Goal: Task Accomplishment & Management: Use online tool/utility

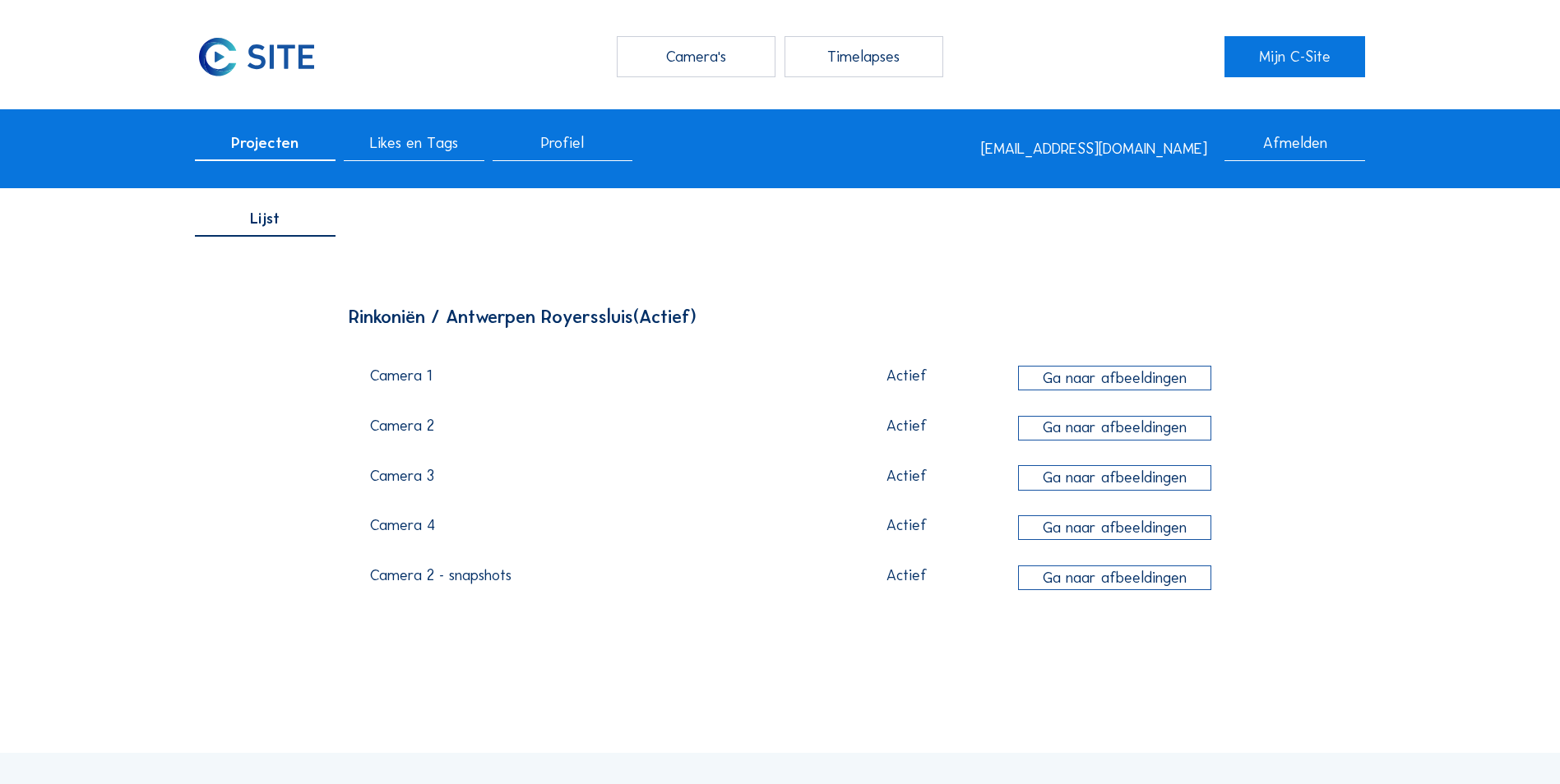
click at [682, 56] on div "Camera's" at bounding box center [696, 57] width 159 height 42
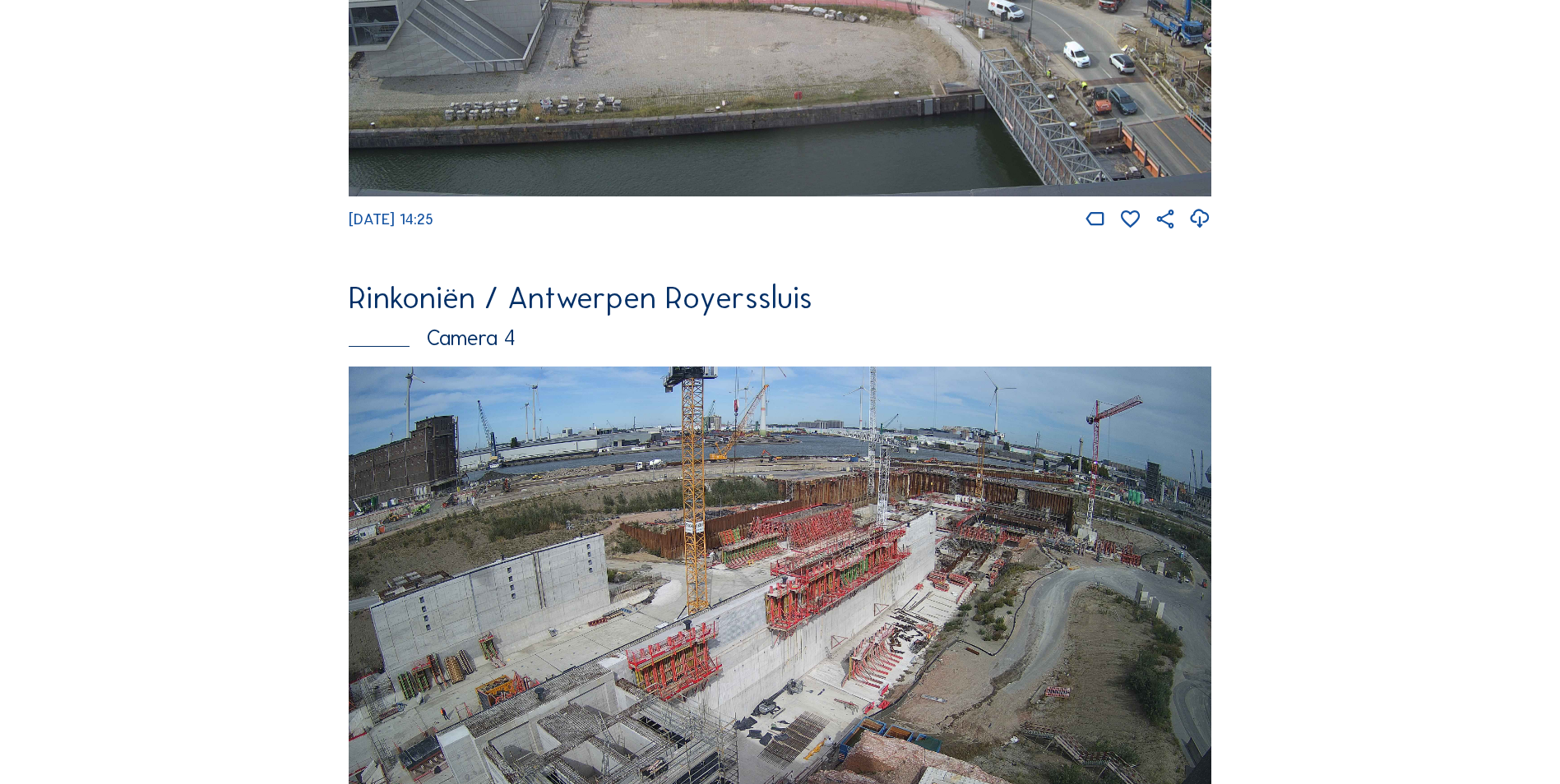
scroll to position [2435, 0]
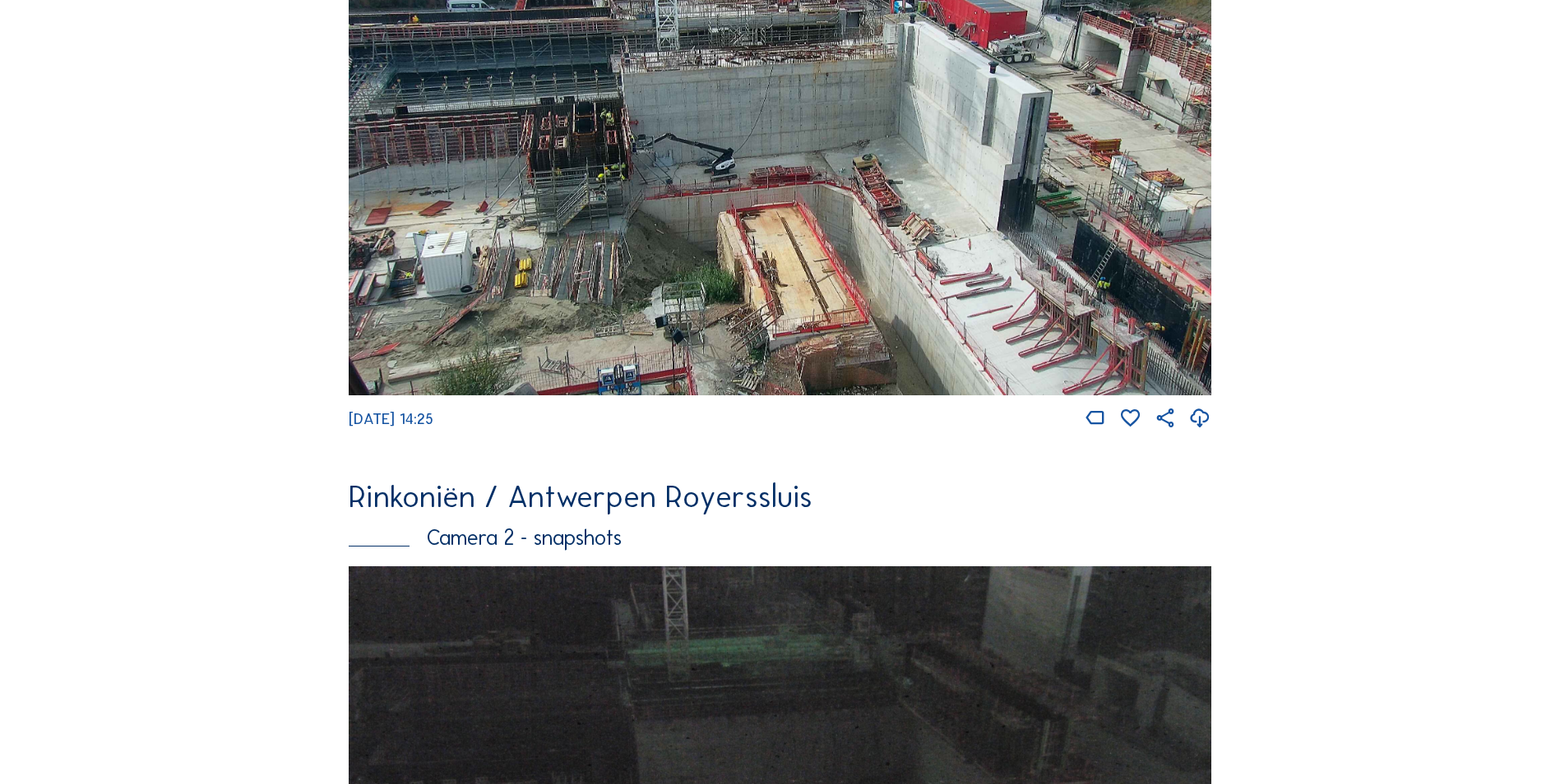
scroll to position [0, 0]
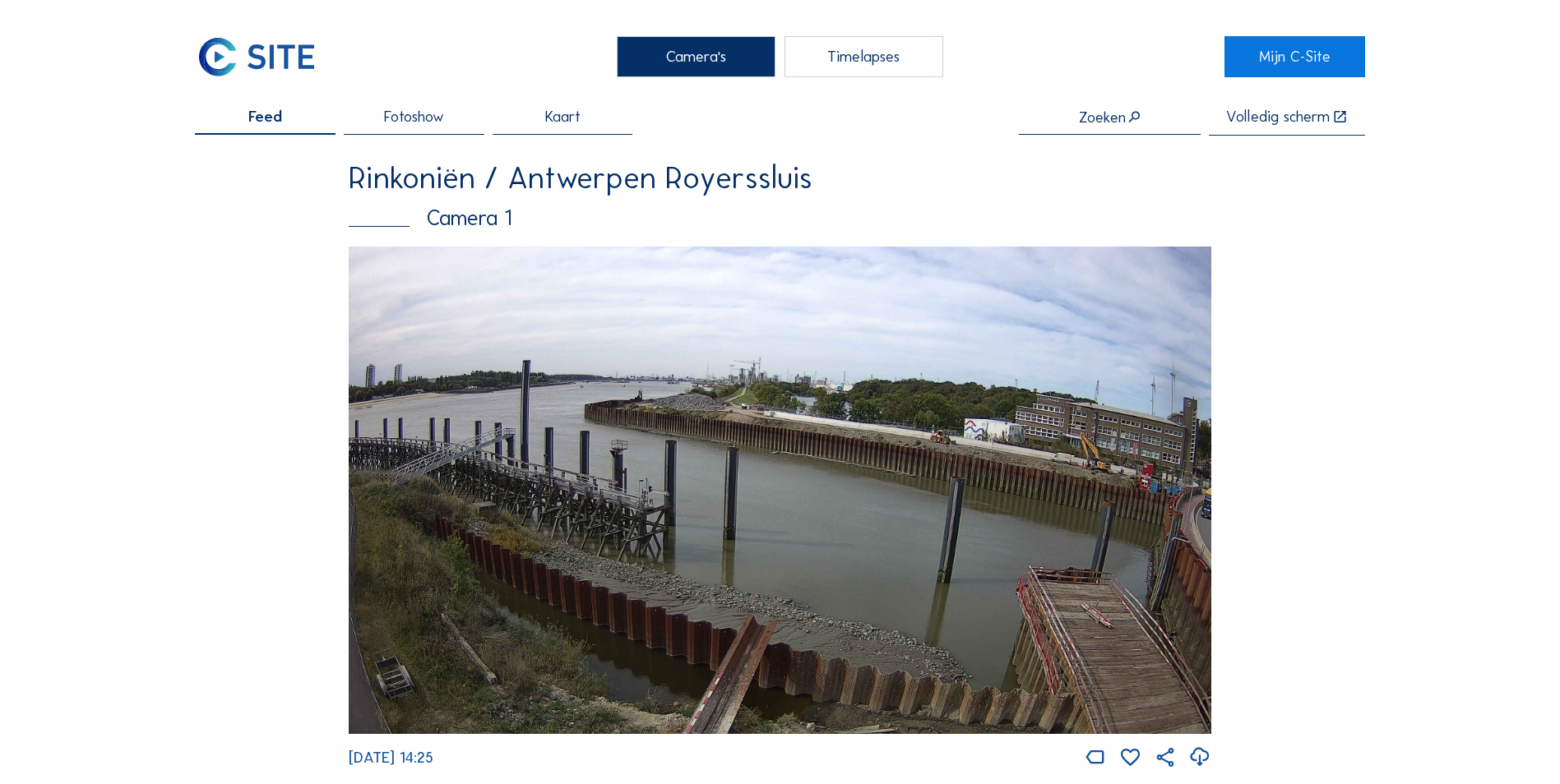
click at [1125, 125] on input "text" at bounding box center [1109, 117] width 182 height 16
click at [882, 61] on div "Timelapses" at bounding box center [864, 57] width 159 height 42
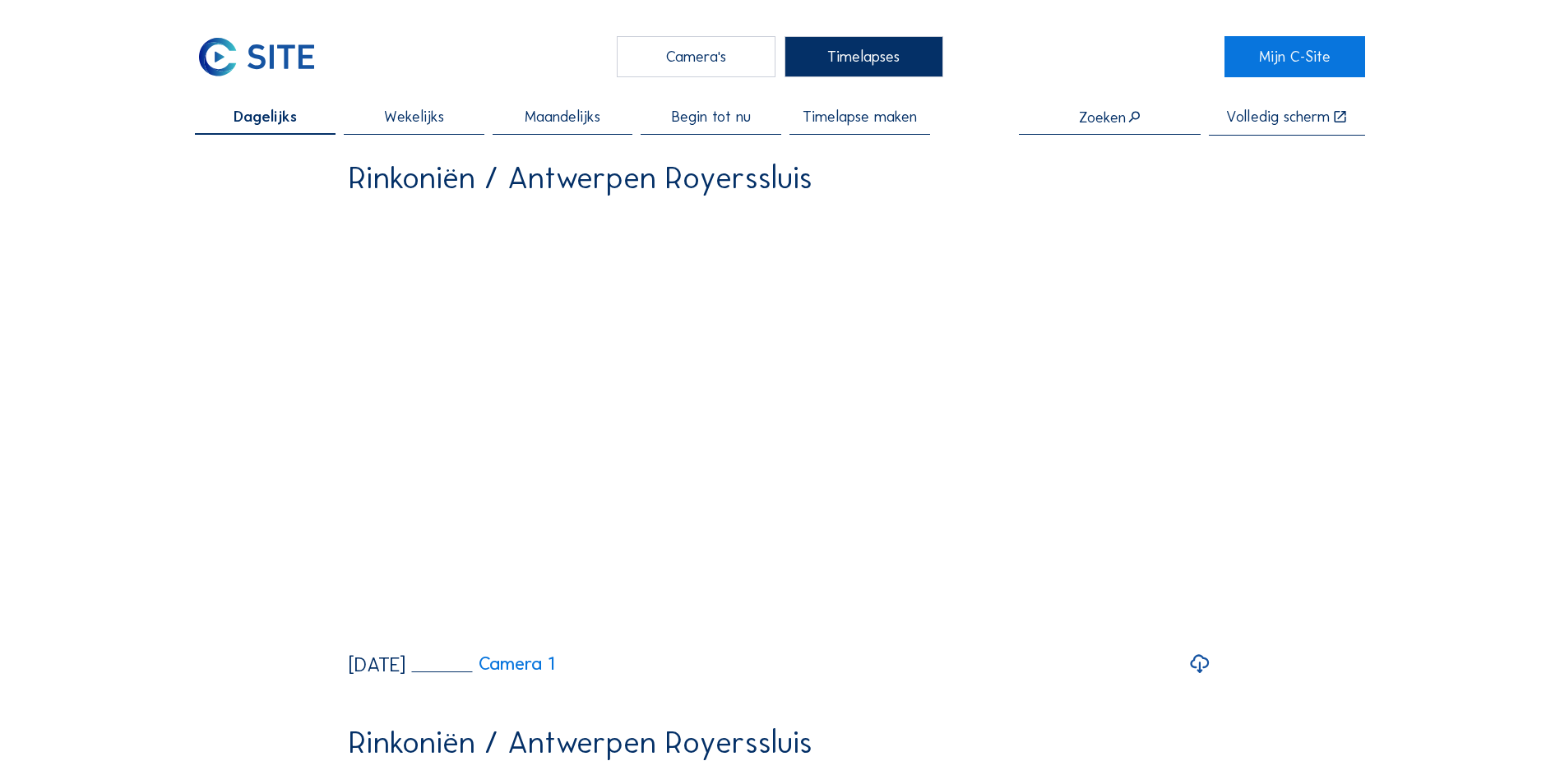
click at [874, 134] on div "Timelapse maken" at bounding box center [859, 122] width 141 height 25
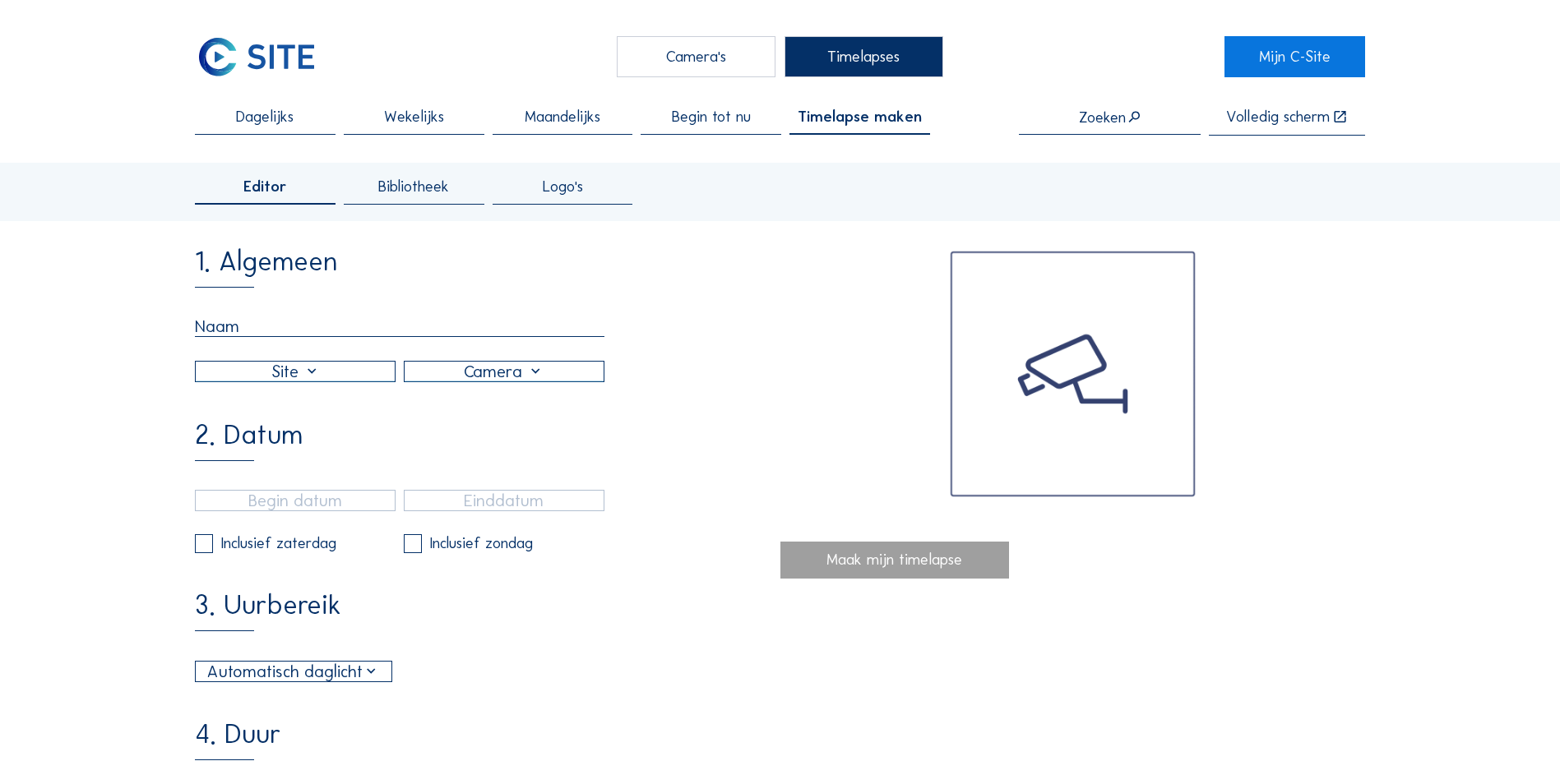
click at [659, 122] on div "Begin tot nu" at bounding box center [711, 122] width 141 height 25
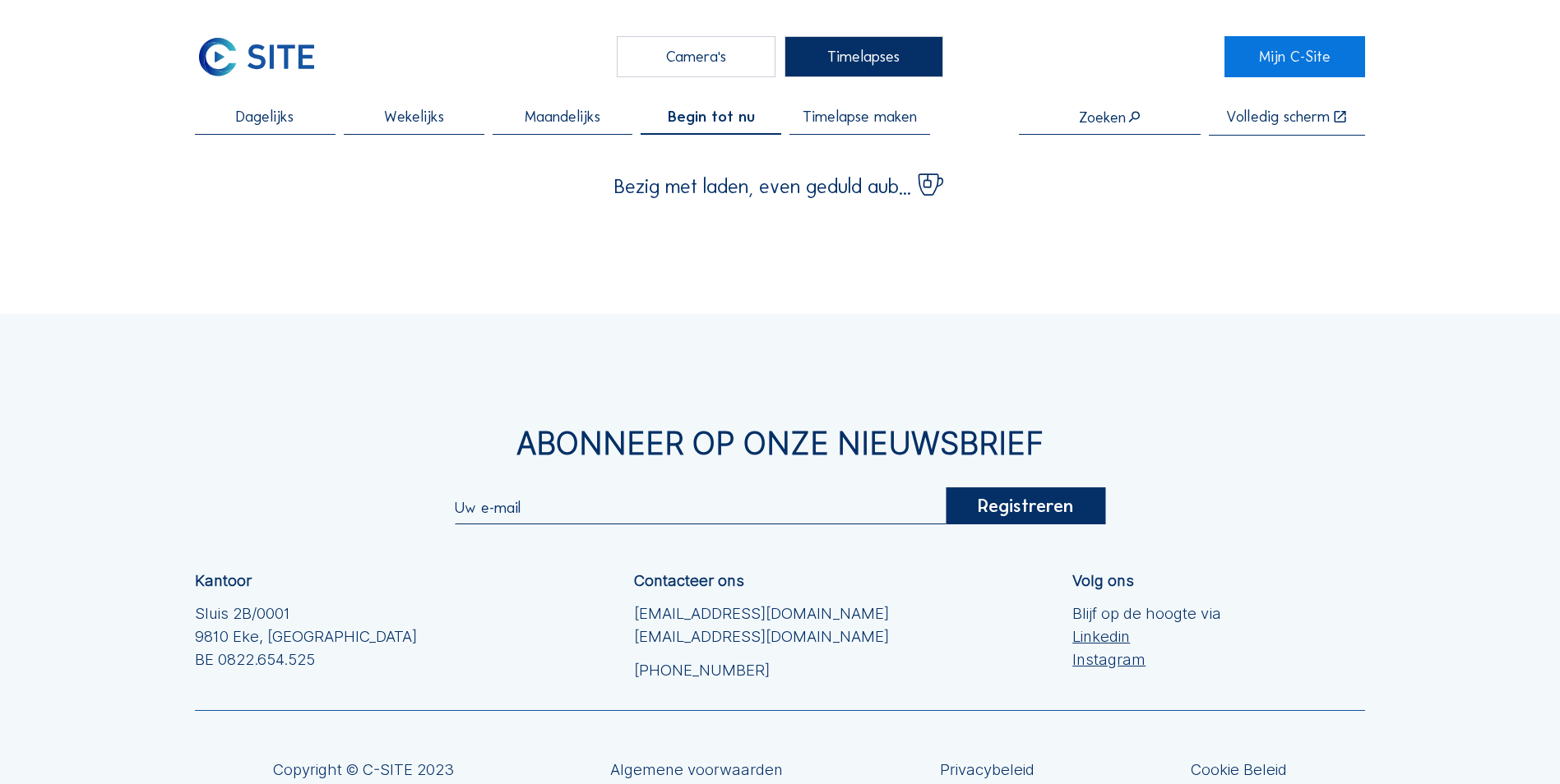
click at [579, 124] on span "Maandelijks" at bounding box center [562, 117] width 75 height 16
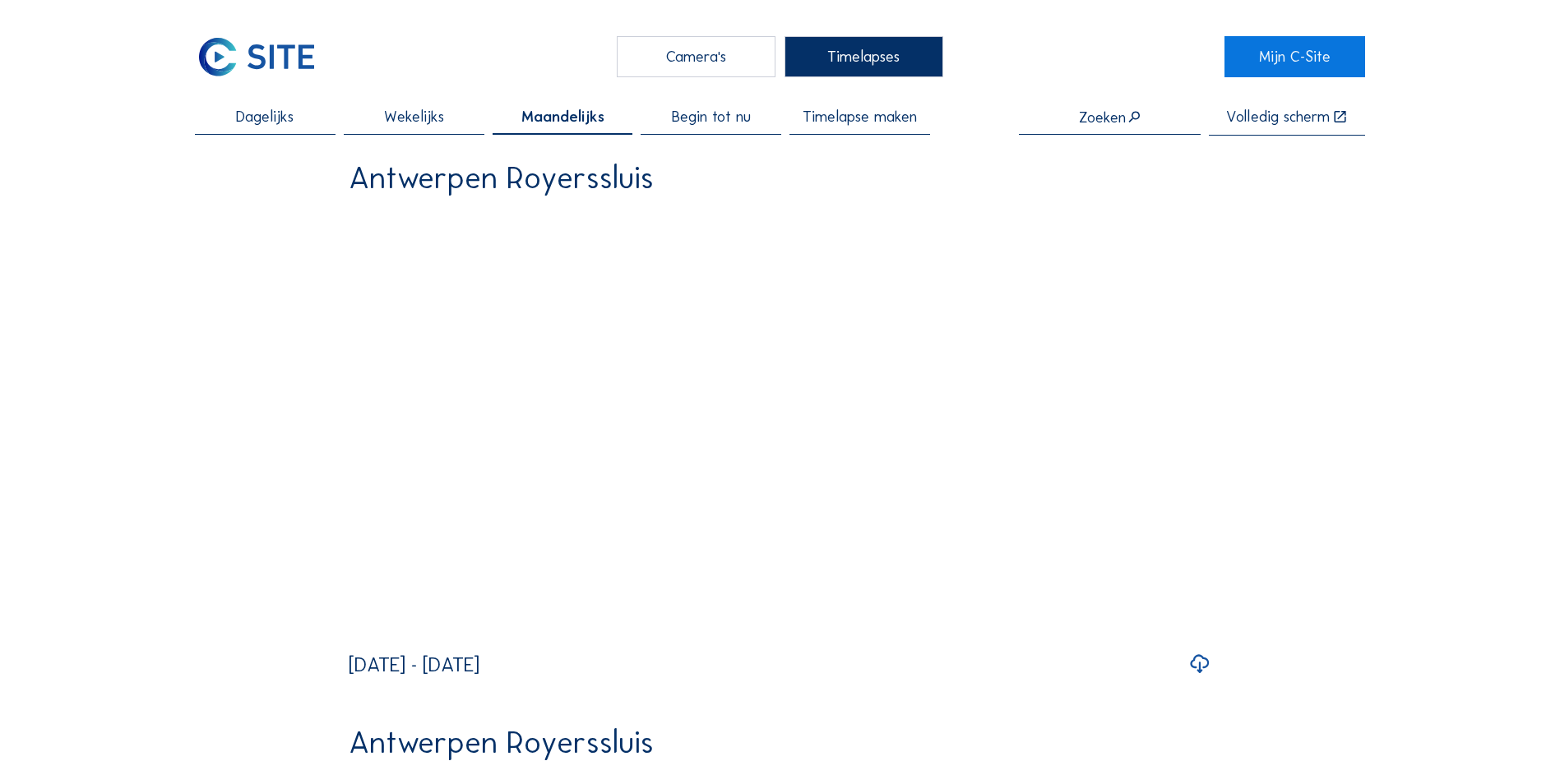
click at [478, 132] on div "Wekelijks" at bounding box center [413, 122] width 141 height 25
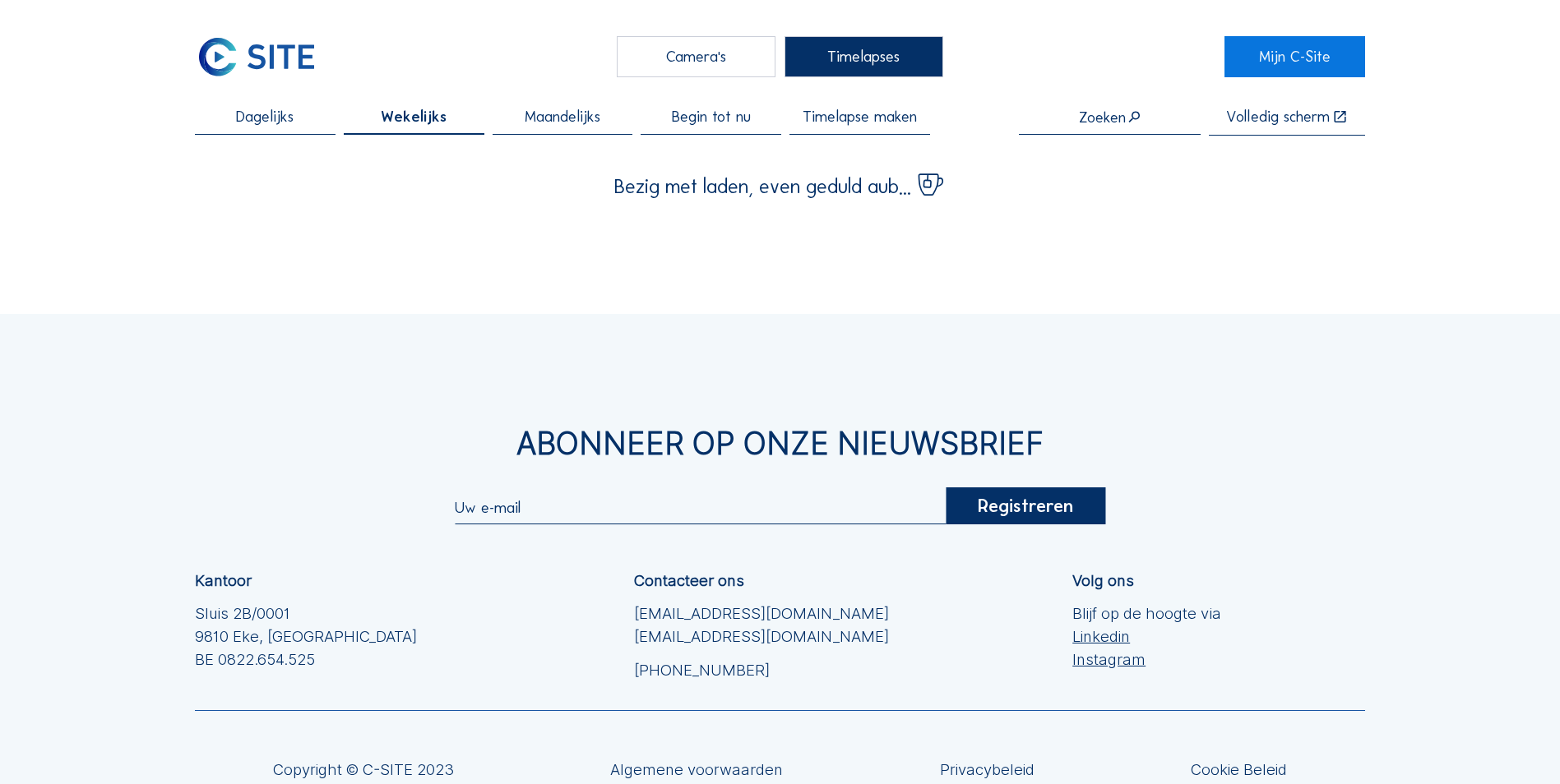
click at [285, 125] on span "Dagelijks" at bounding box center [264, 117] width 58 height 16
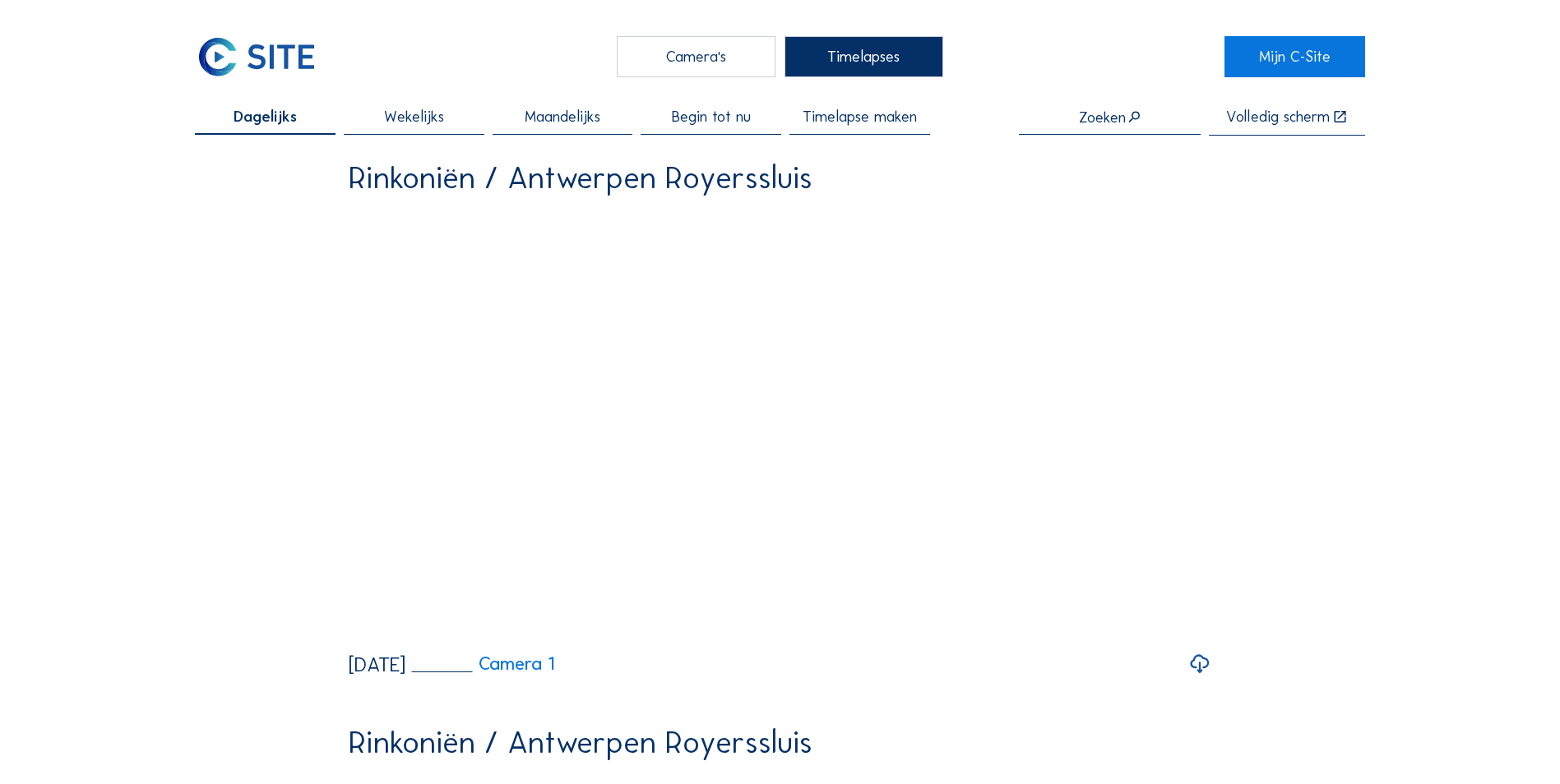
click at [683, 64] on div "Camera's" at bounding box center [696, 57] width 159 height 42
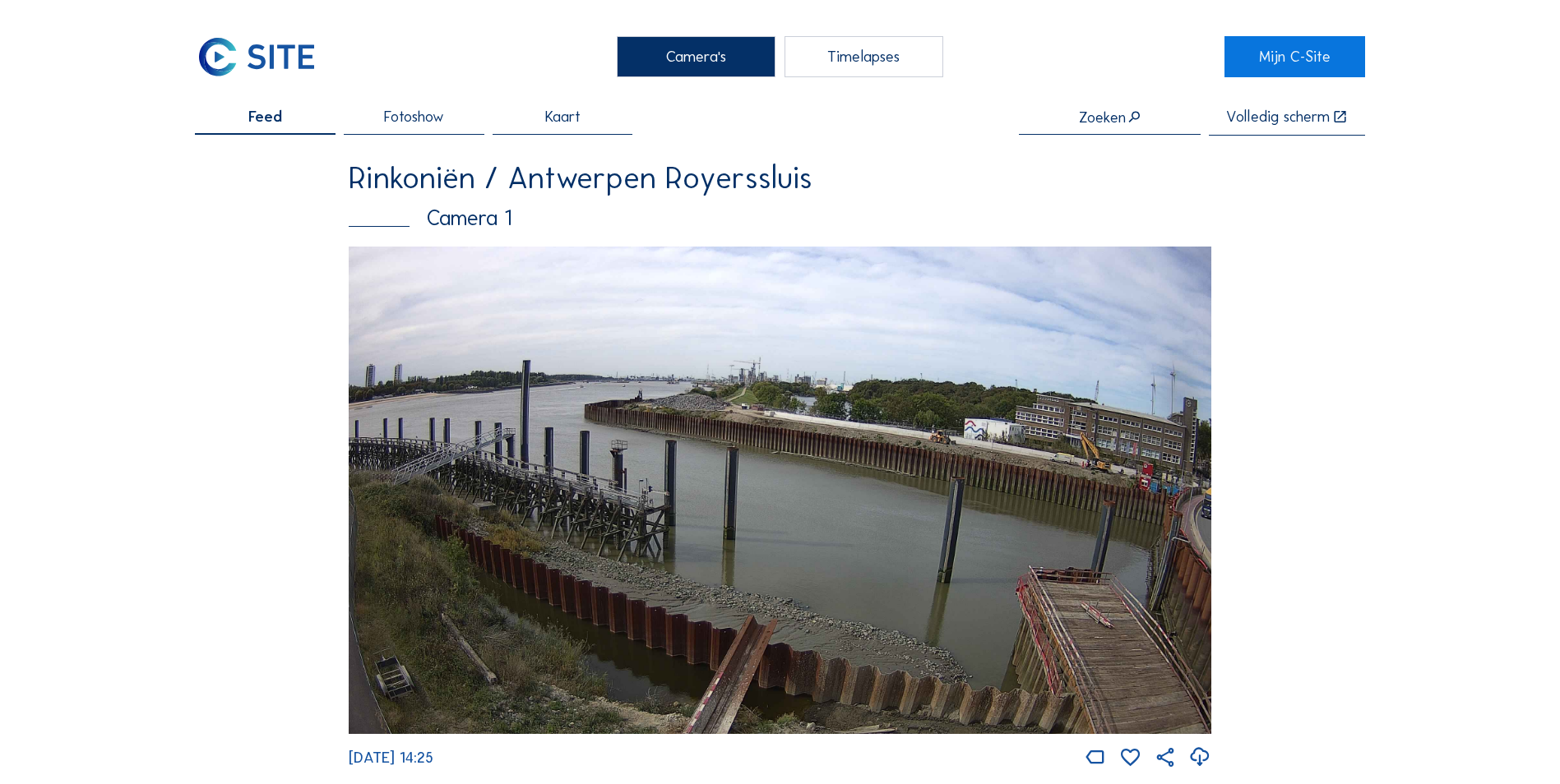
click at [879, 48] on div "Timelapses" at bounding box center [864, 57] width 159 height 42
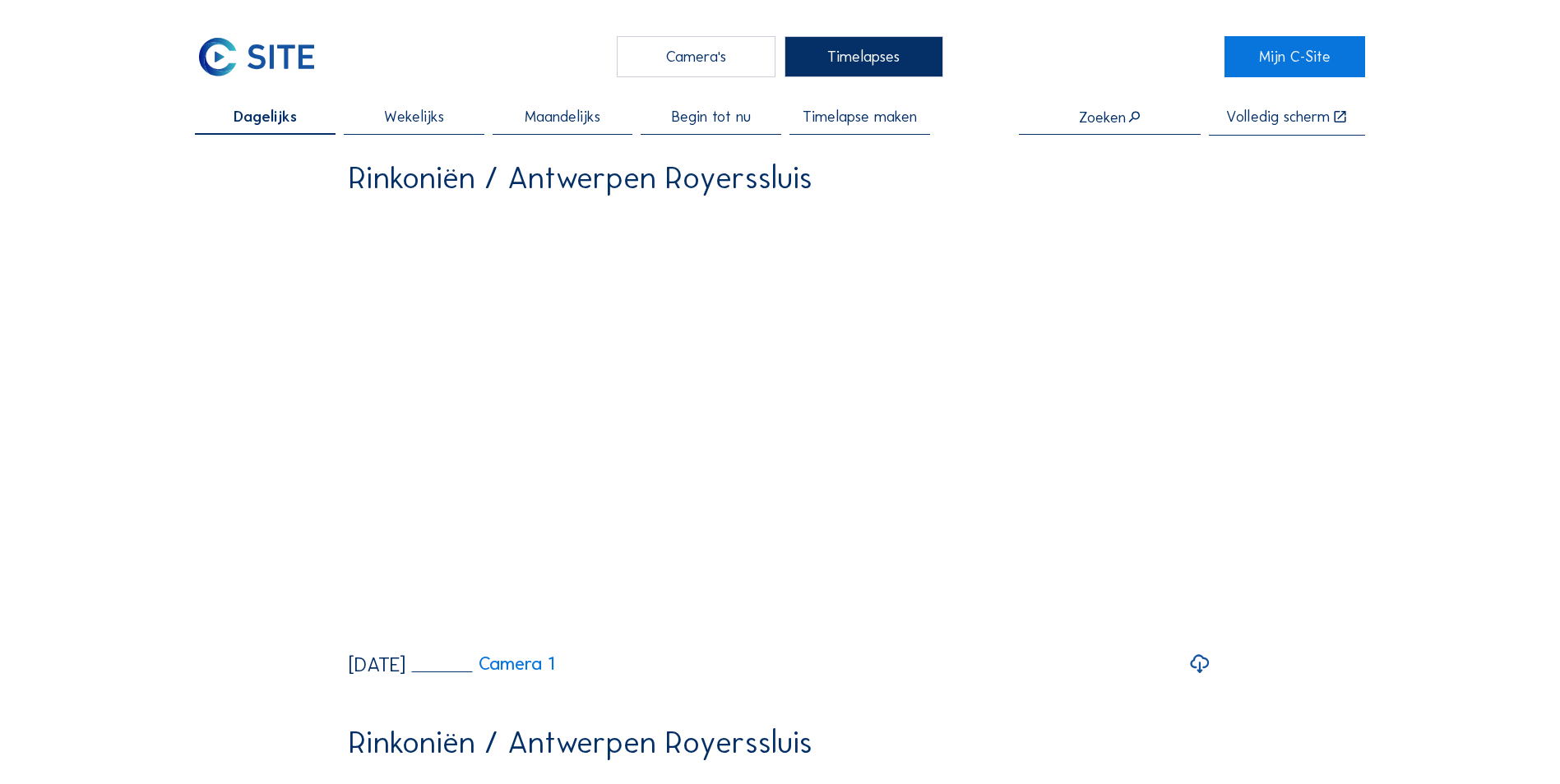
click at [867, 124] on span "Timelapse maken" at bounding box center [859, 117] width 114 height 16
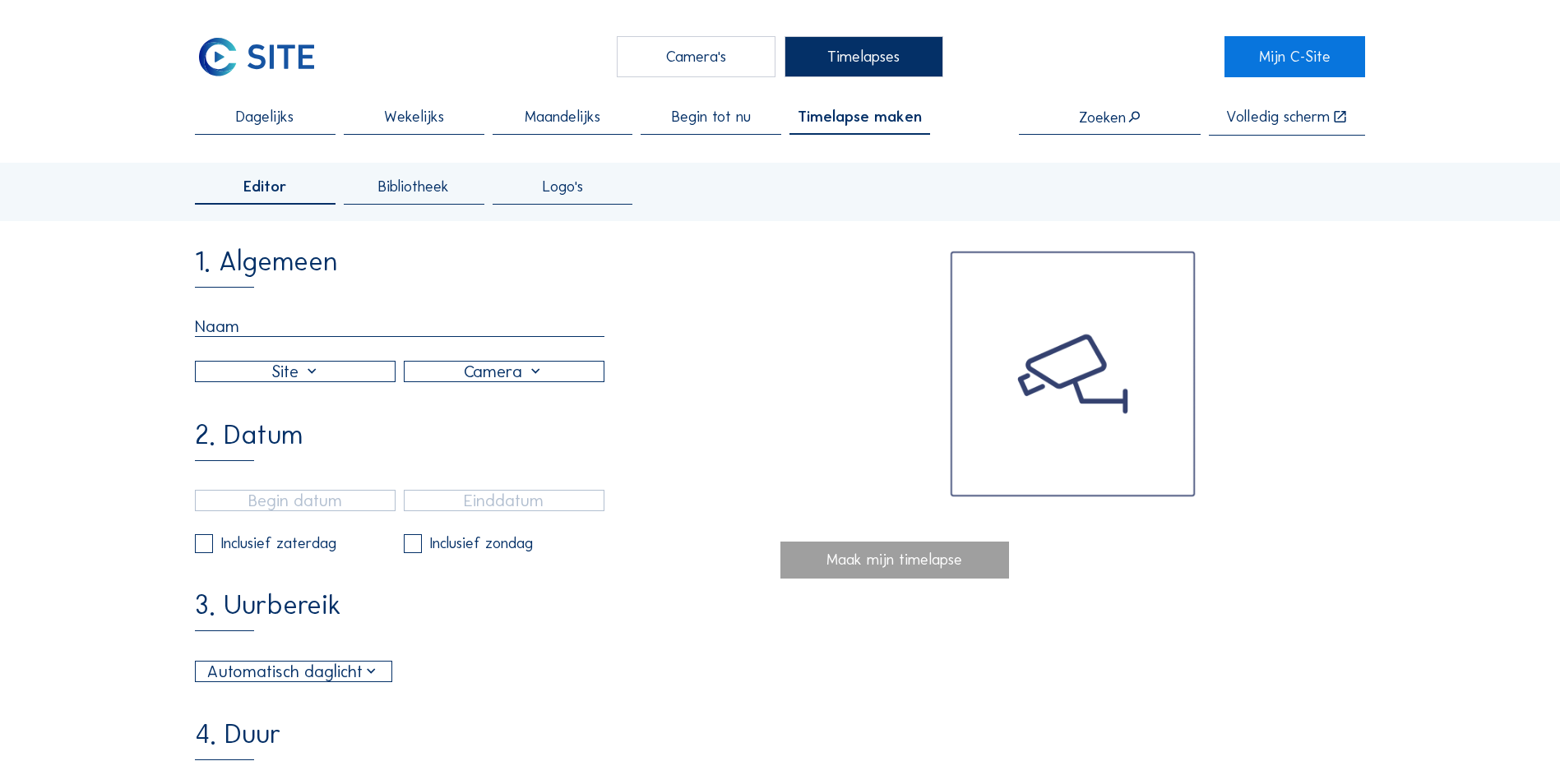
click at [350, 337] on input "text" at bounding box center [399, 326] width 410 height 21
drag, startPoint x: 651, startPoint y: 384, endPoint x: 584, endPoint y: 385, distance: 67.0
click at [651, 382] on div "1. Algemeen" at bounding box center [486, 315] width 584 height 134
click at [548, 381] on div at bounding box center [504, 371] width 199 height 20
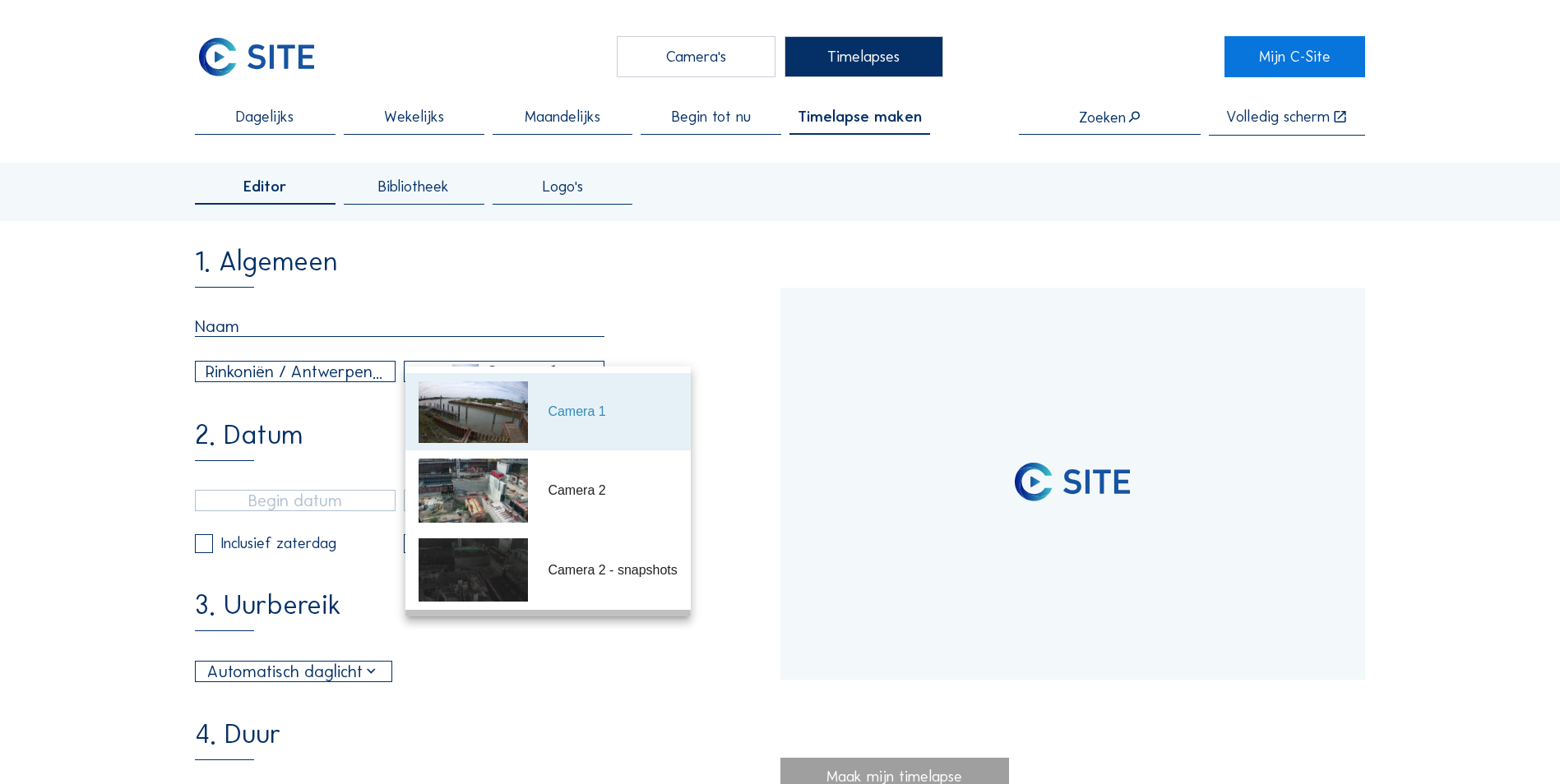
click at [559, 639] on div "Camera 3" at bounding box center [612, 648] width 129 height 20
type input "[DATE] 14:25"
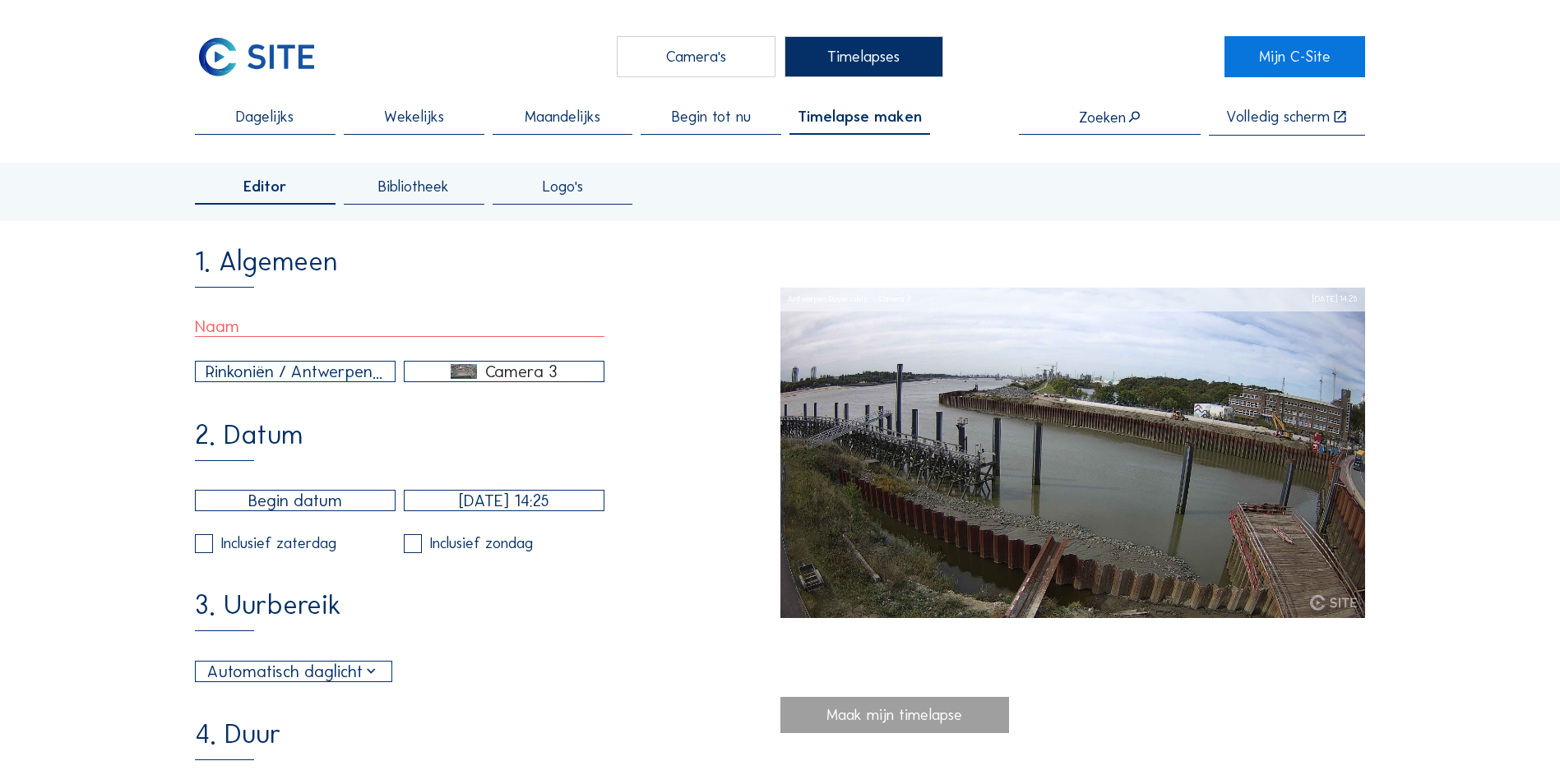
click at [545, 378] on div "Camera 3" at bounding box center [504, 372] width 199 height 15
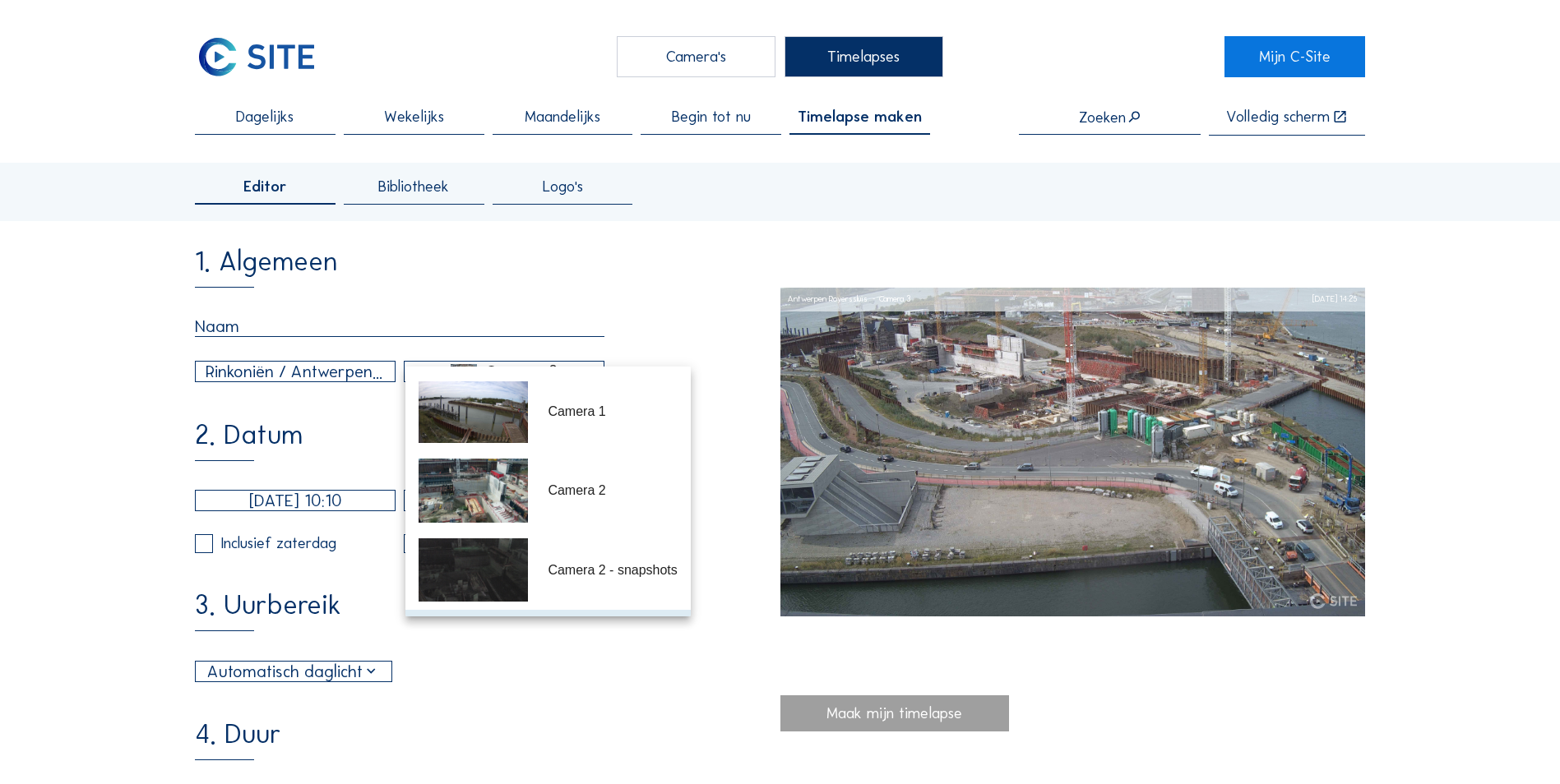
click at [562, 716] on div "Camera 4" at bounding box center [612, 726] width 129 height 20
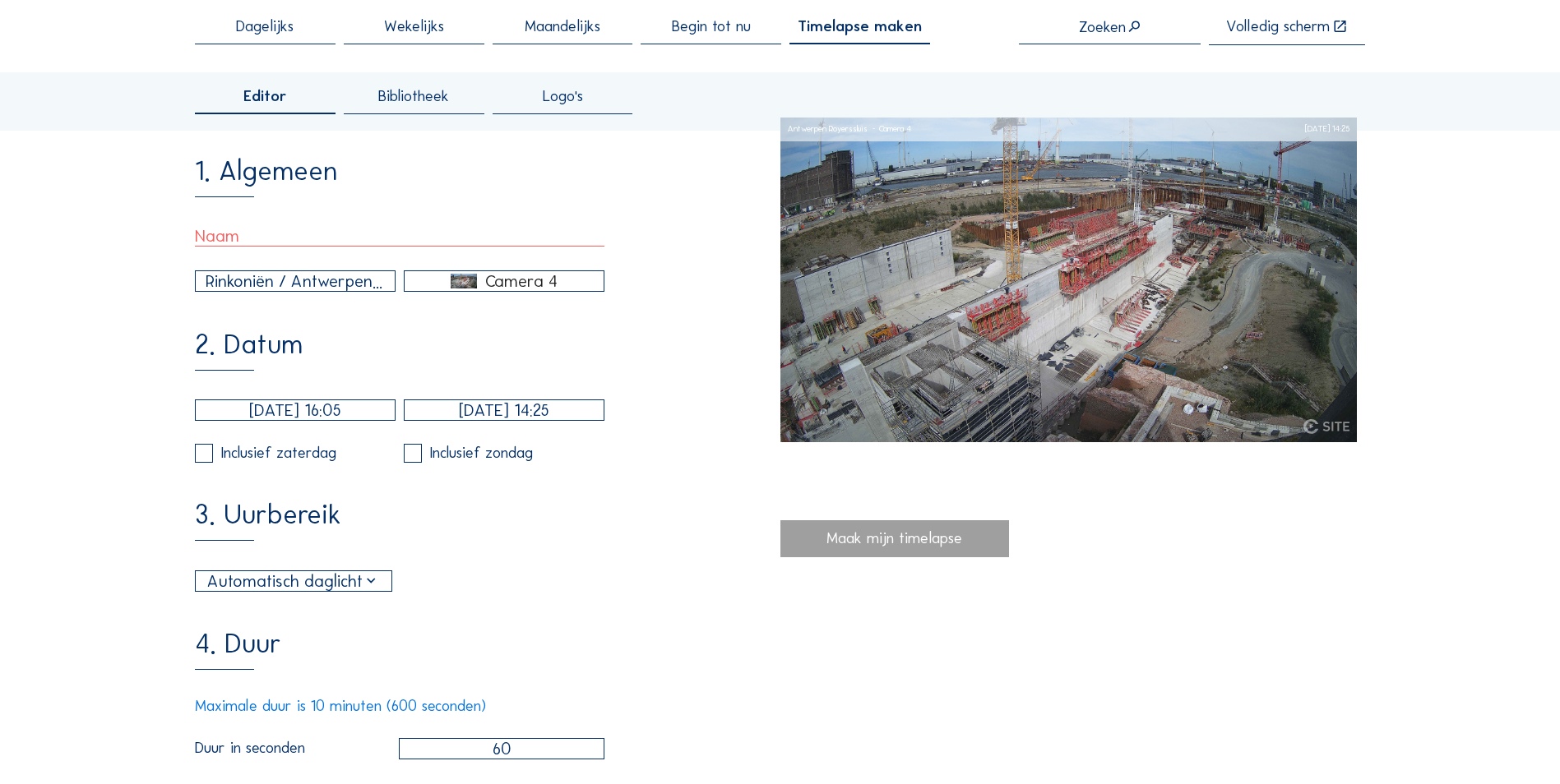
scroll to position [82, 0]
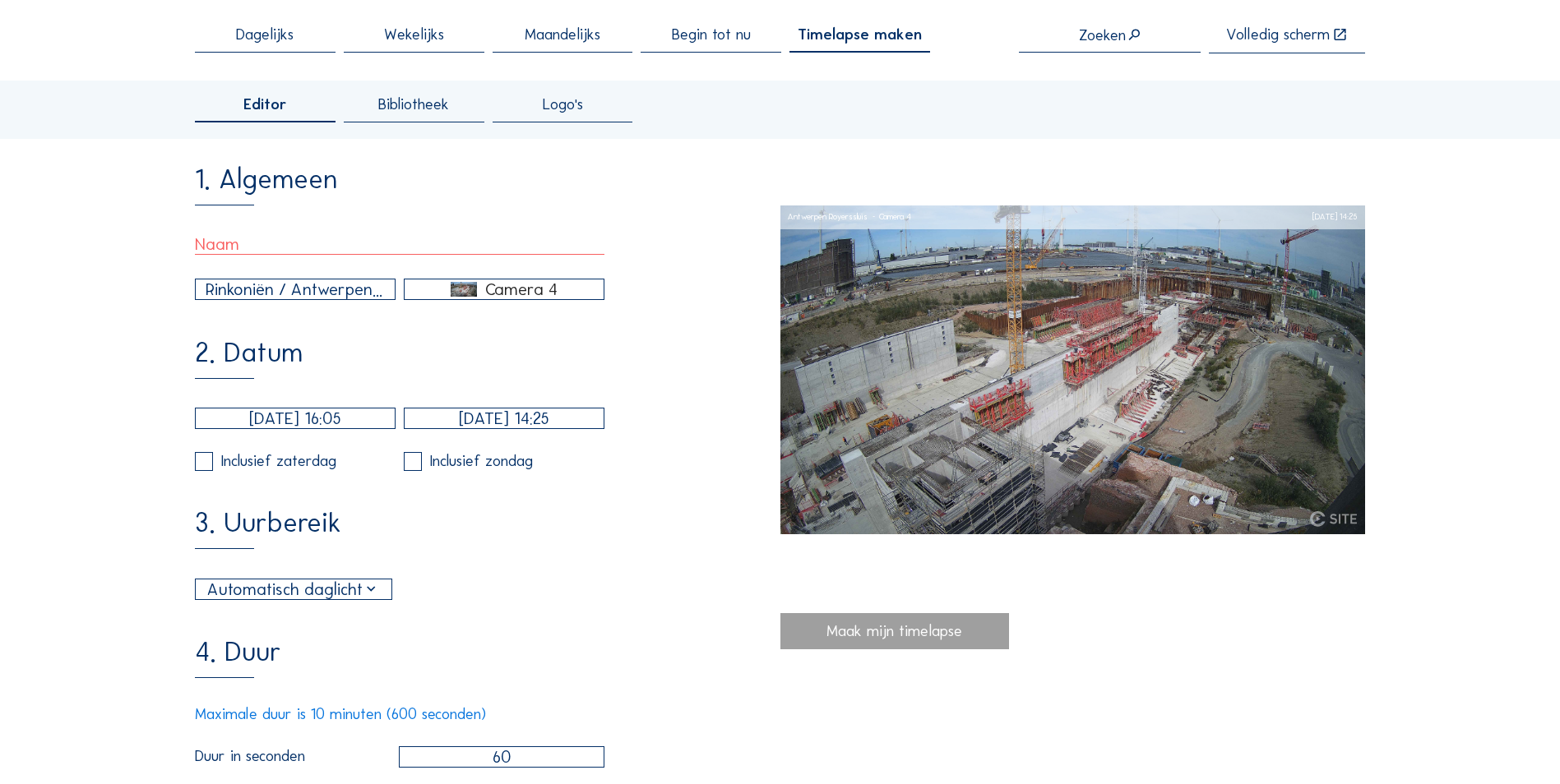
click at [344, 429] on input "[DATE] 16:05" at bounding box center [294, 418] width 201 height 22
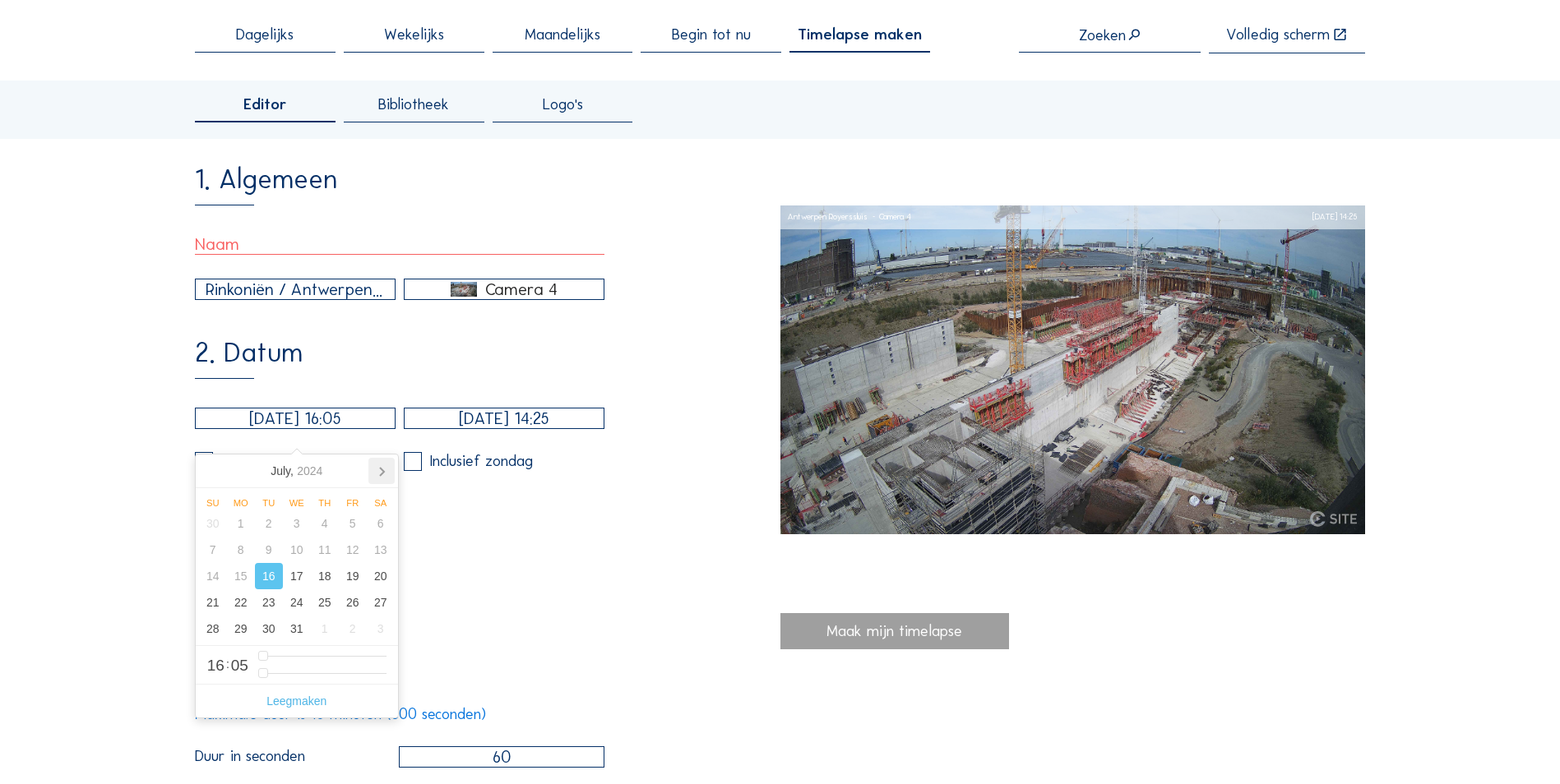
click at [389, 478] on icon at bounding box center [381, 471] width 26 height 26
click at [214, 477] on icon at bounding box center [212, 471] width 26 height 26
click at [377, 473] on icon at bounding box center [381, 471] width 26 height 26
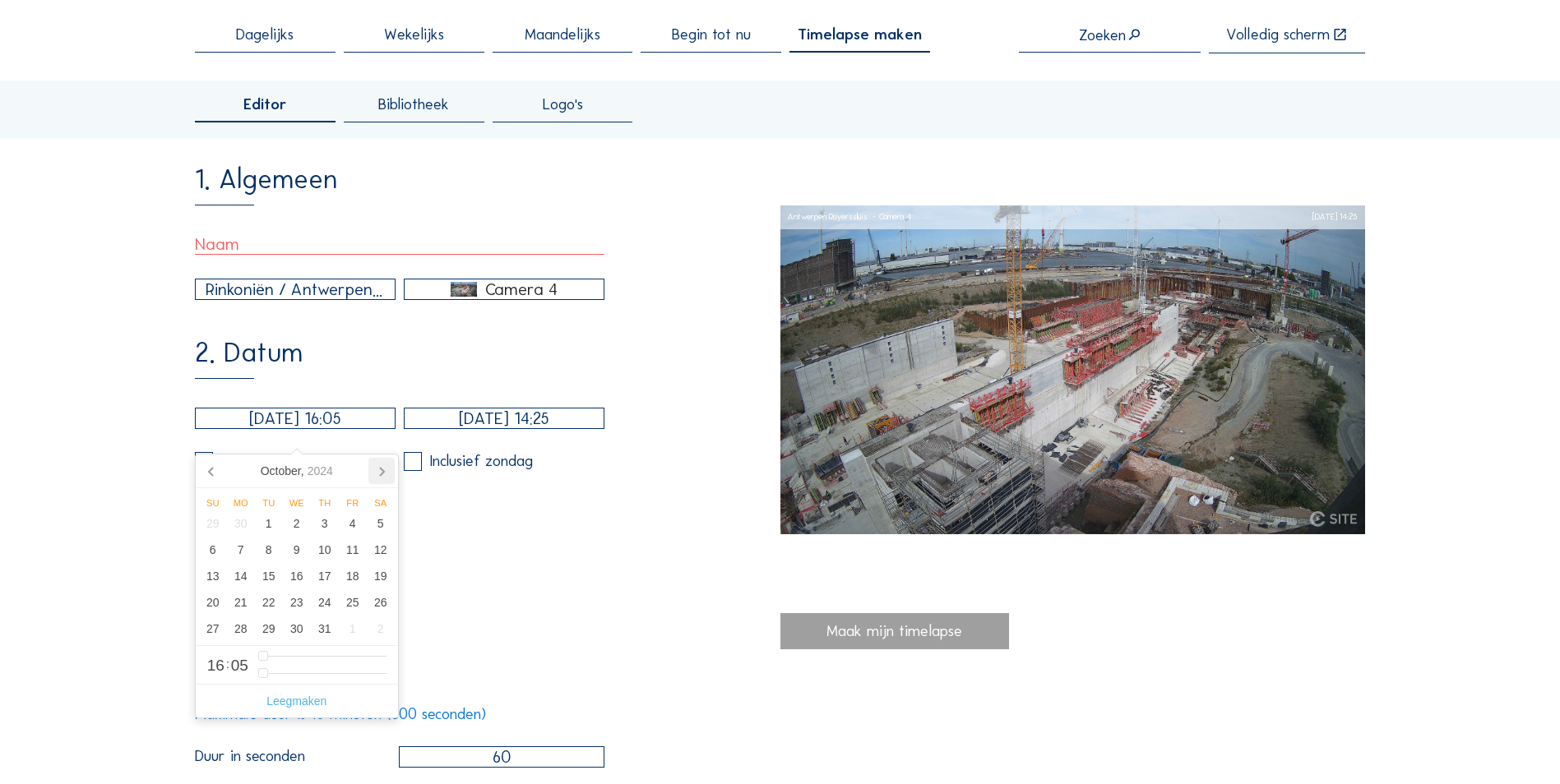
click at [377, 473] on icon at bounding box center [381, 471] width 26 height 26
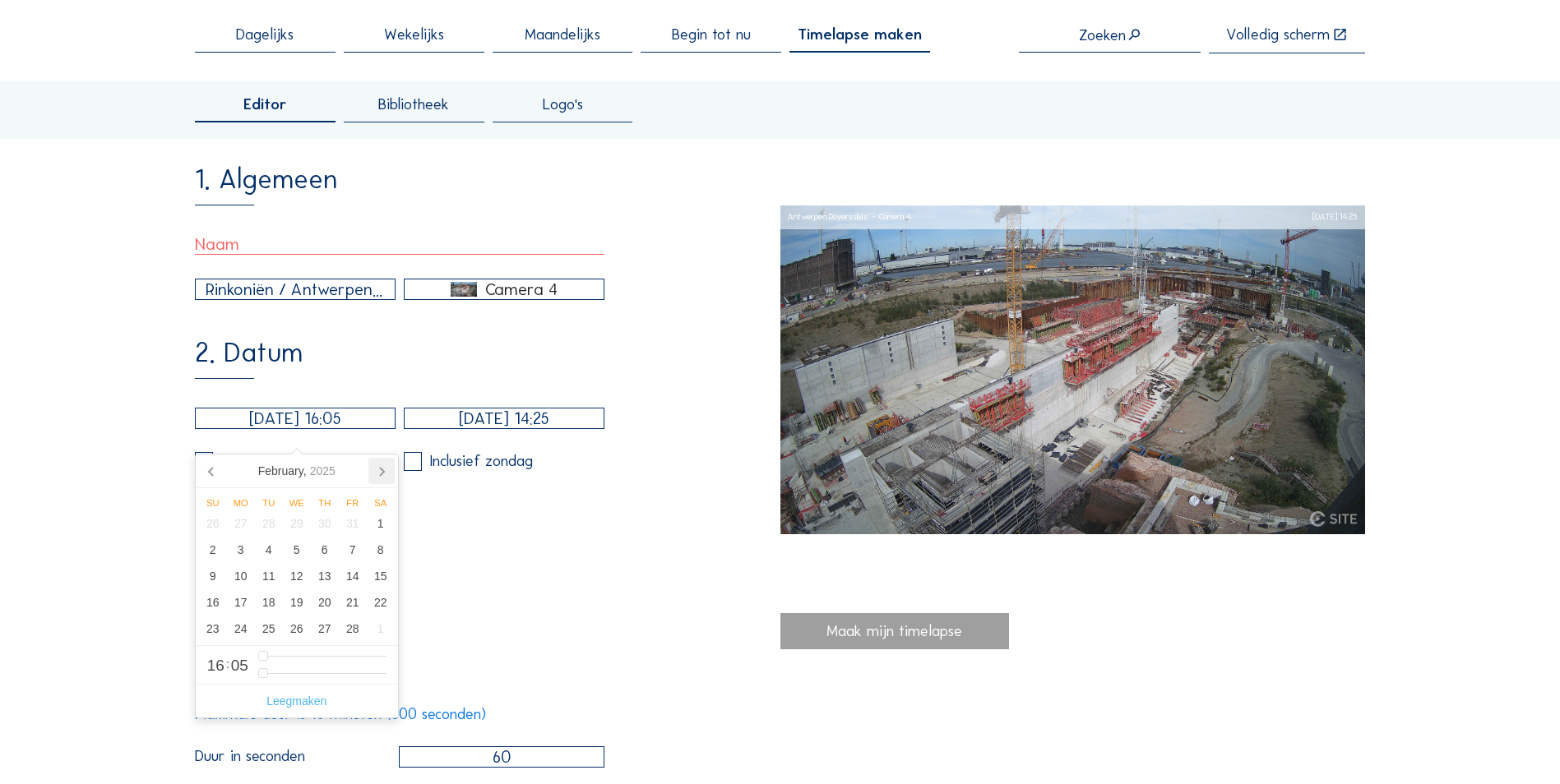
click at [377, 473] on icon at bounding box center [381, 471] width 26 height 26
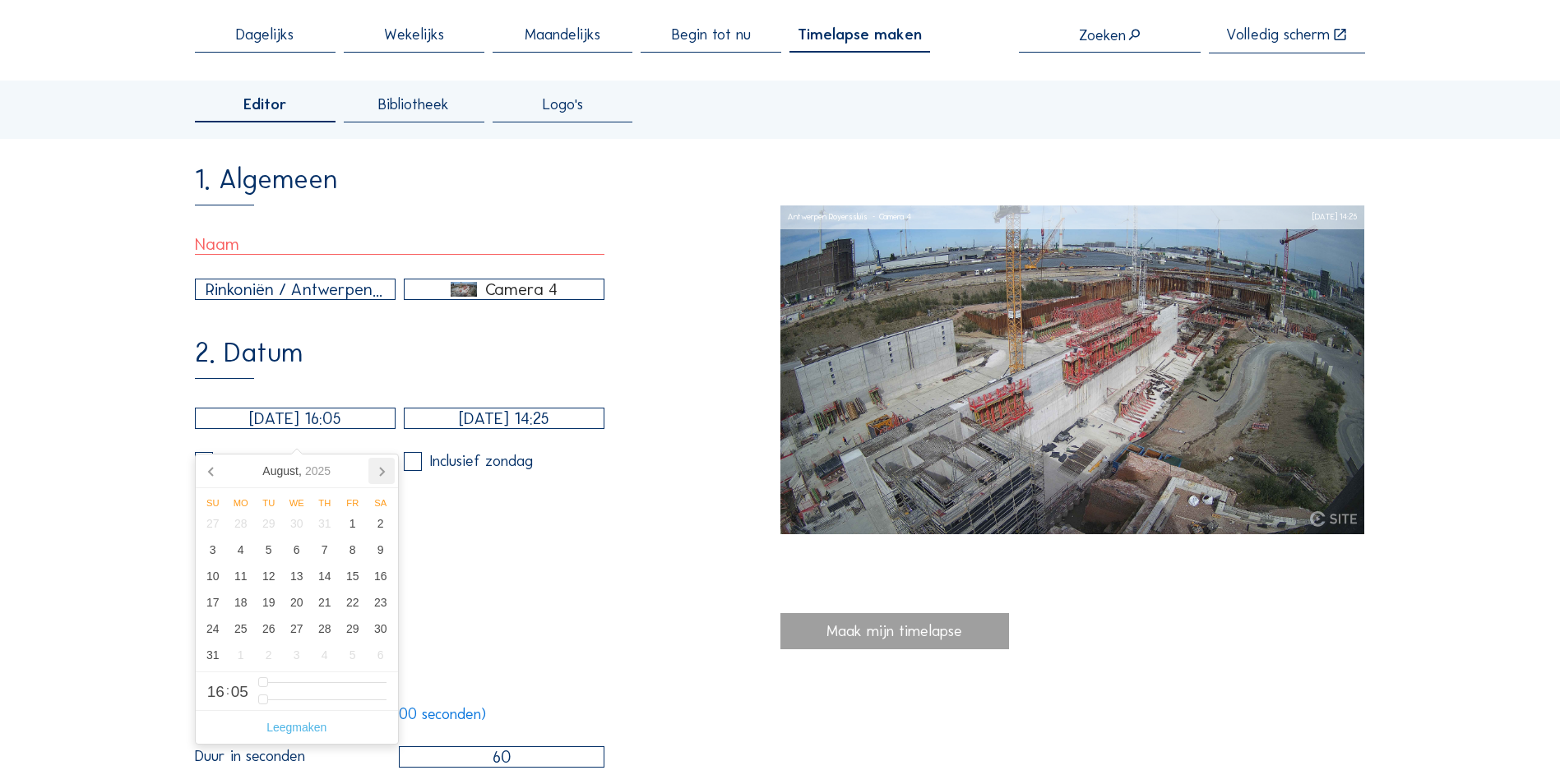
click at [377, 473] on icon at bounding box center [381, 471] width 26 height 26
click at [303, 609] on div "24" at bounding box center [297, 603] width 28 height 26
type input "[DATE] 14:05"
type input "14"
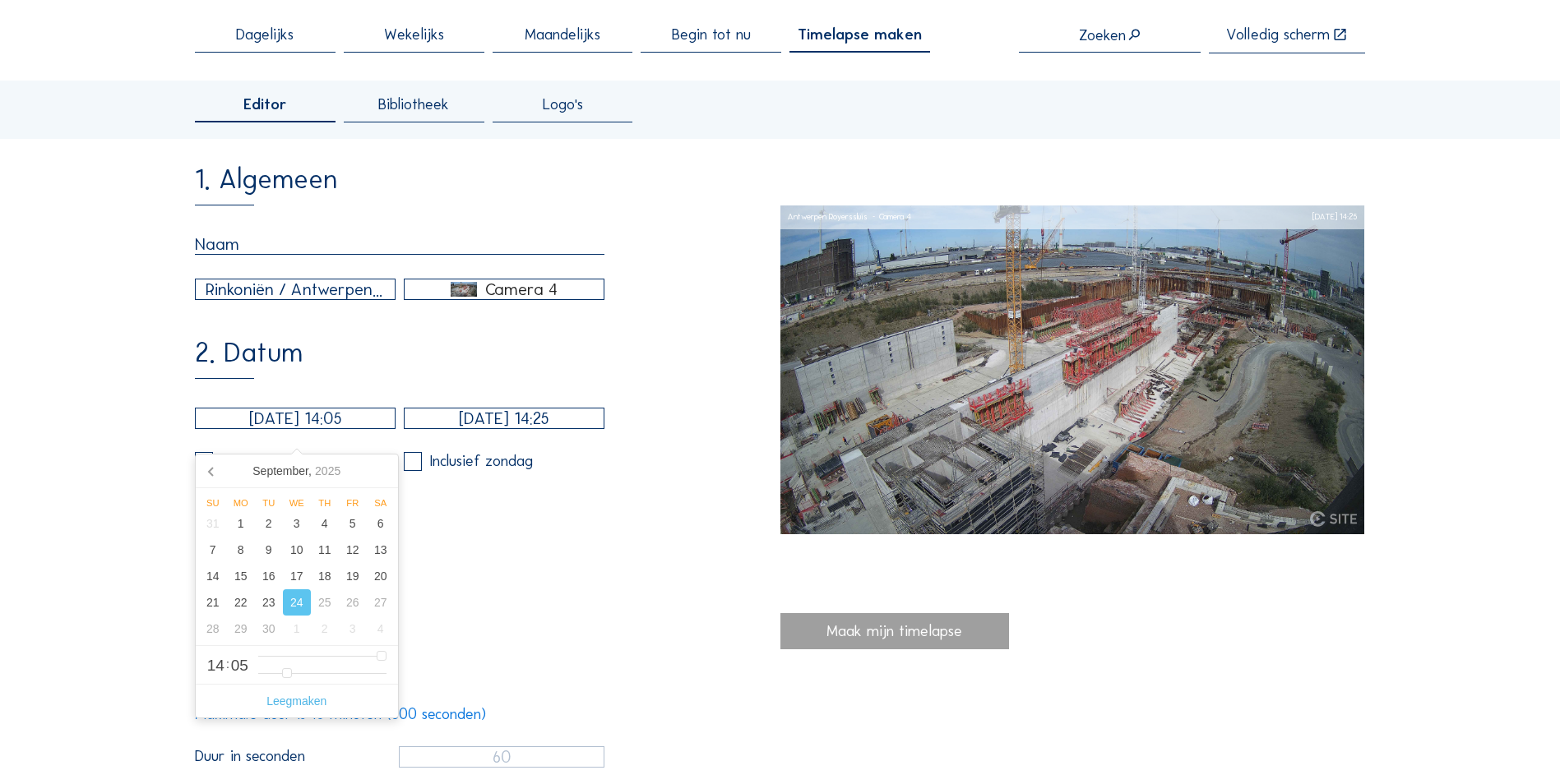
type input "0"
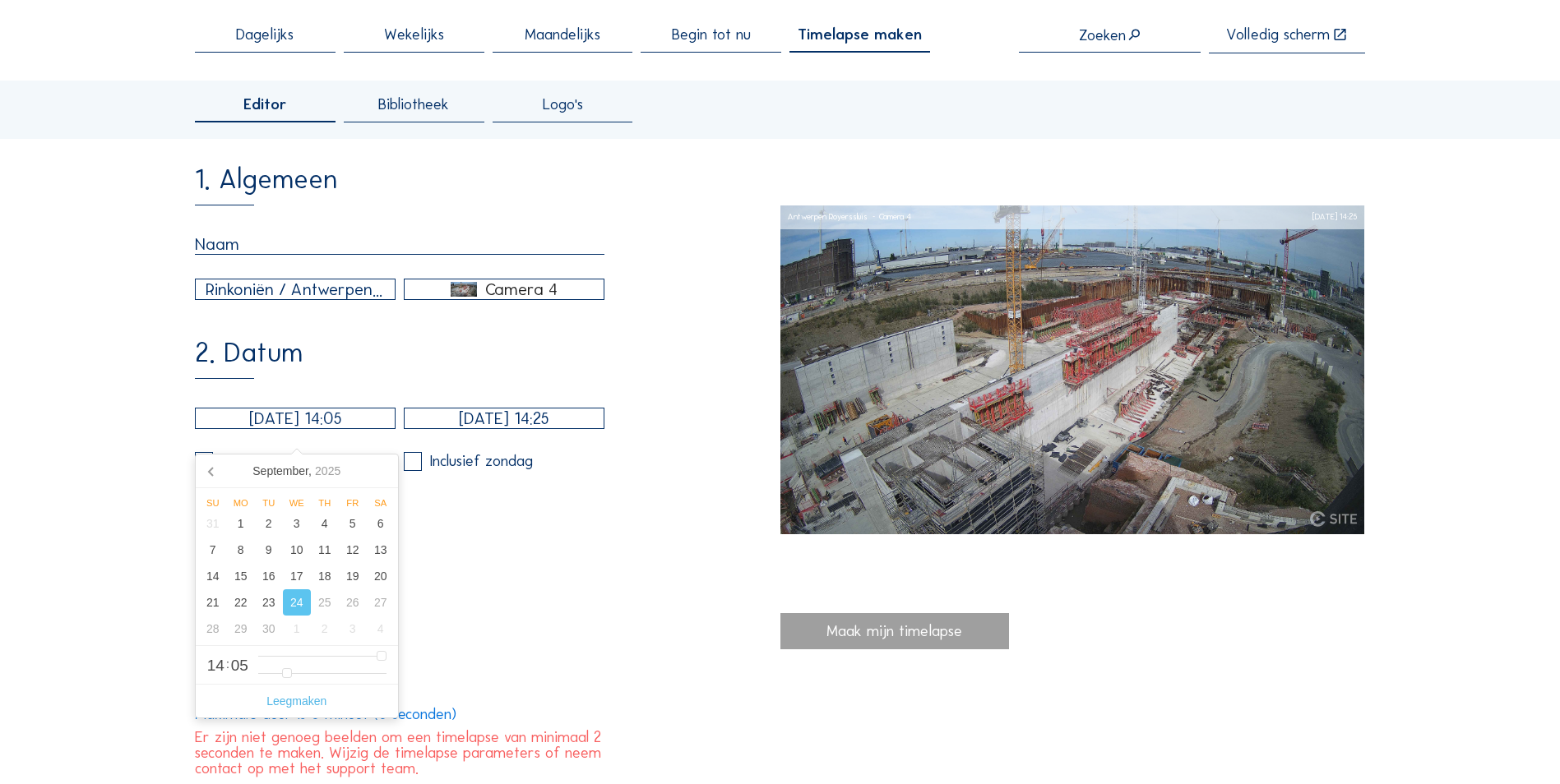
click at [357, 429] on input "[DATE] 14:05" at bounding box center [294, 418] width 201 height 22
click at [337, 429] on input "[DATE] 14:05" at bounding box center [294, 418] width 201 height 22
click at [335, 429] on input "[DATE] 14:05" at bounding box center [294, 418] width 201 height 22
click at [232, 667] on span "05" at bounding box center [240, 665] width 17 height 16
click at [224, 671] on span "14" at bounding box center [216, 665] width 17 height 16
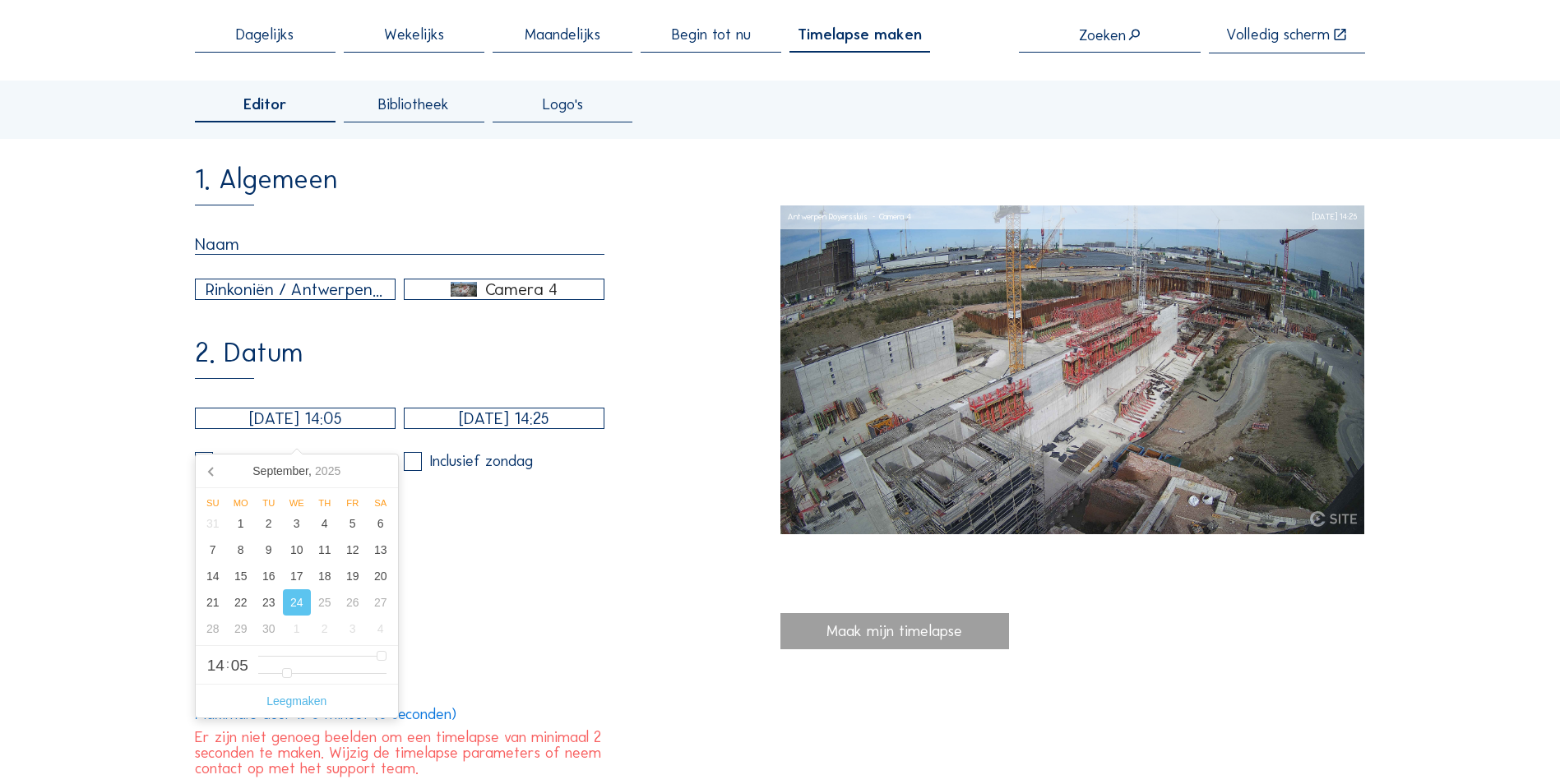
click at [214, 670] on span "14" at bounding box center [216, 665] width 17 height 16
click at [219, 670] on span "14" at bounding box center [216, 665] width 17 height 16
click at [233, 666] on span "05" at bounding box center [240, 665] width 17 height 16
type input "[DATE] 14:04"
type input "4"
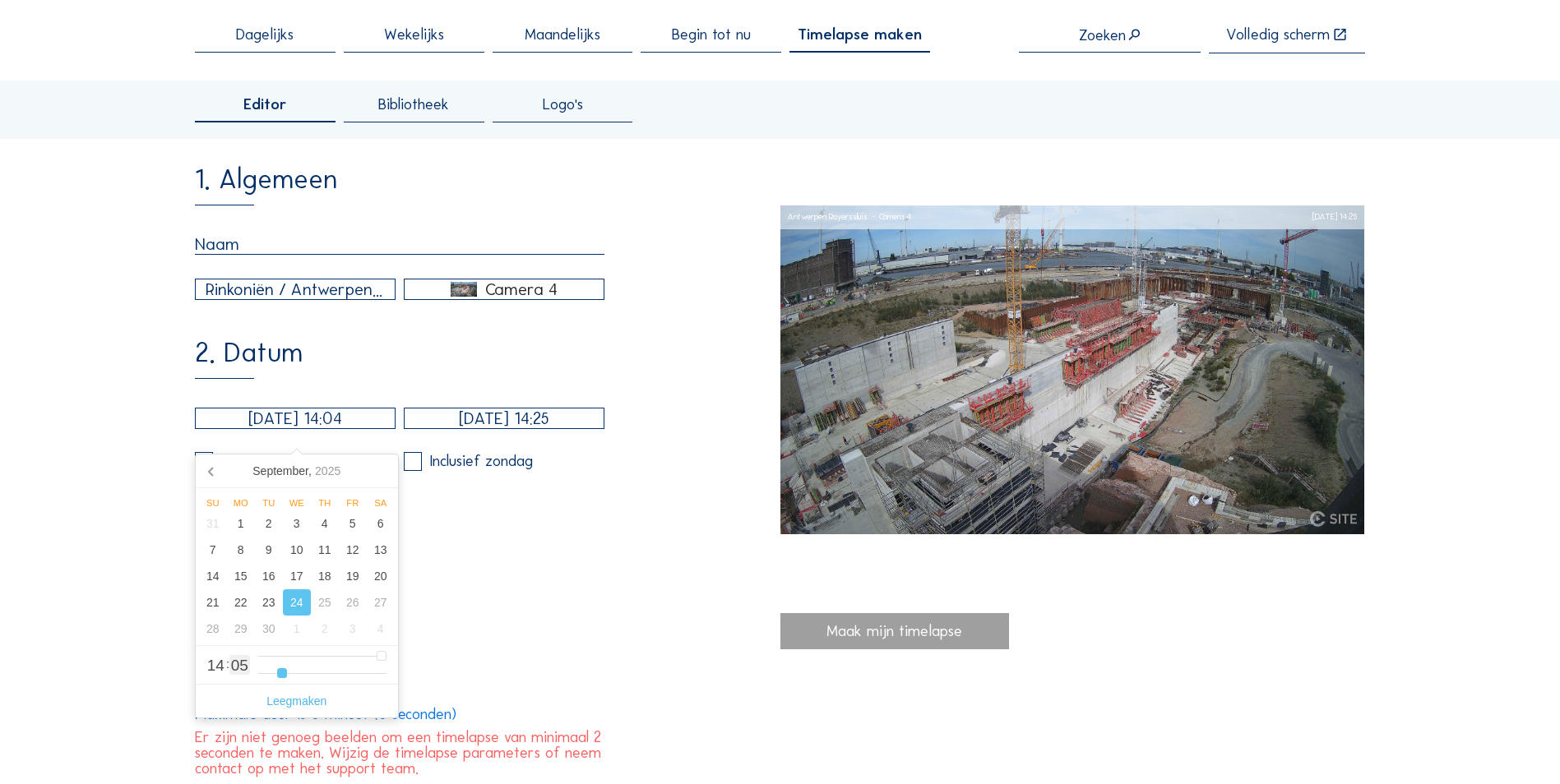
type input "[DATE] 14:03"
type input "3"
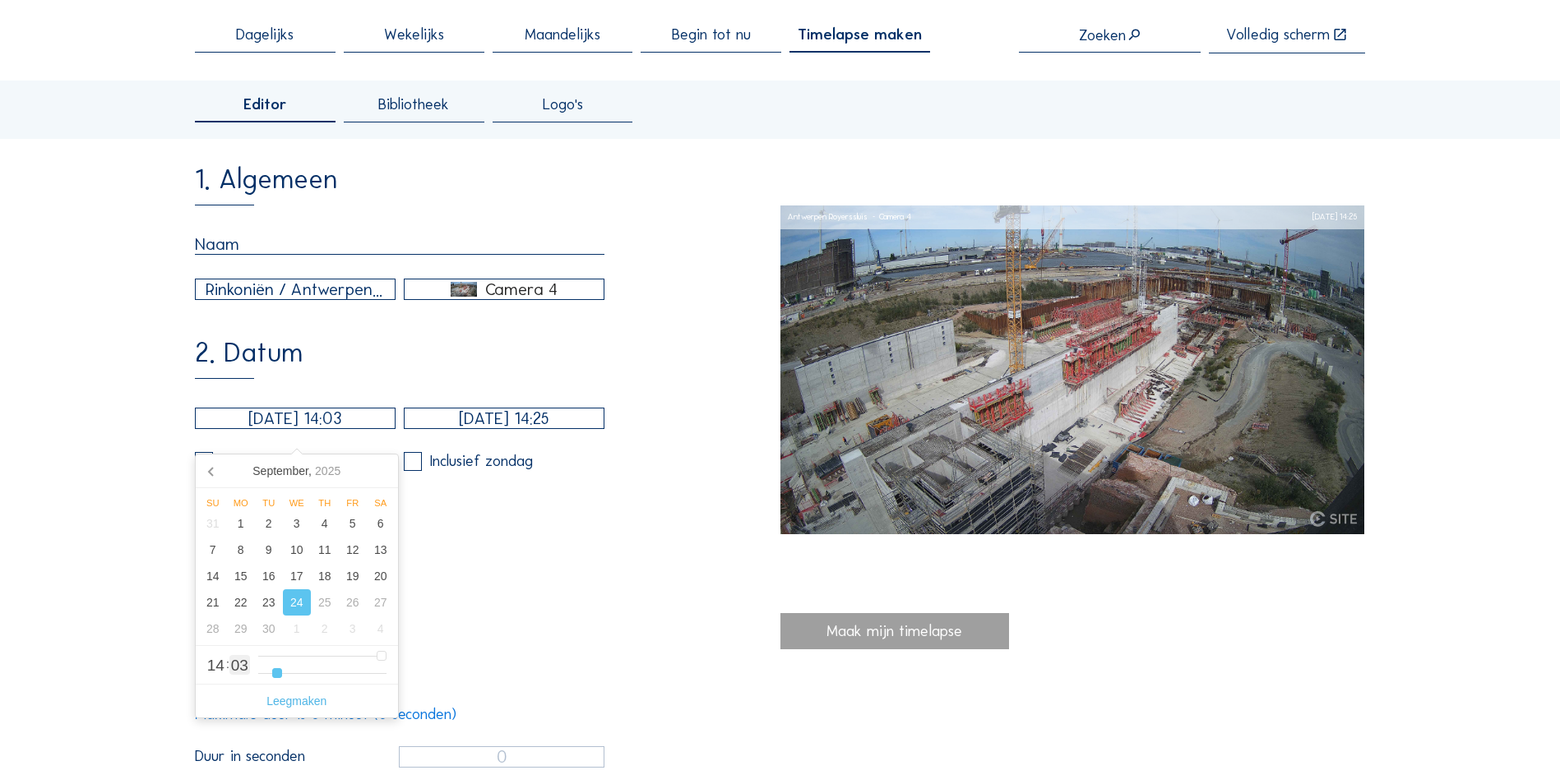
type input "[DATE] 14:02"
type input "2"
type input "[DATE] 14:01"
type input "1"
type input "[DATE] 14:00"
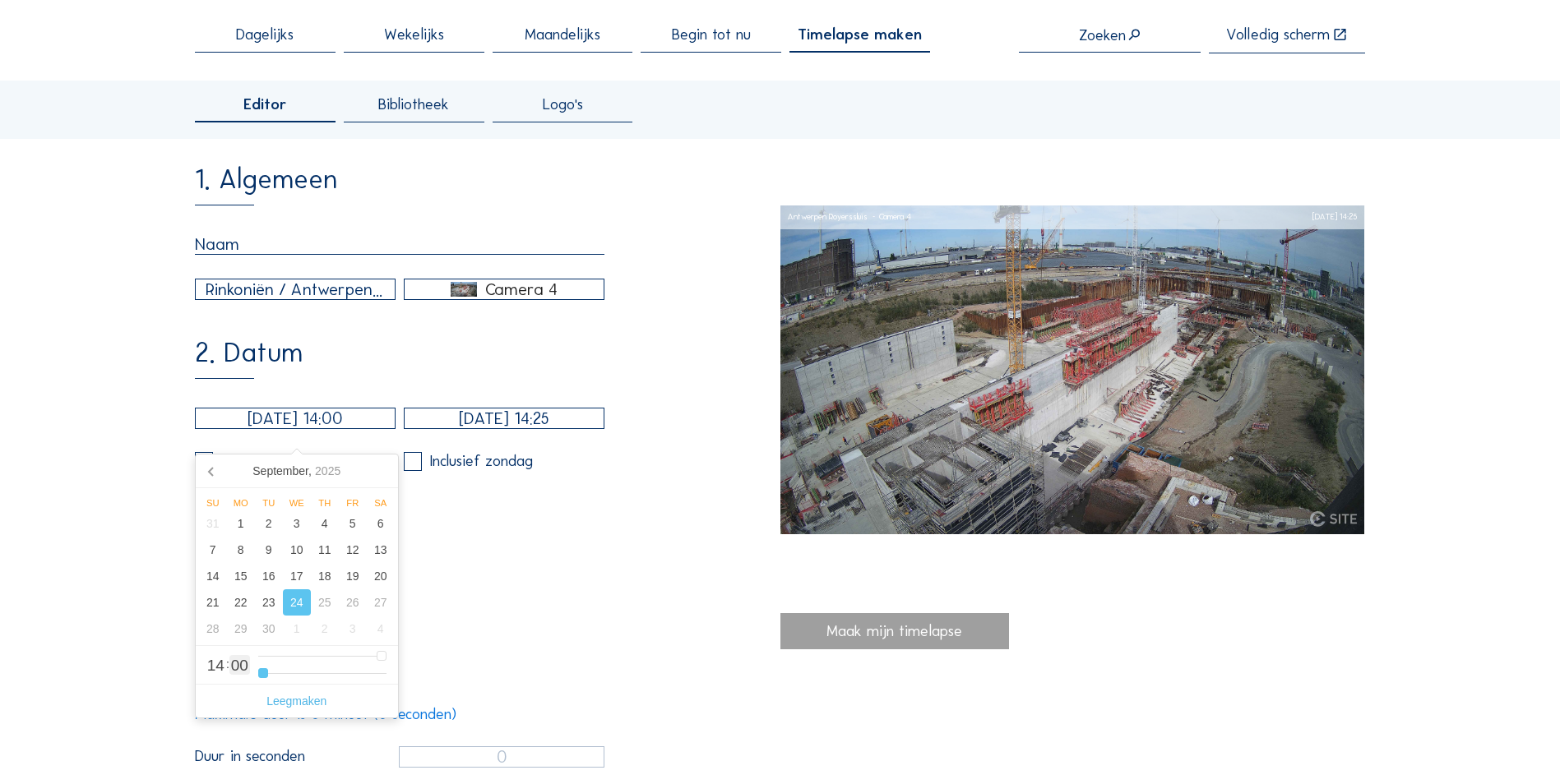
drag, startPoint x: 282, startPoint y: 679, endPoint x: 255, endPoint y: 679, distance: 27.0
type input "0"
click at [259, 679] on input "range" at bounding box center [323, 674] width 128 height 14
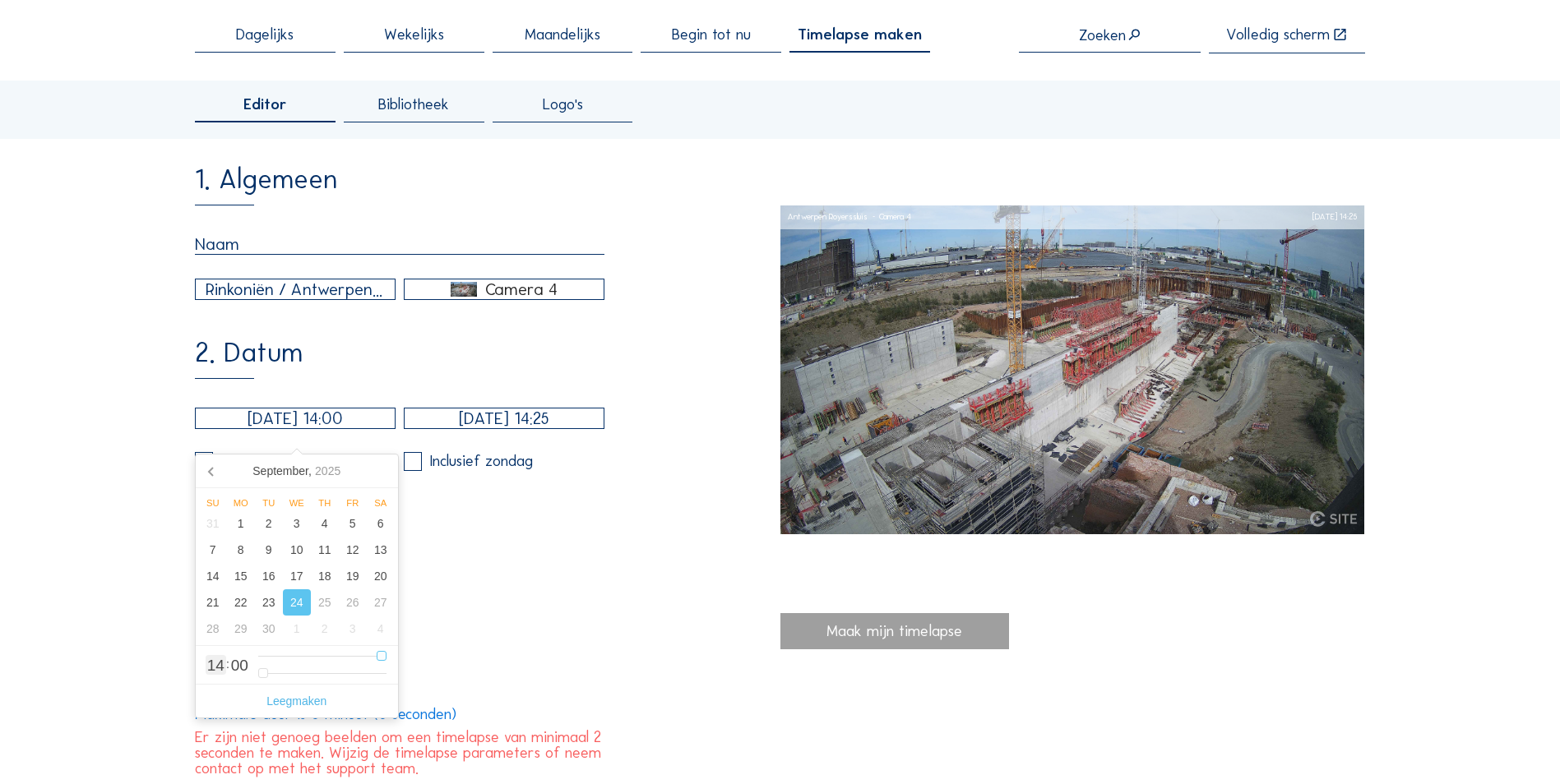
type input "[DATE] 13:00"
type input "13"
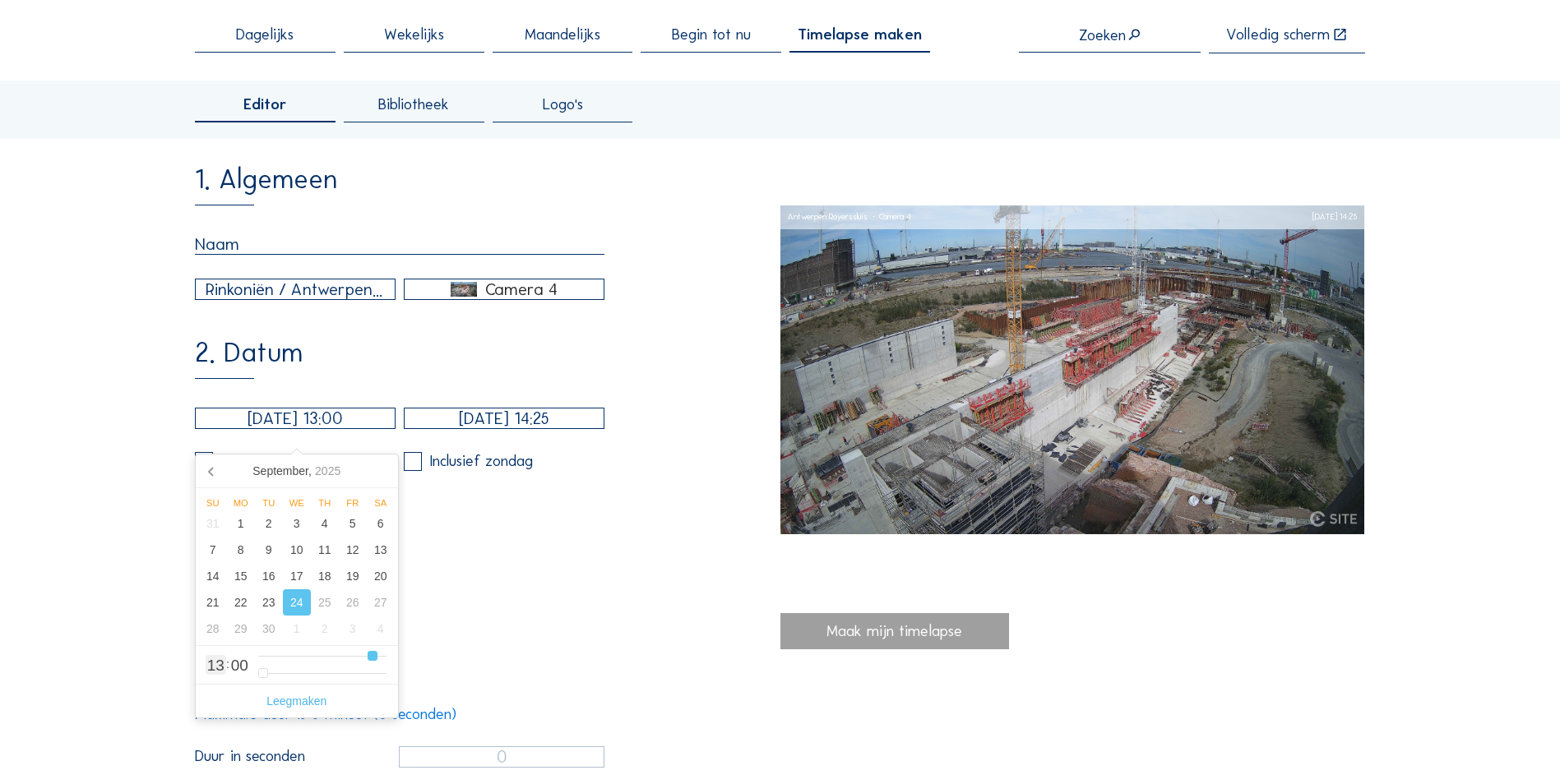
type input "[DATE] 12:00"
type input "12"
type input "[DATE] 11:00"
type input "11"
type input "[DATE] 10:00"
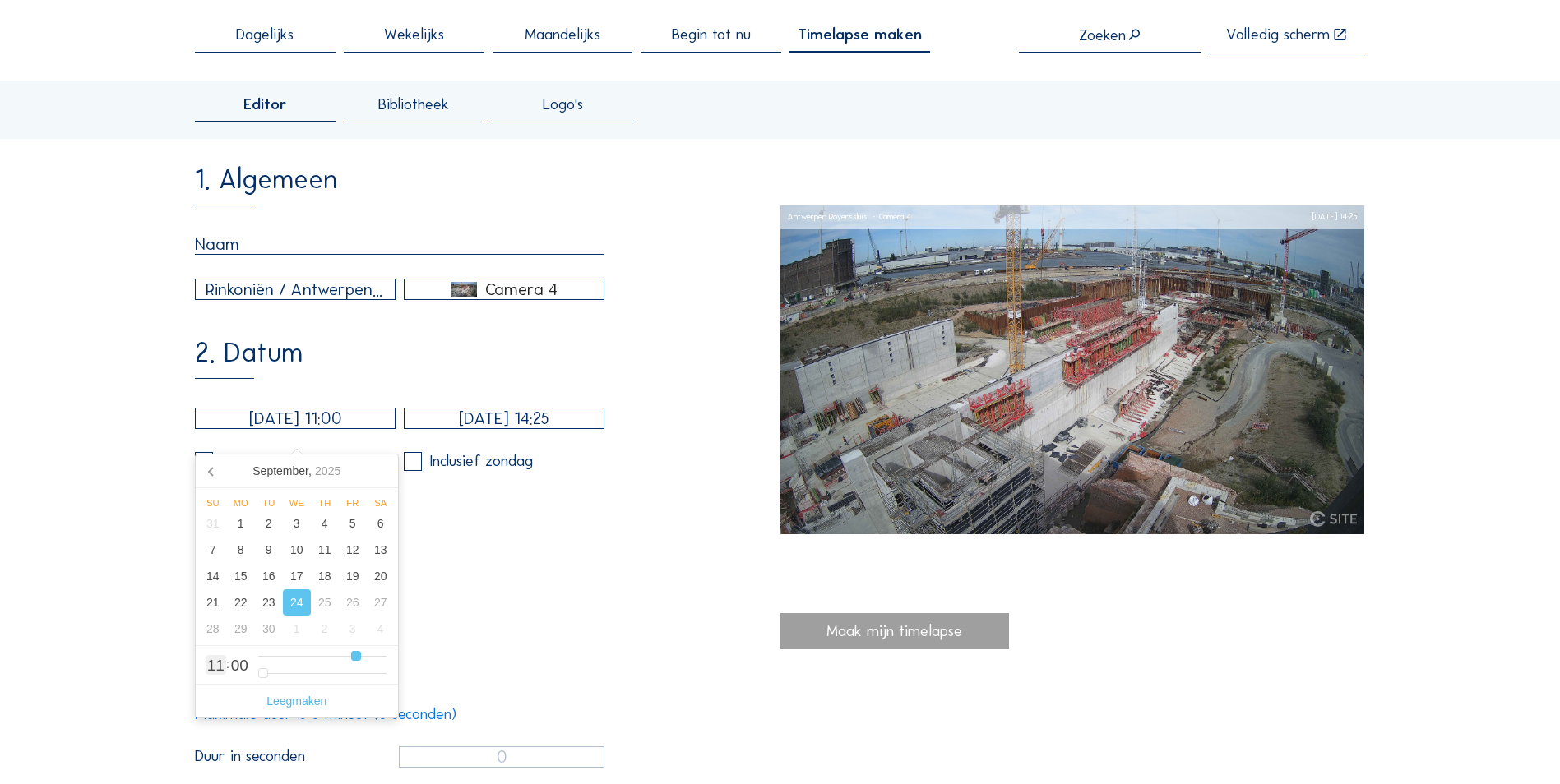
type input "10"
type input "[DATE] 09:00"
type input "9"
type input "[DATE] 10:00"
type input "1"
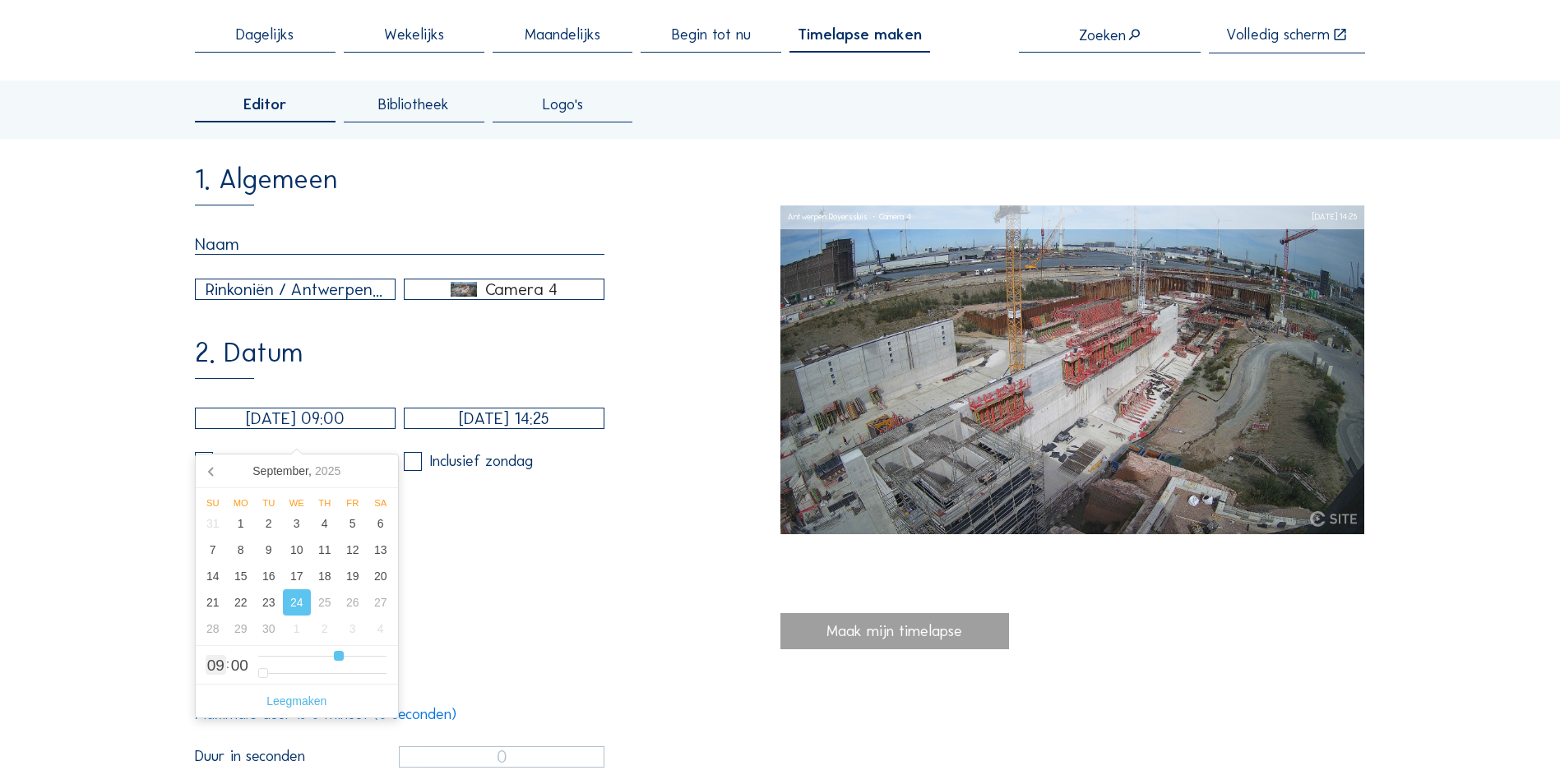
type input "10"
type input "[DATE] 11:00"
type input "0"
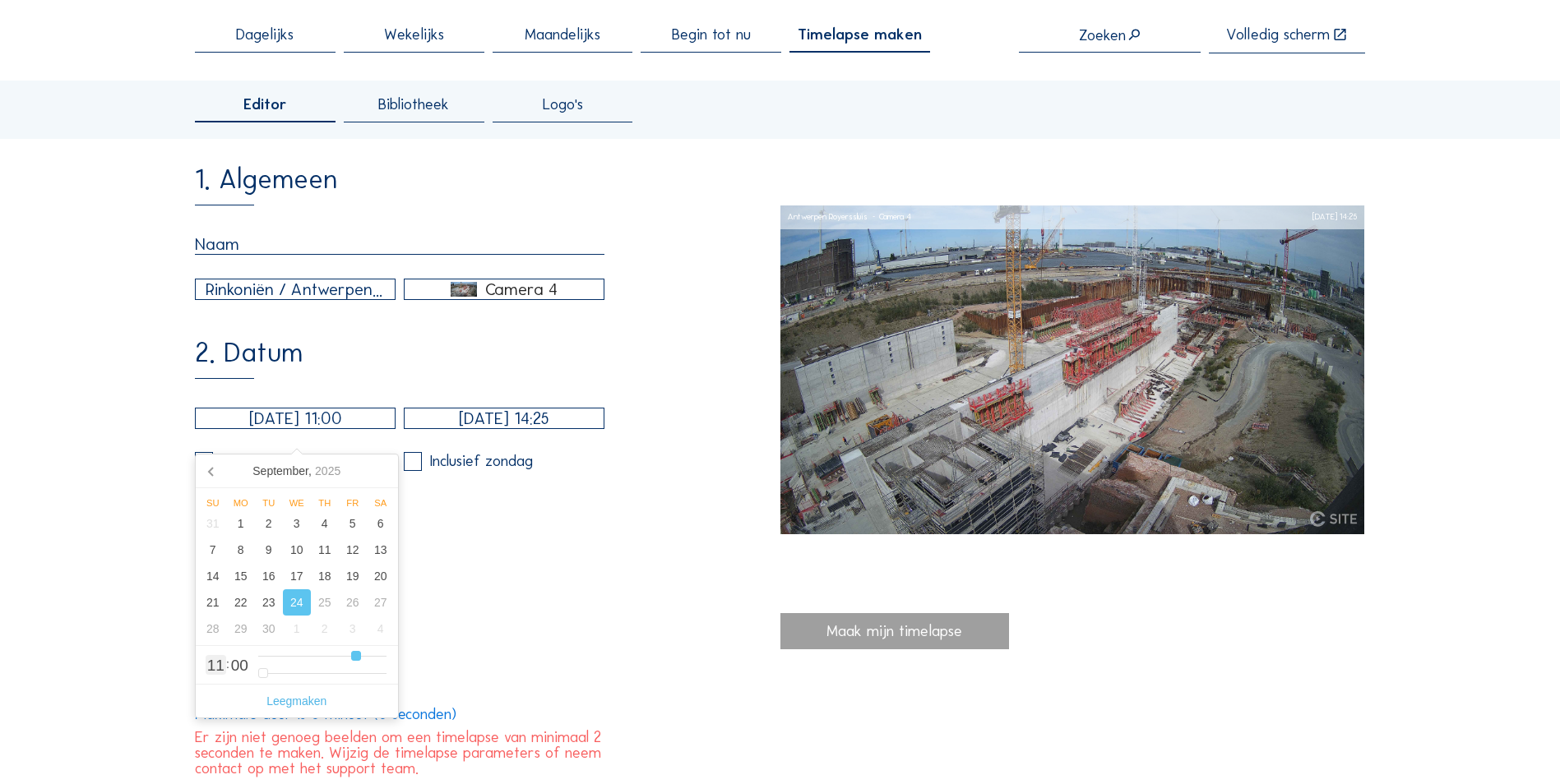
drag, startPoint x: 381, startPoint y: 659, endPoint x: 354, endPoint y: 659, distance: 27.0
type input "11"
click at [354, 659] on input "range" at bounding box center [323, 656] width 128 height 14
click at [232, 667] on span "00" at bounding box center [240, 665] width 17 height 16
click at [214, 673] on span "11" at bounding box center [216, 665] width 17 height 16
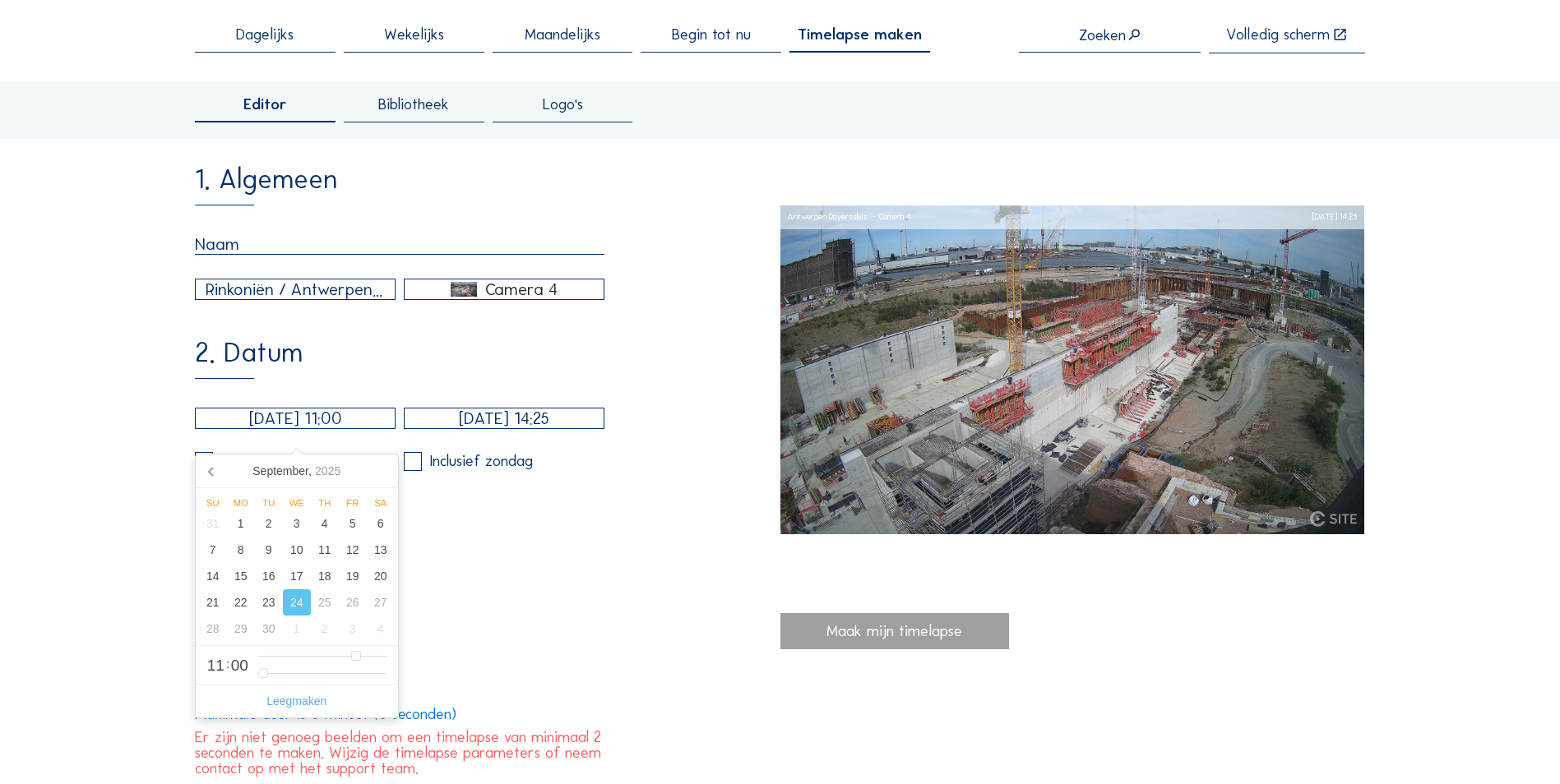
click at [217, 665] on span "11" at bounding box center [216, 665] width 17 height 16
click at [221, 665] on span "11" at bounding box center [216, 665] width 17 height 16
type input "[DATE] 10:00"
type input "1"
type input "10"
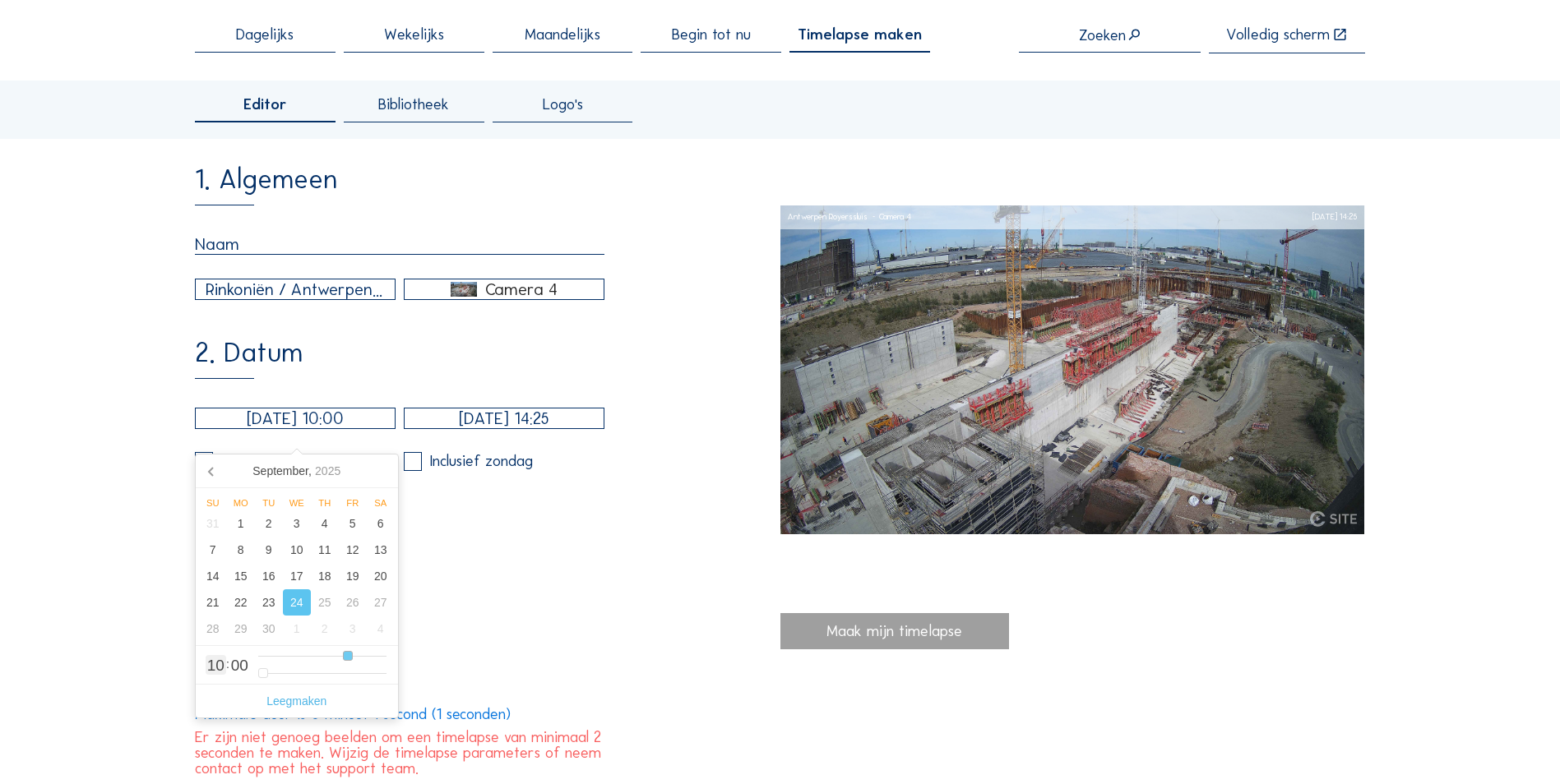
click at [349, 655] on input "range" at bounding box center [323, 656] width 128 height 14
type input "[DATE] 10:01"
type input "1"
type input "[DATE] 10:02"
type input "2"
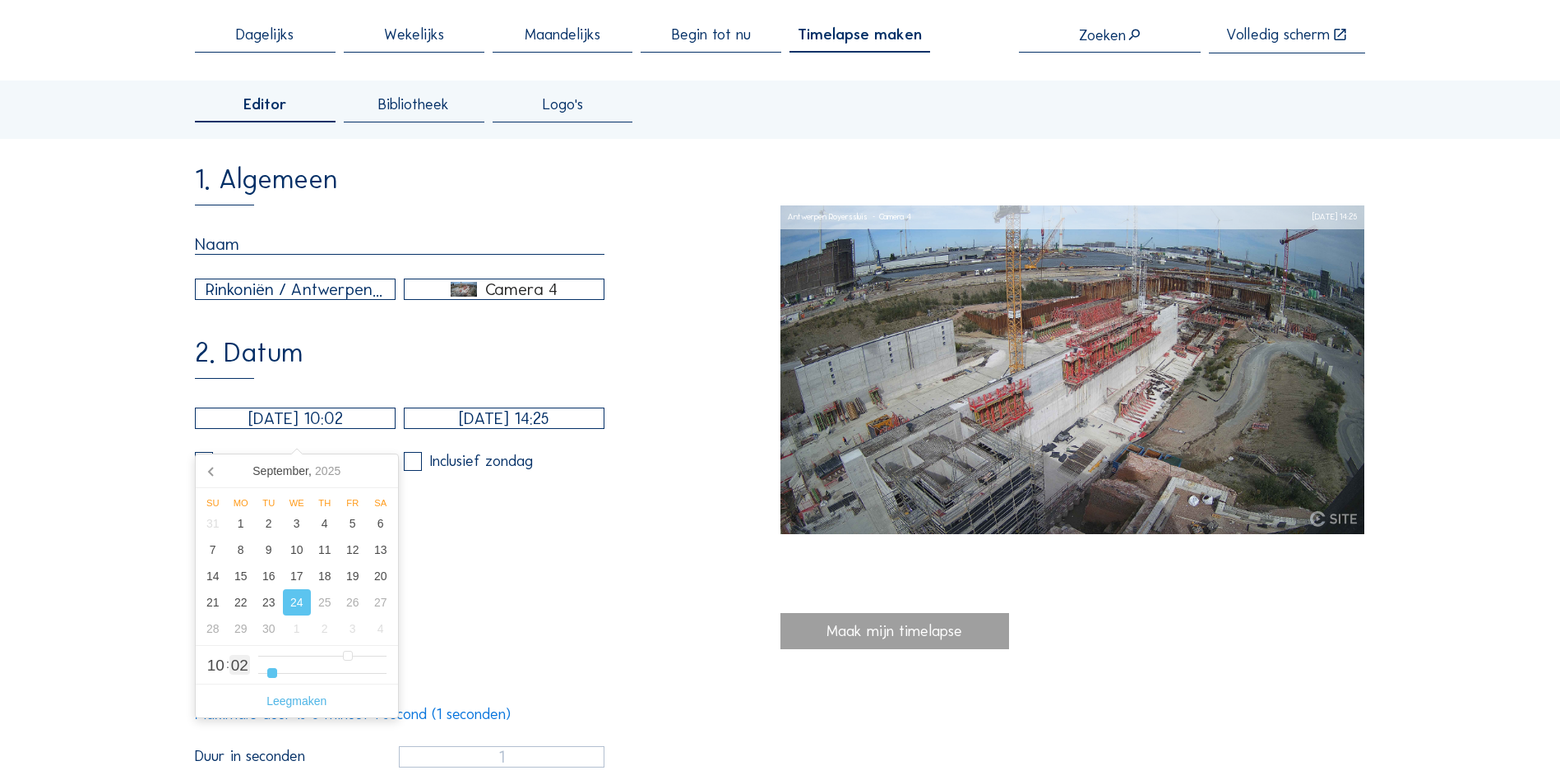
type input "[DATE] 10:03"
type input "3"
type input "[DATE] 10:04"
type input "4"
type input "[DATE] 10:05"
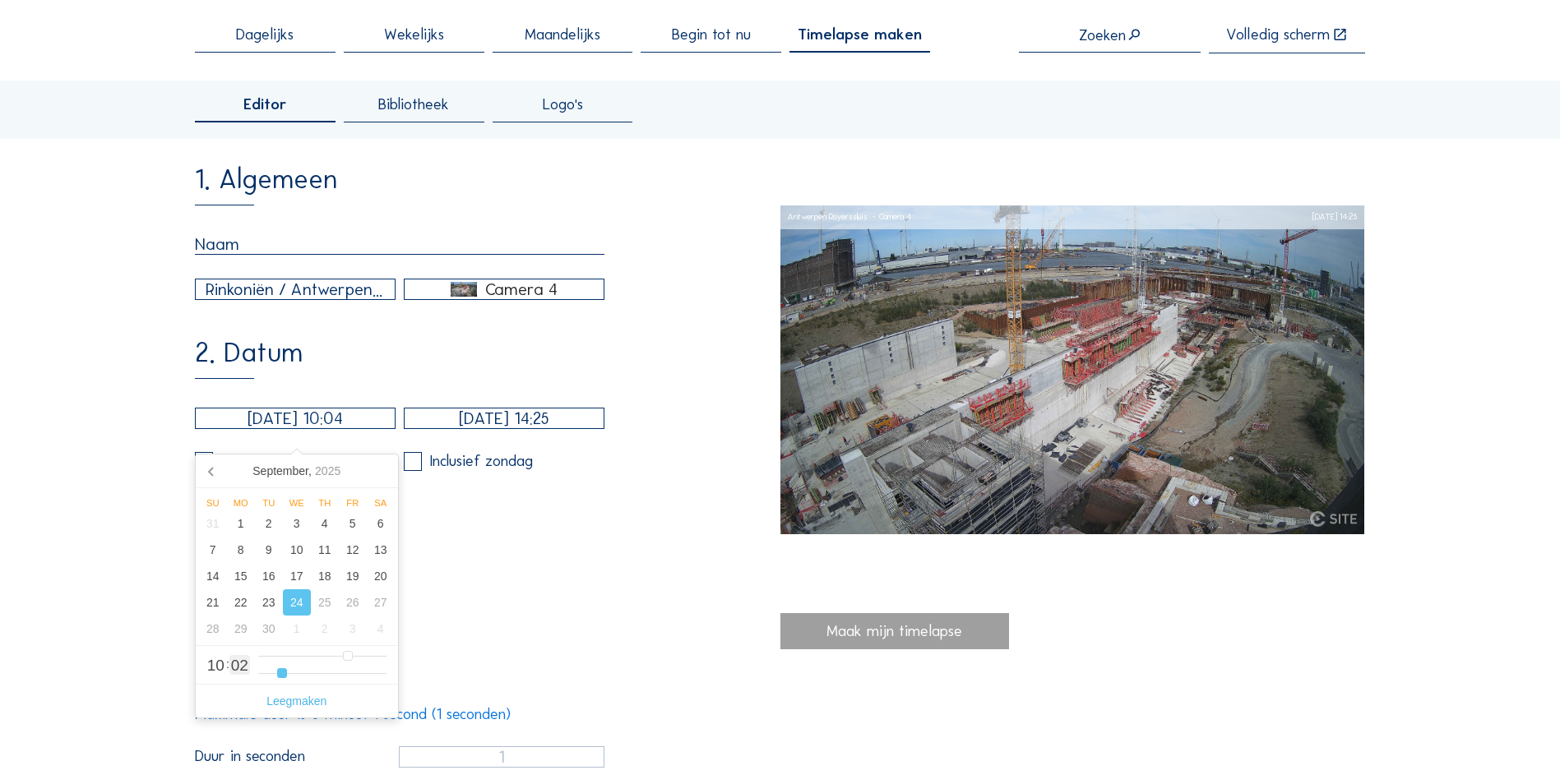
type input "5"
type input "[DATE] 10:06"
type input "6"
type input "[DATE] 10:07"
type input "7"
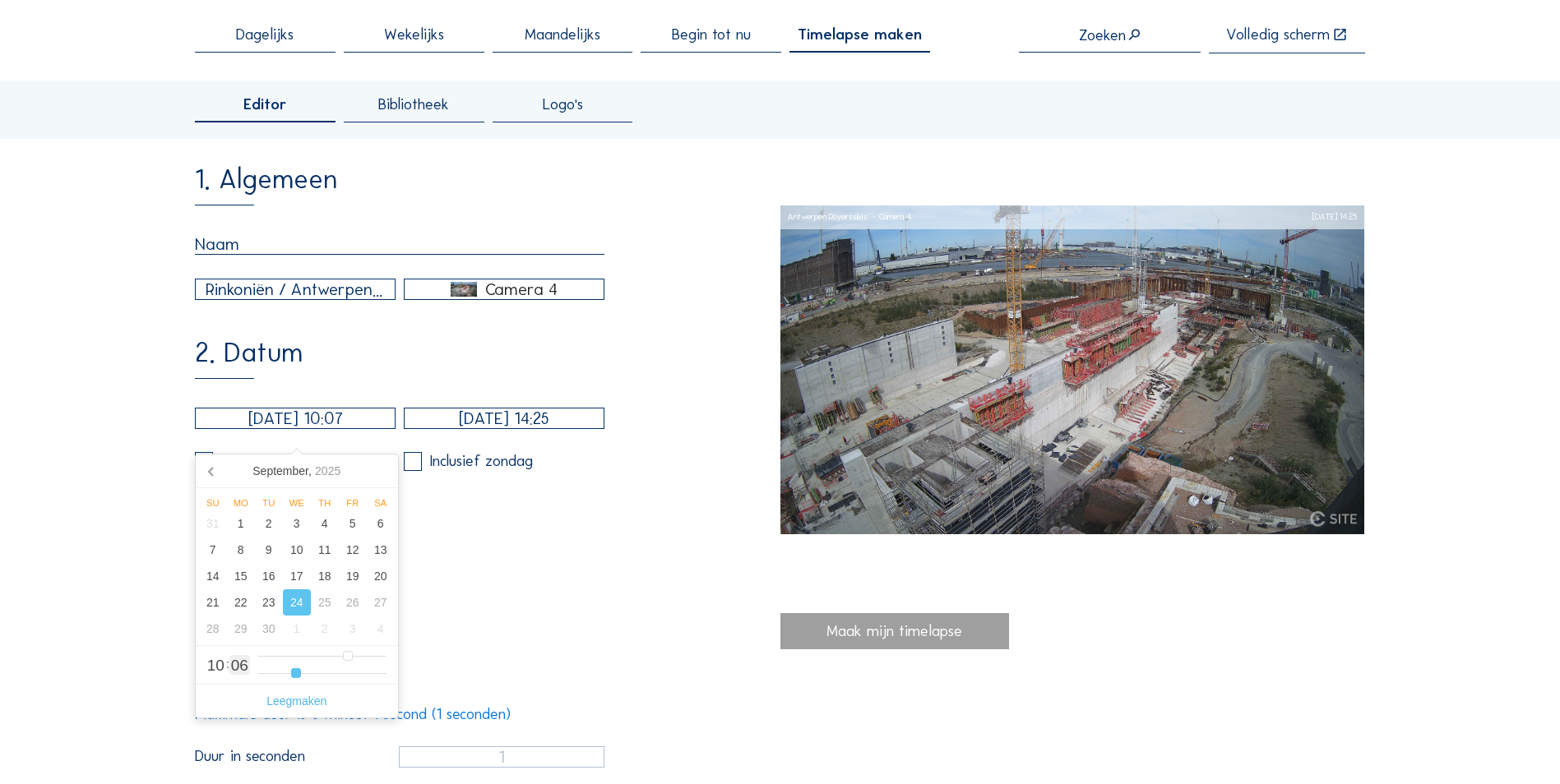
type input "[DATE] 10:08"
type input "8"
type input "[DATE] 10:09"
type input "9"
type input "[DATE] 10:10"
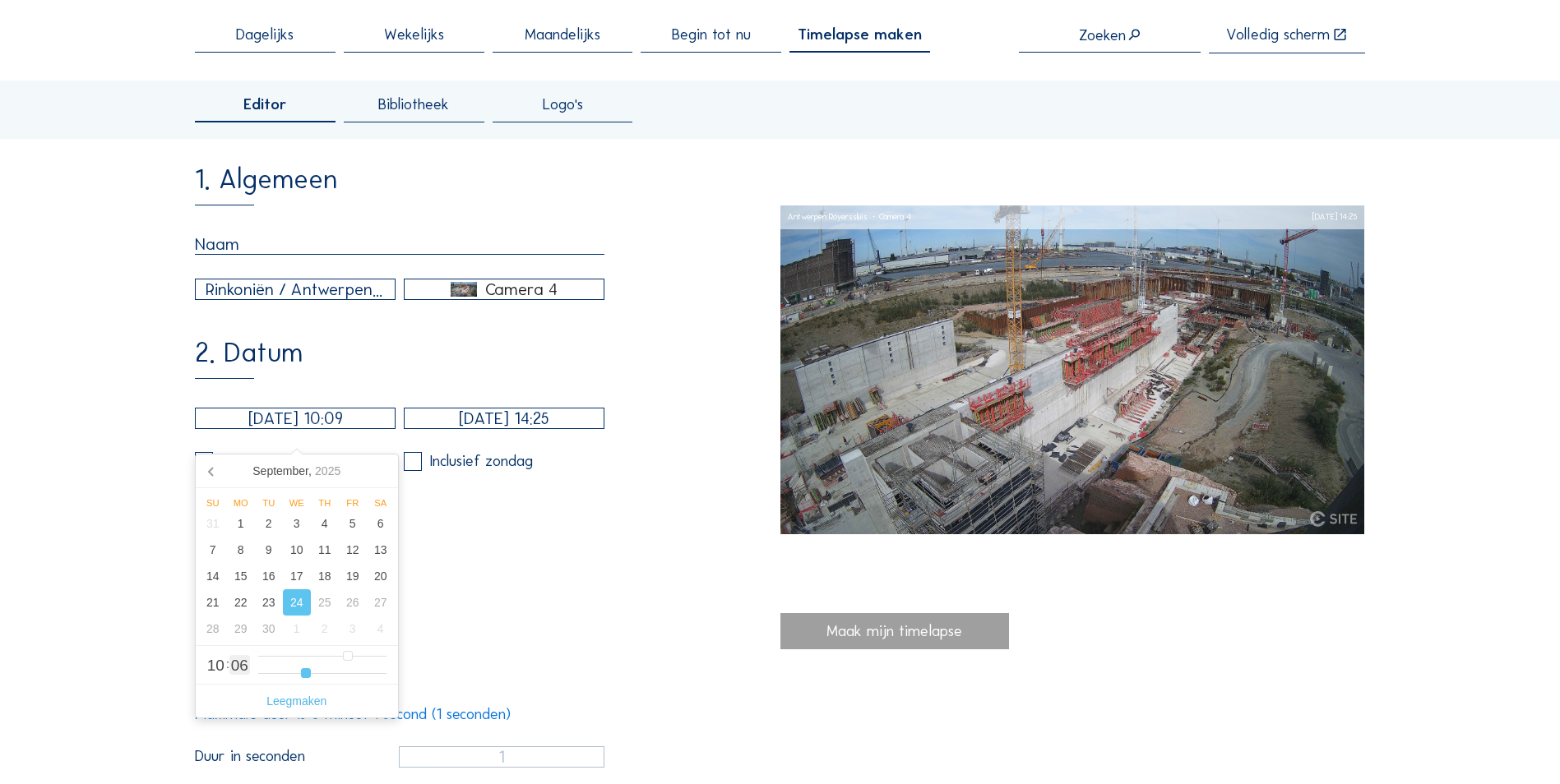
type input "10"
type input "[DATE] 10:11"
type input "11"
type input "[DATE] 10:12"
type input "12"
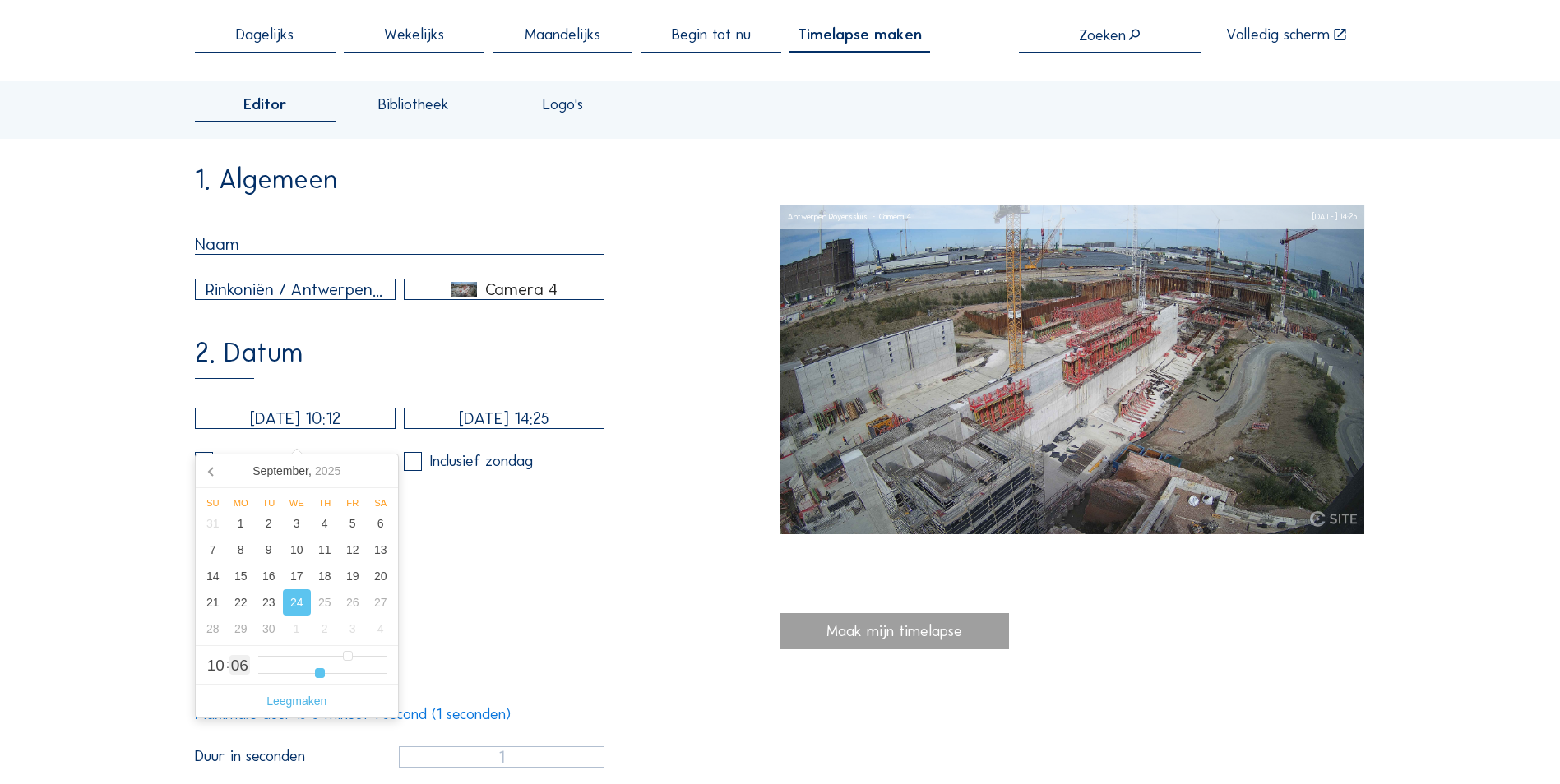
type input "[DATE] 10:13"
type input "13"
type input "[DATE] 10:14"
type input "14"
type input "[DATE] 10:15"
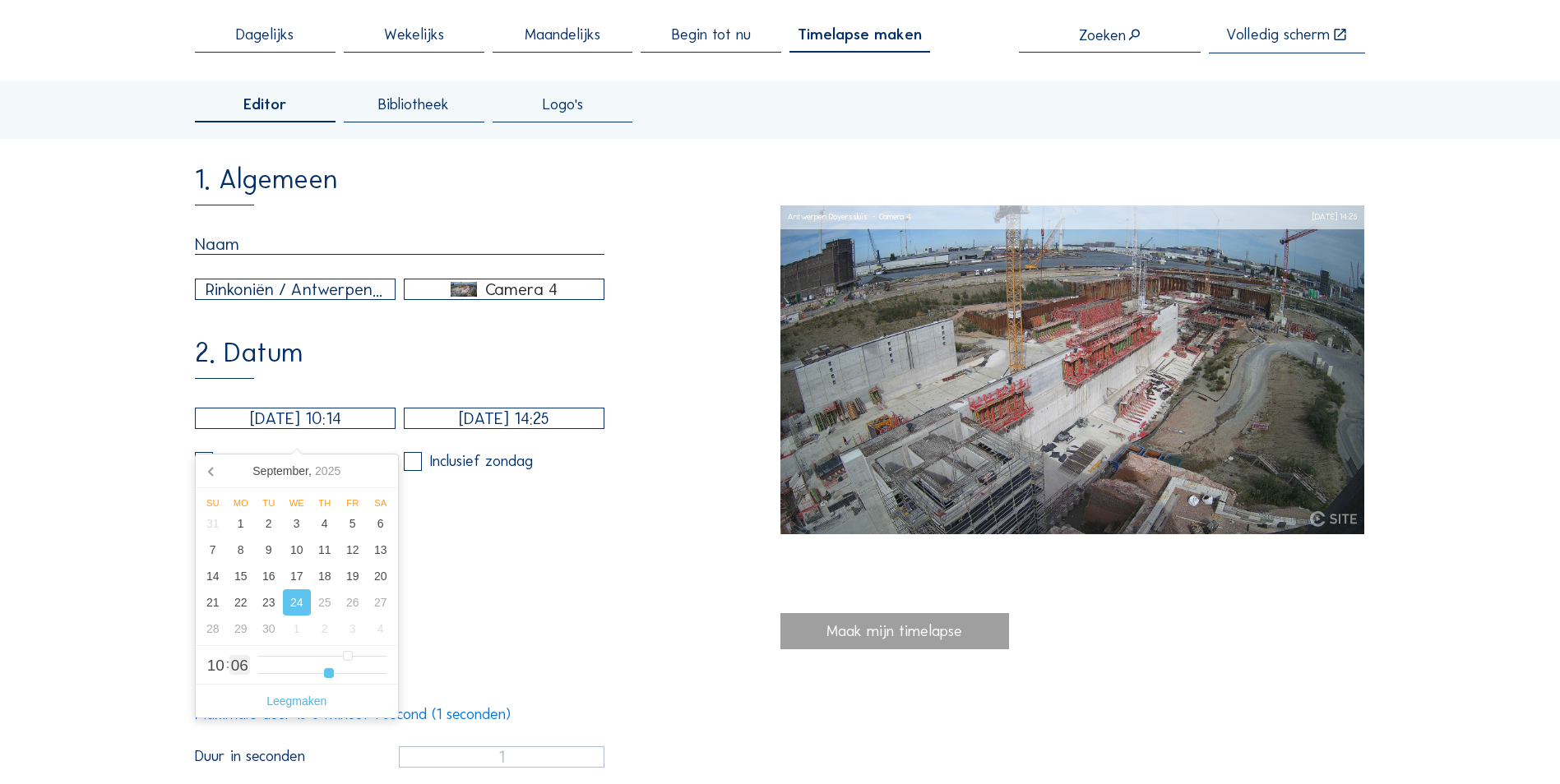
type input "15"
type input "[DATE] 10:16"
type input "16"
type input "[DATE] 10:17"
type input "17"
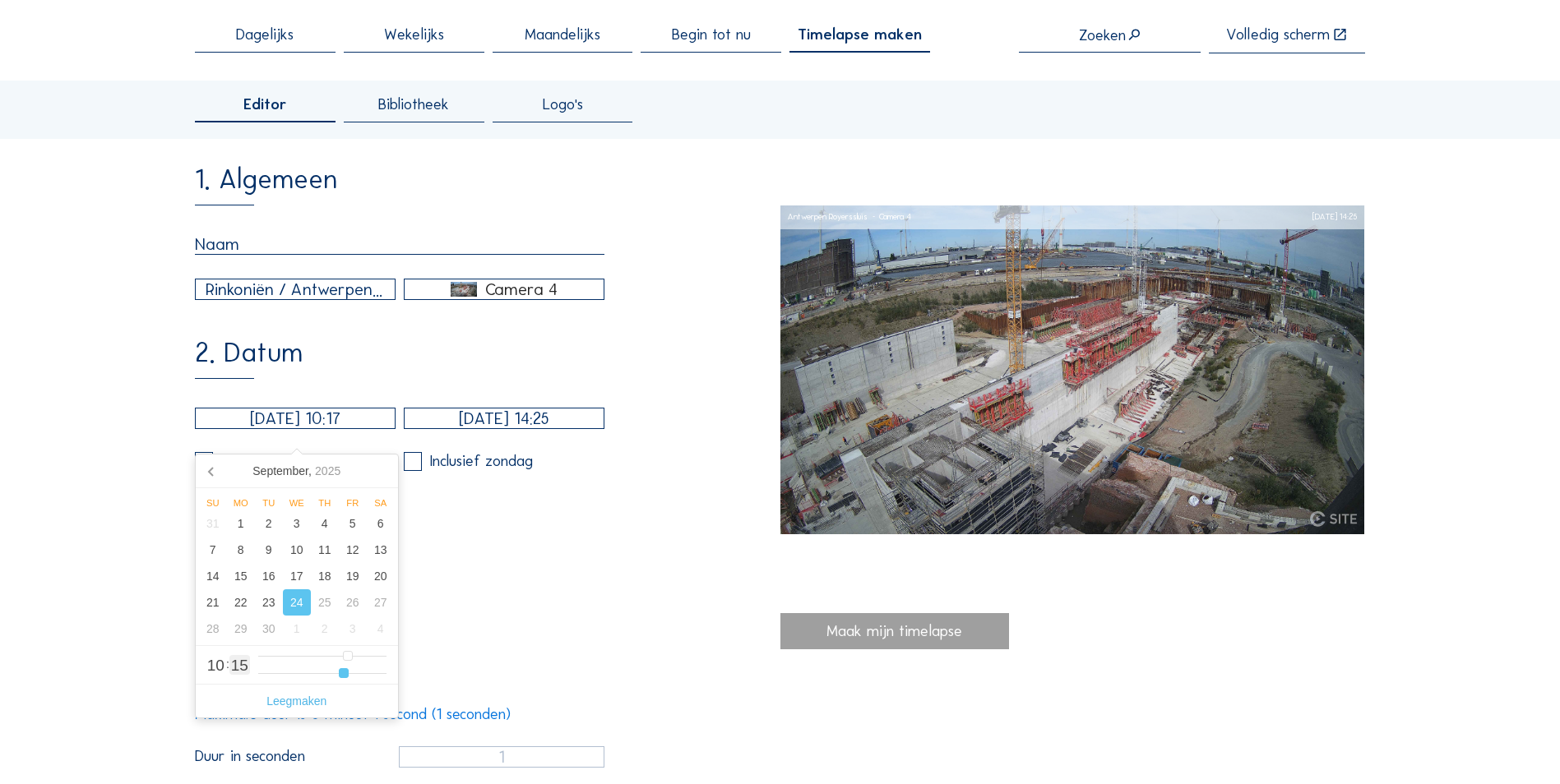
type input "[DATE] 10:18"
type input "18"
type input "[DATE] 10:19"
type input "19"
type input "[DATE] 10:20"
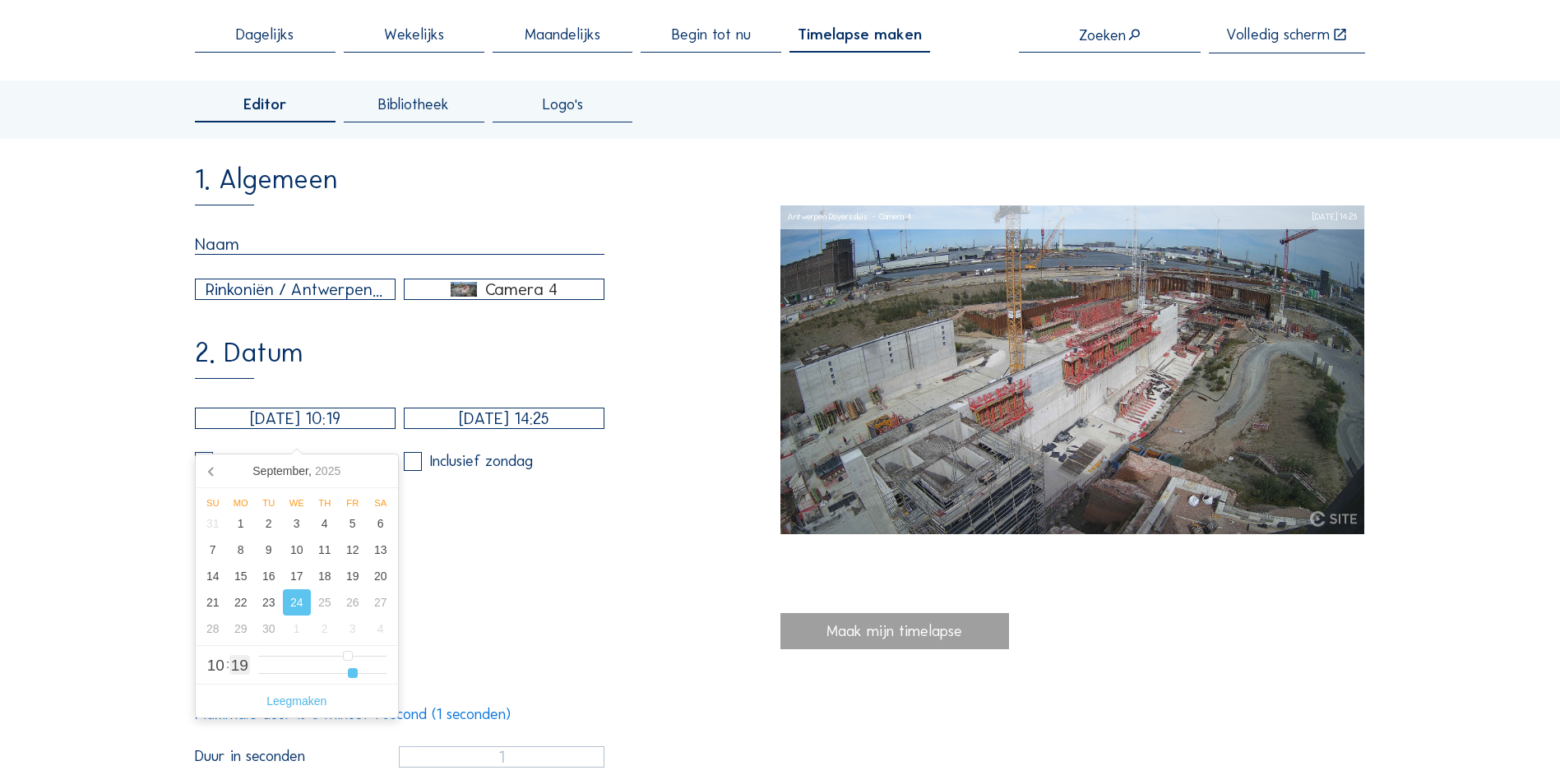
type input "20"
type input "[DATE] 10:21"
type input "21"
type input "[DATE] 10:22"
type input "22"
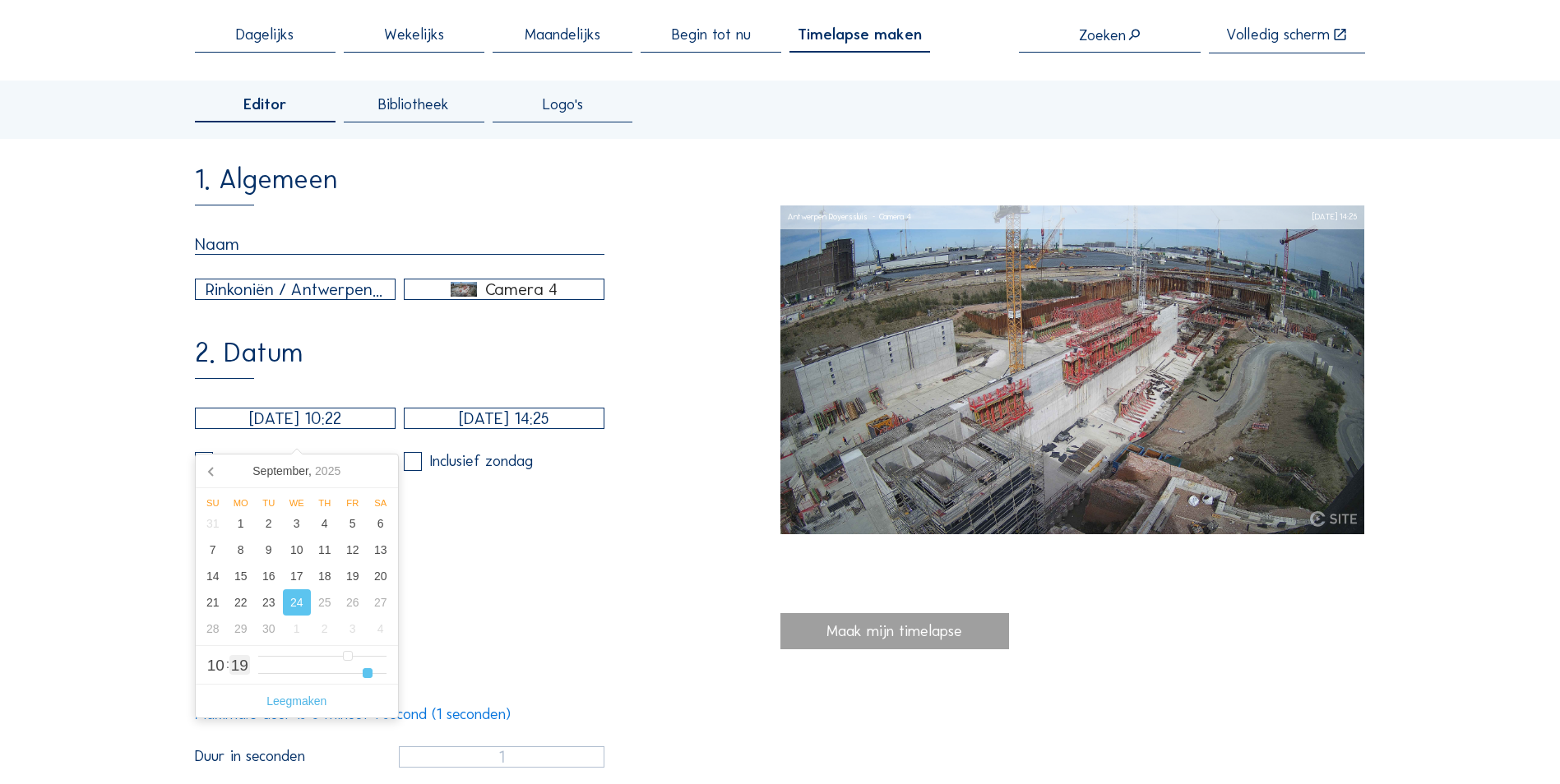
type input "[DATE] 10:23"
type input "23"
type input "[DATE] 10:24"
type input "24"
type input "[DATE] 10:25"
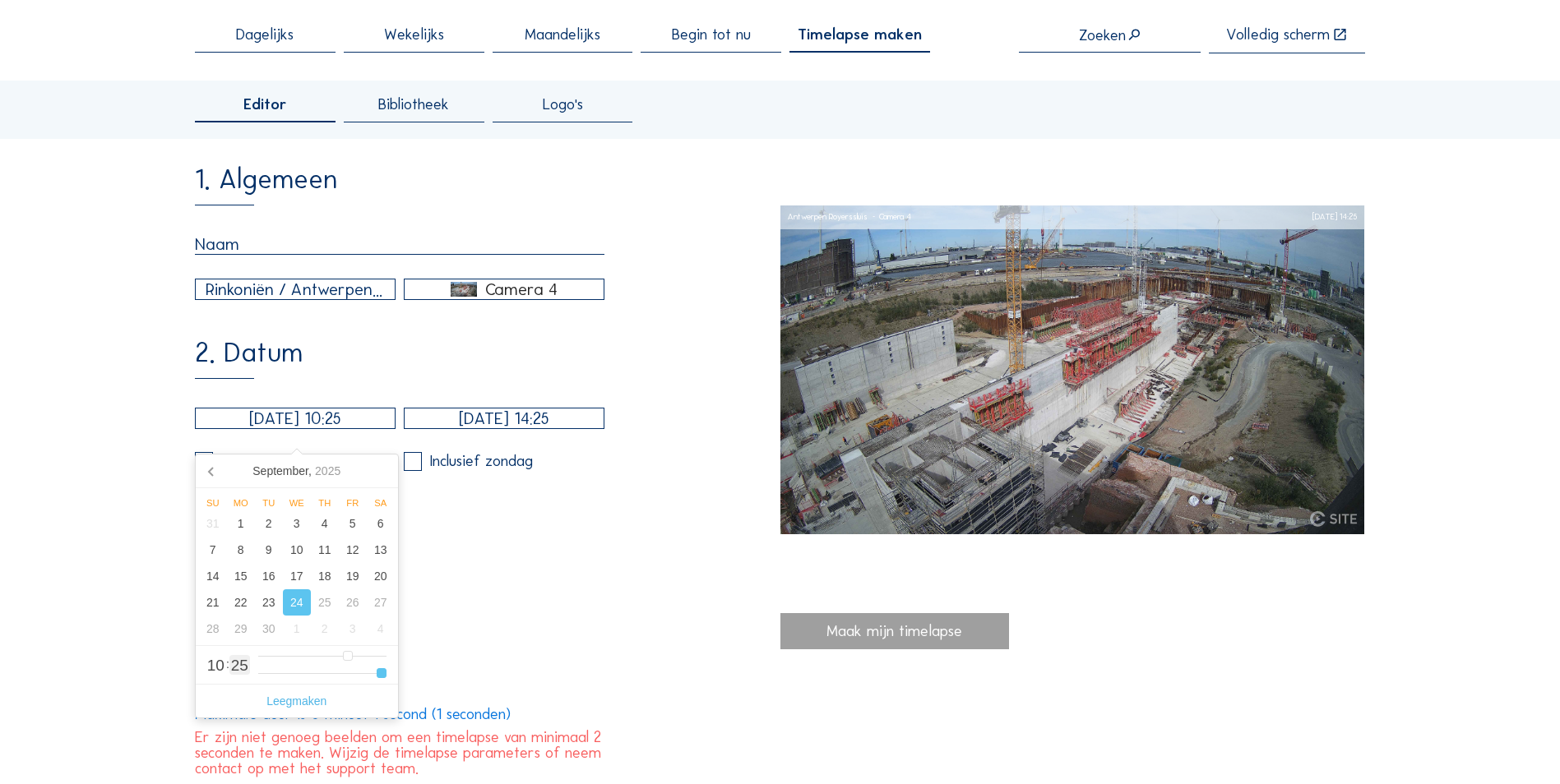
drag, startPoint x: 262, startPoint y: 676, endPoint x: 437, endPoint y: 675, distance: 175.0
type input "25"
click at [386, 675] on input "range" at bounding box center [323, 674] width 128 height 14
click at [237, 670] on span "25" at bounding box center [240, 665] width 17 height 16
type input "[DATE] 10:07"
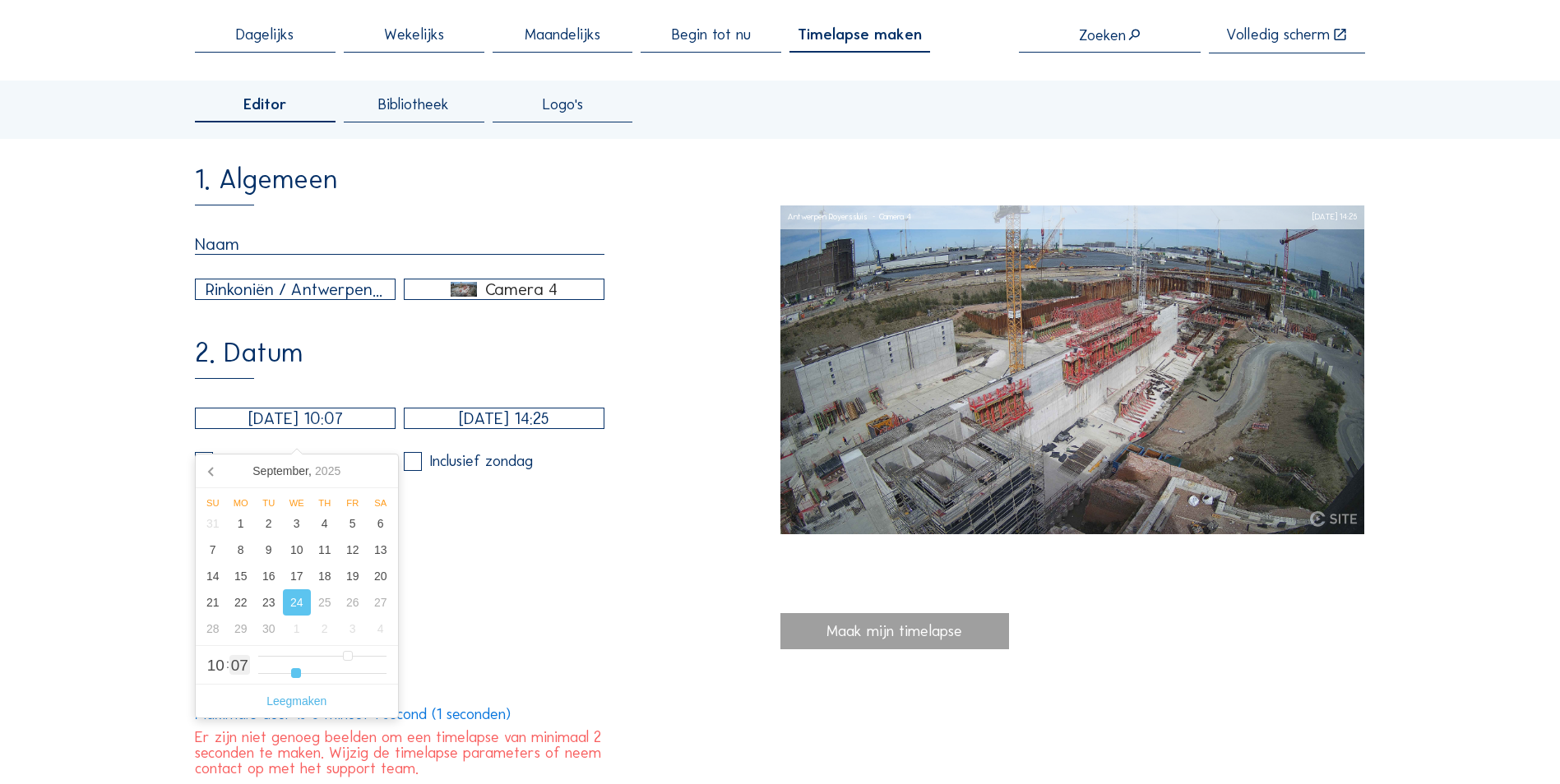
type input "7"
click at [296, 680] on input "range" at bounding box center [323, 674] width 128 height 14
type input "[DATE] 10:06"
type input "6"
type input "[DATE] 10:04"
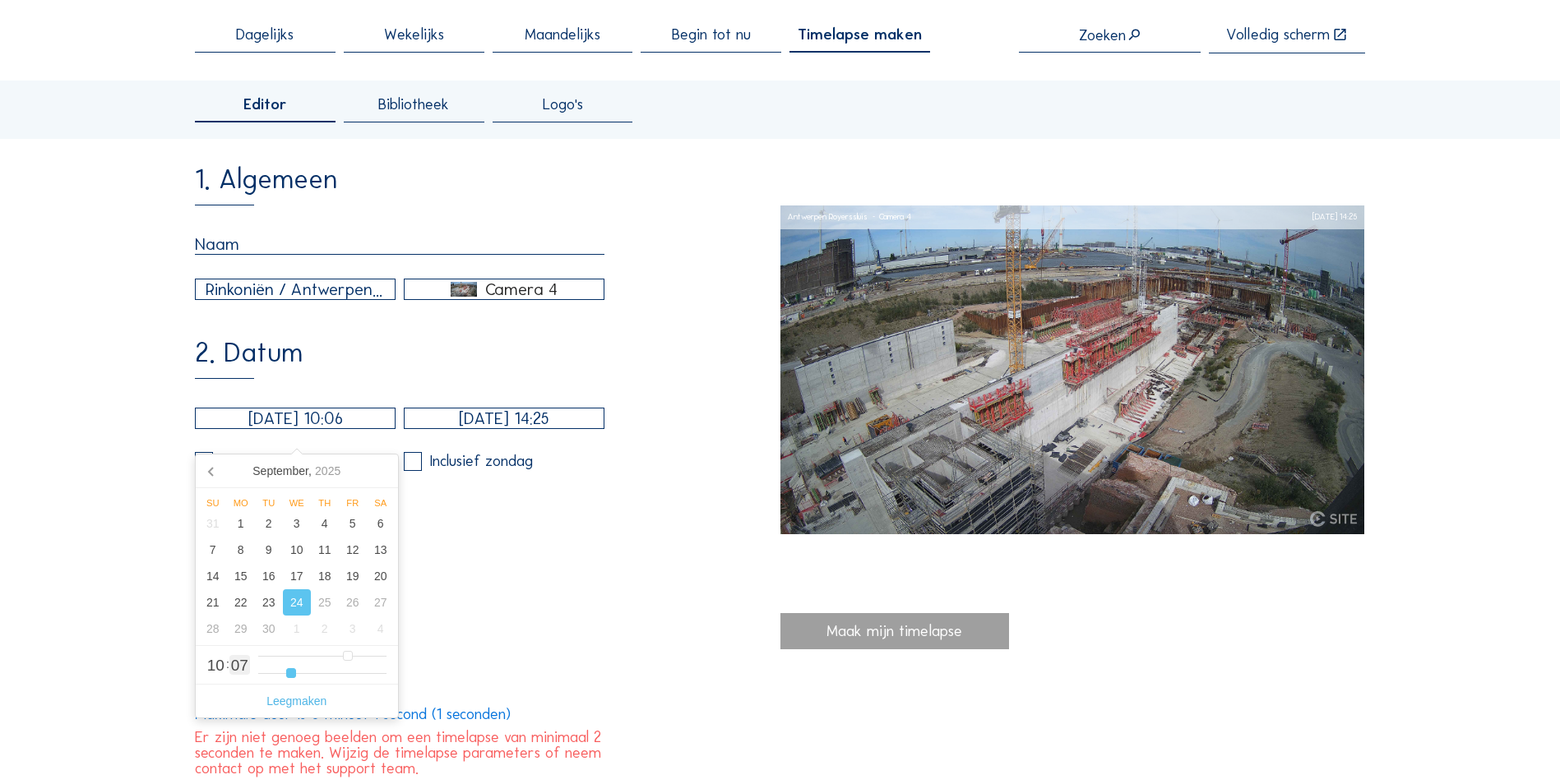
type input "4"
type input "[DATE] 10:02"
type input "2"
type input "[DATE] 10:01"
type input "1"
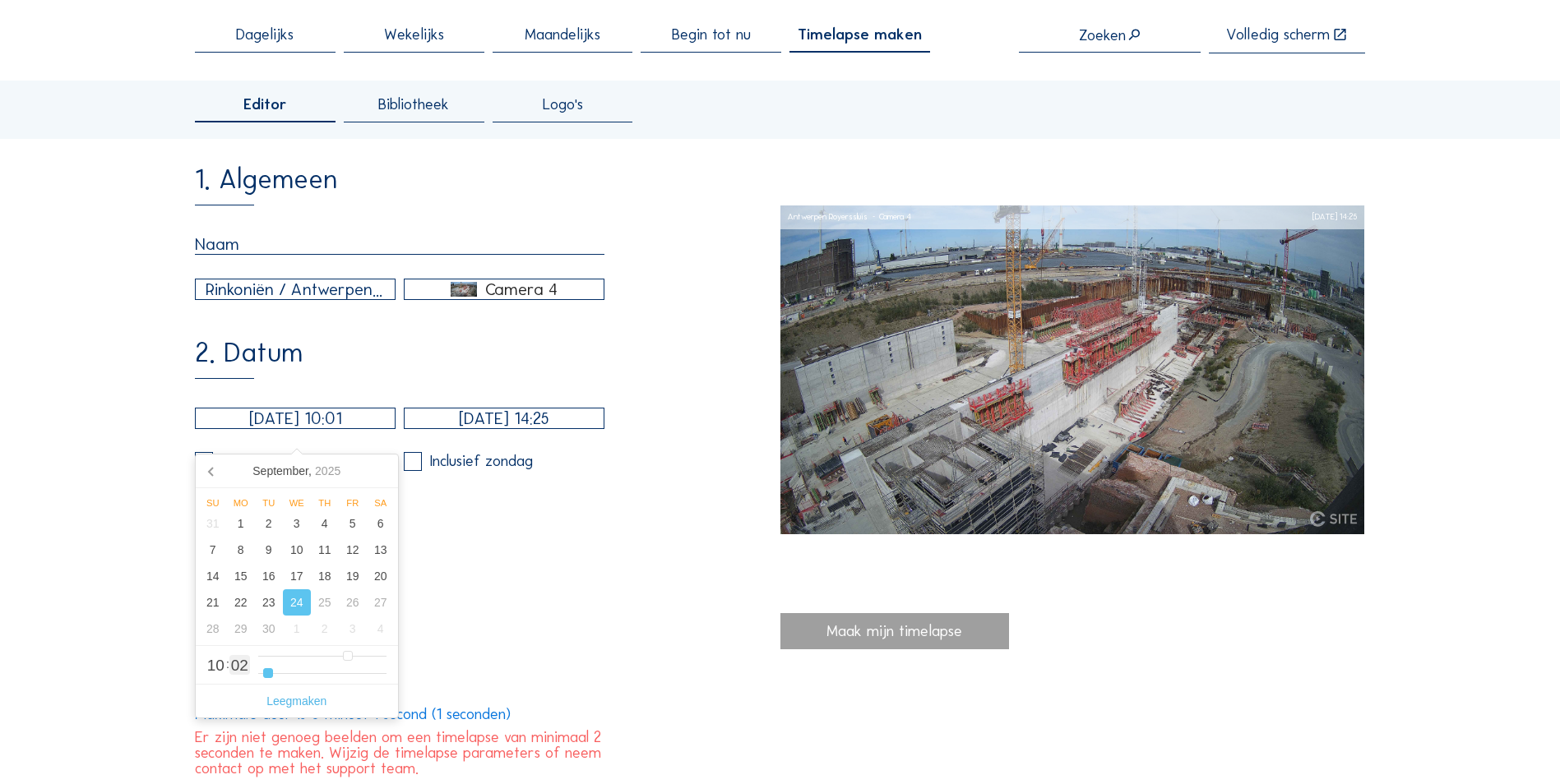
type input "[DATE] 10:00"
type input "0"
type input "[DATE] 10:01"
type input "1"
type input "[DATE] 10:06"
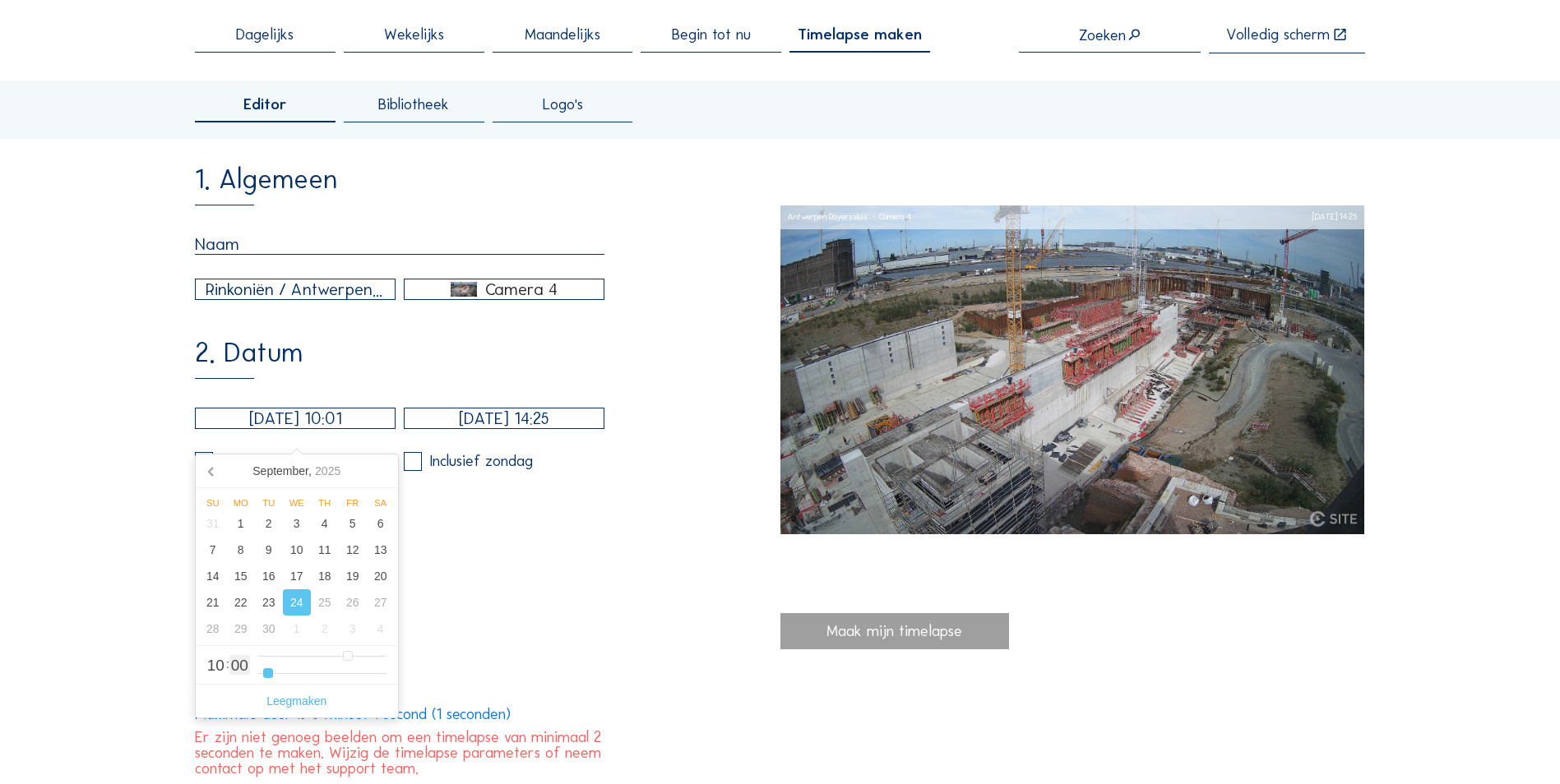
type input "6"
type input "[DATE] 10:13"
type input "13"
type input "[DATE] 10:19"
type input "19"
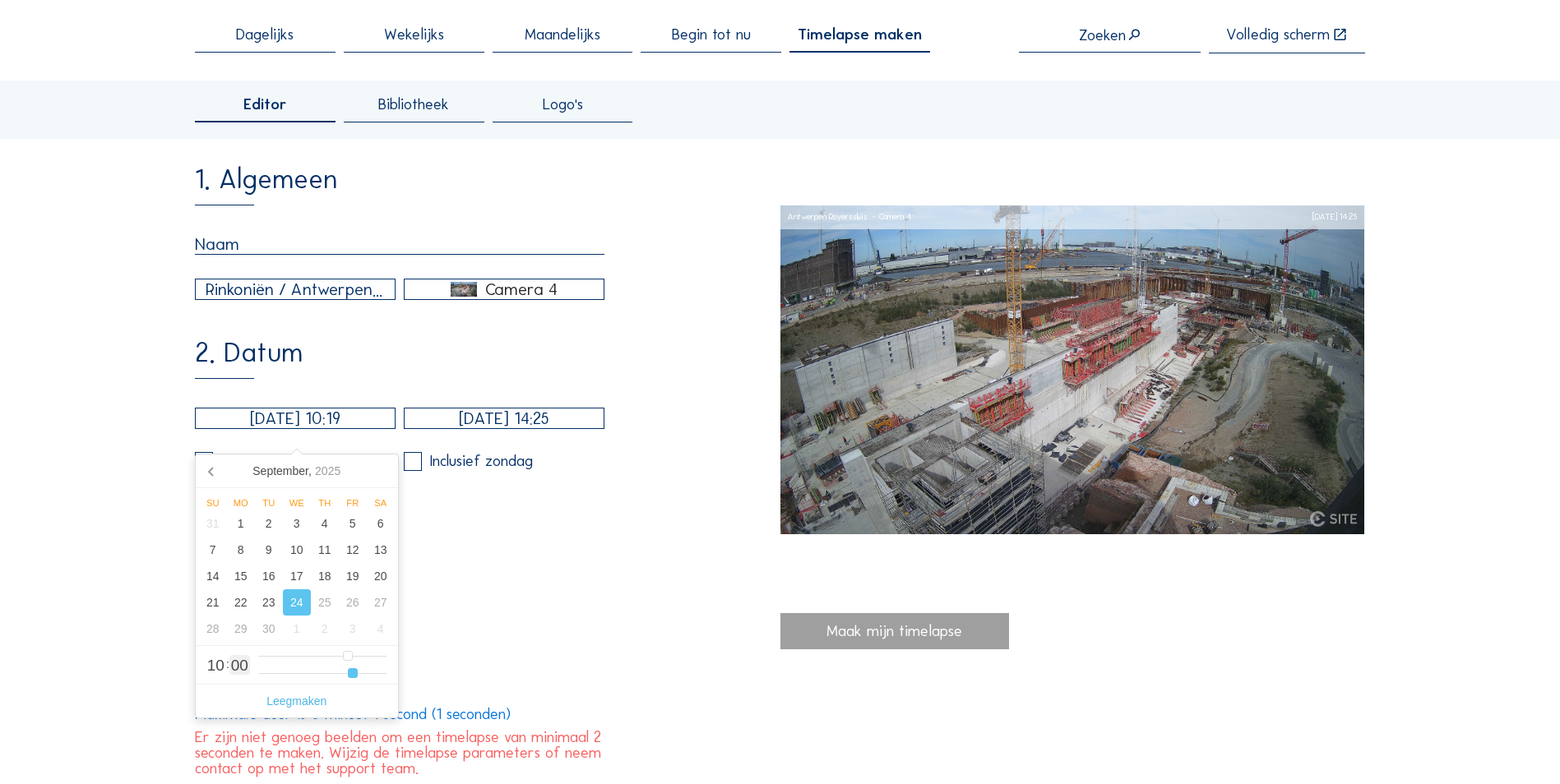
type input "[DATE] 10:20"
type input "20"
type input "[DATE] 10:21"
type input "21"
type input "[DATE] 10:23"
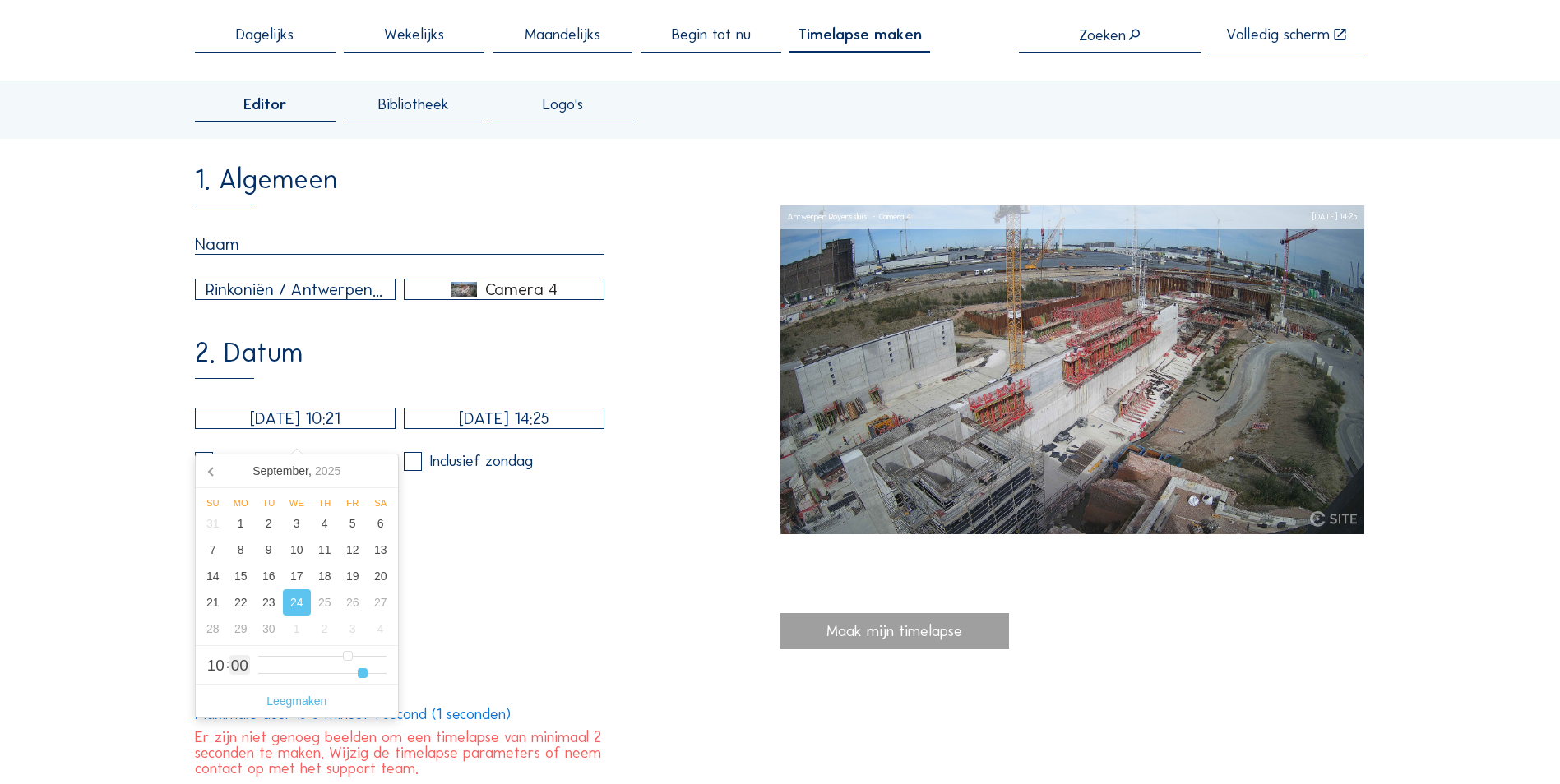
type input "23"
type input "[DATE] 10:25"
drag, startPoint x: 292, startPoint y: 679, endPoint x: 414, endPoint y: 678, distance: 122.0
type input "25"
click at [386, 678] on input "range" at bounding box center [323, 674] width 128 height 14
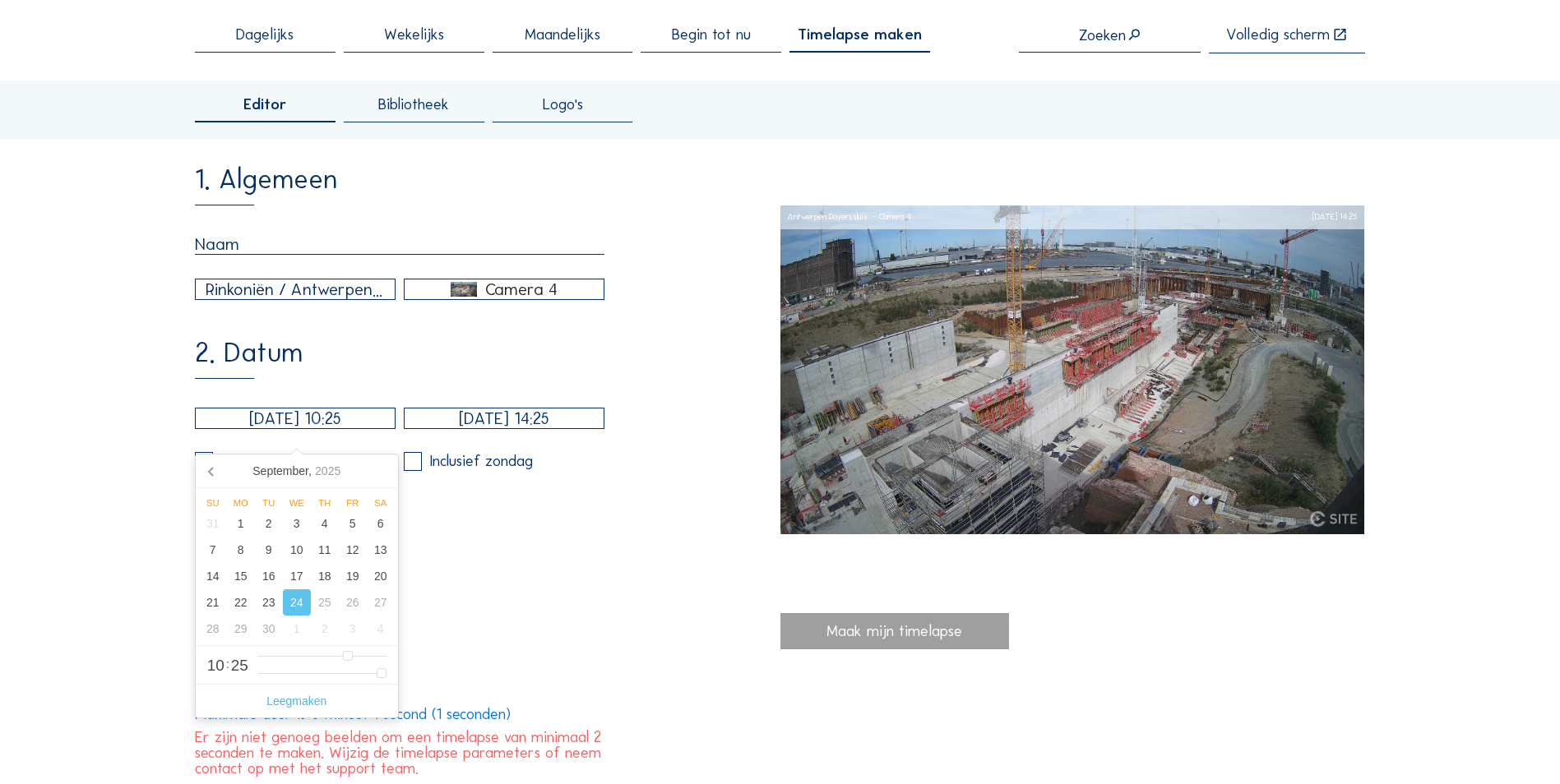
click at [558, 429] on input "[DATE] 14:25" at bounding box center [504, 418] width 201 height 22
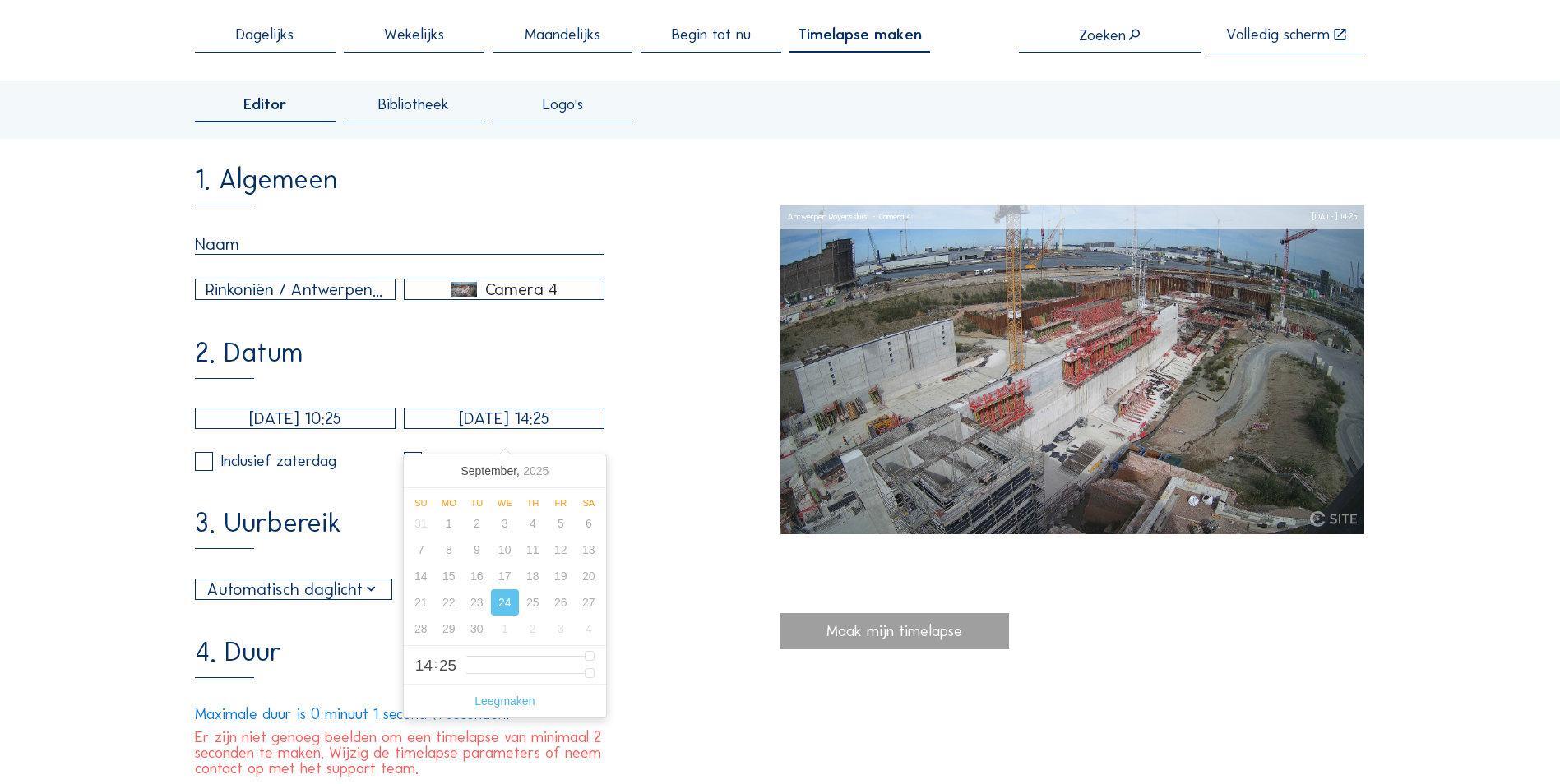
click at [545, 425] on input "[DATE] 14:25" at bounding box center [504, 418] width 201 height 22
type input "[DATE] 14:24"
type input "24"
type input "[DATE] 14:23"
type input "23"
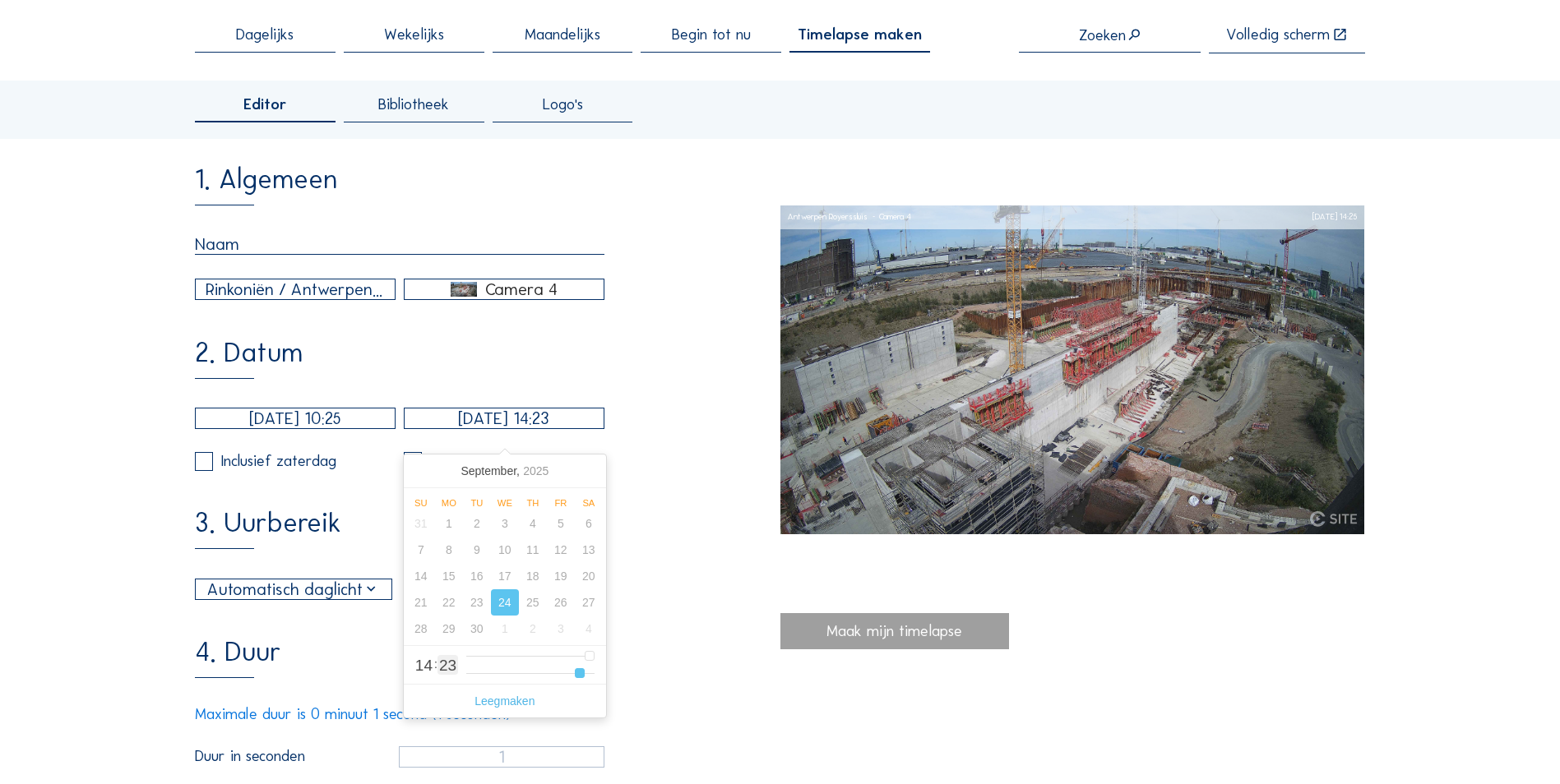
type input "[DATE] 14:22"
type input "22"
type input "[DATE] 14:21"
type input "21"
type input "[DATE] 14:17"
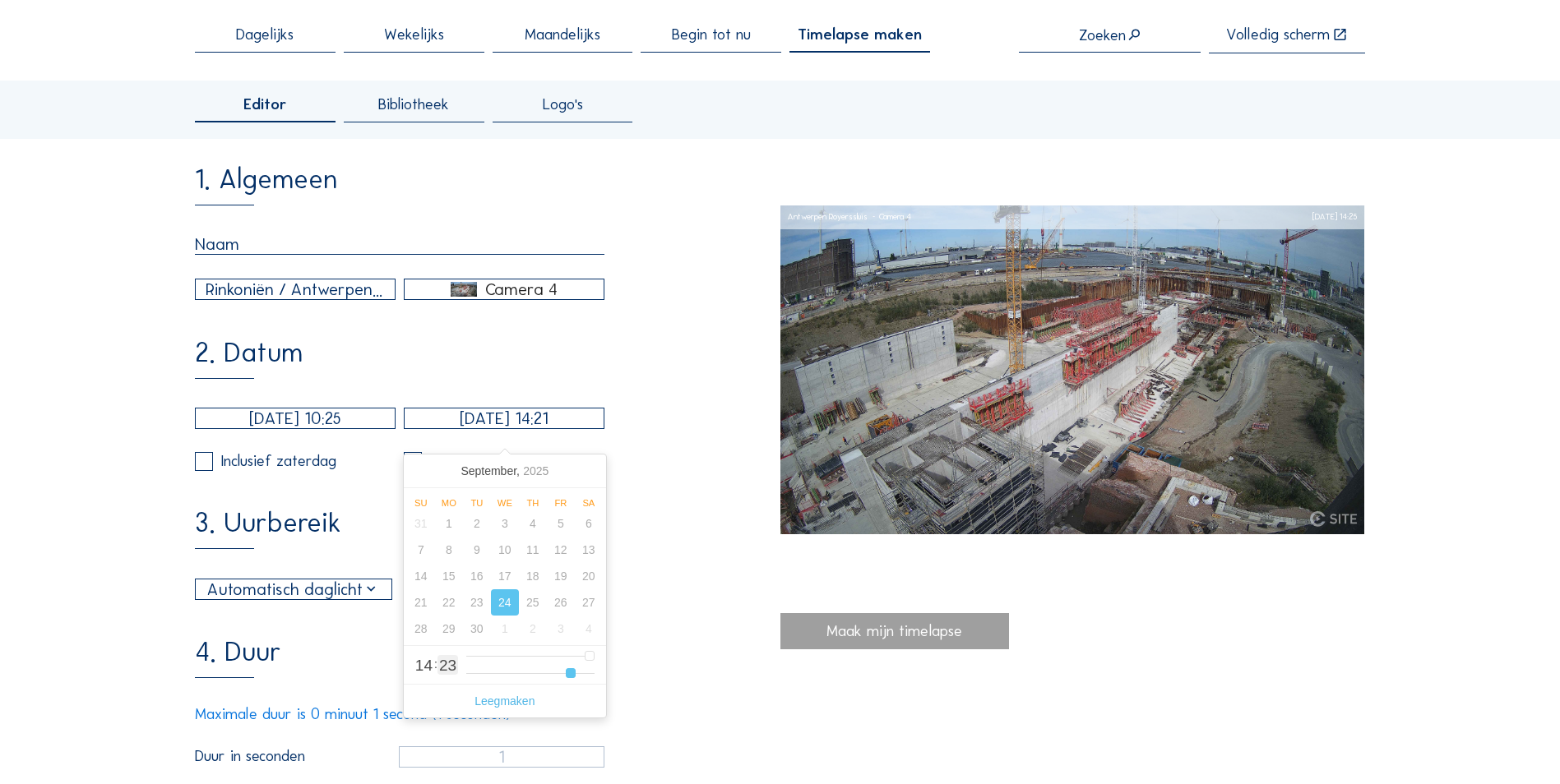
type input "17"
type input "[DATE] 14:15"
type input "15"
type input "[DATE] 14:14"
type input "14"
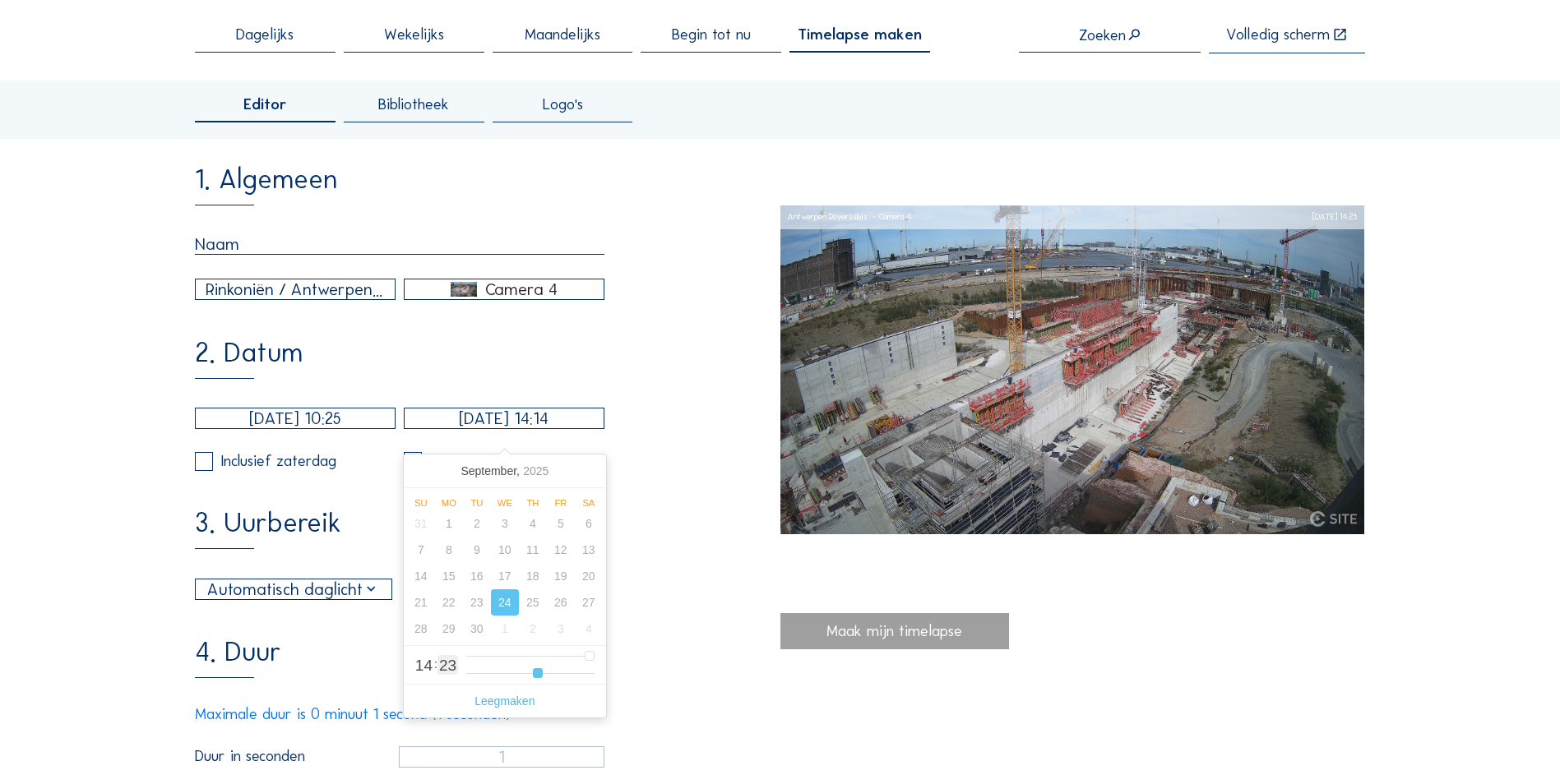
type input "[DATE] 14:13"
type input "13"
type input "[DATE] 14:11"
type input "11"
type input "[DATE] 14:08"
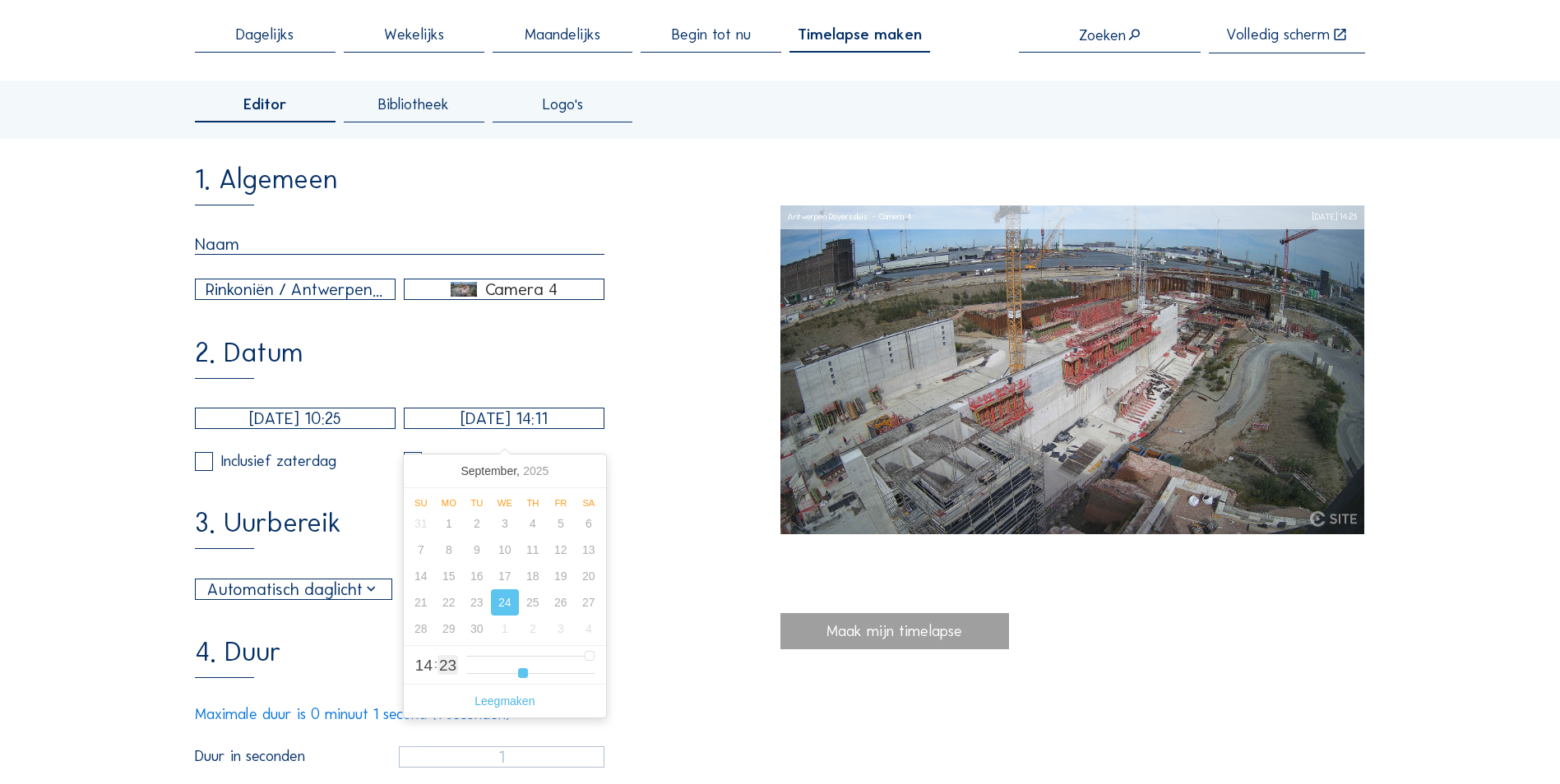
type input "8"
type input "[DATE] 14:07"
type input "7"
type input "[DATE] 14:04"
type input "4"
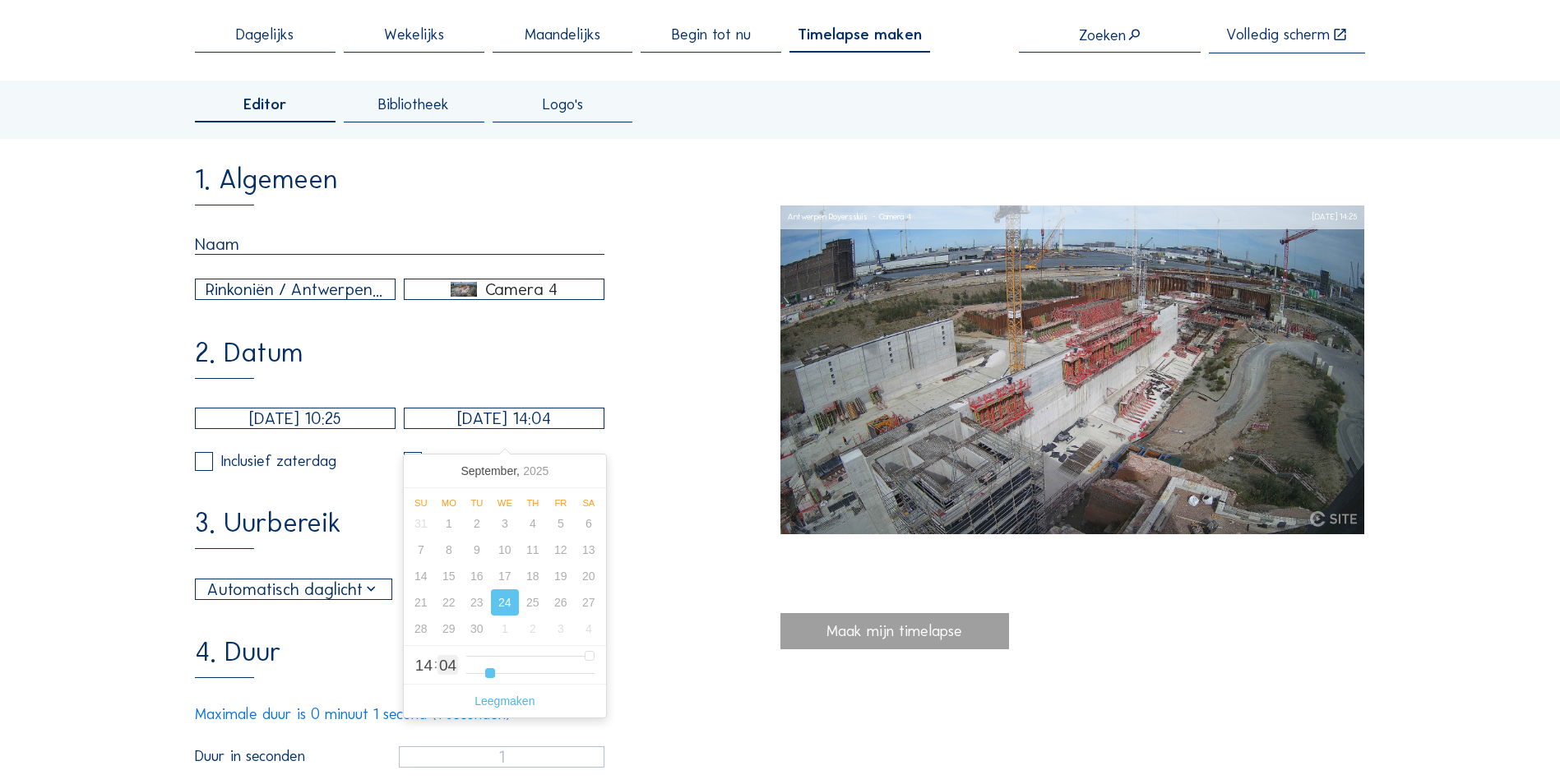
type input "[DATE] 14:02"
type input "2"
type input "[DATE] 14:00"
type input "0"
type input "[DATE] 14:01"
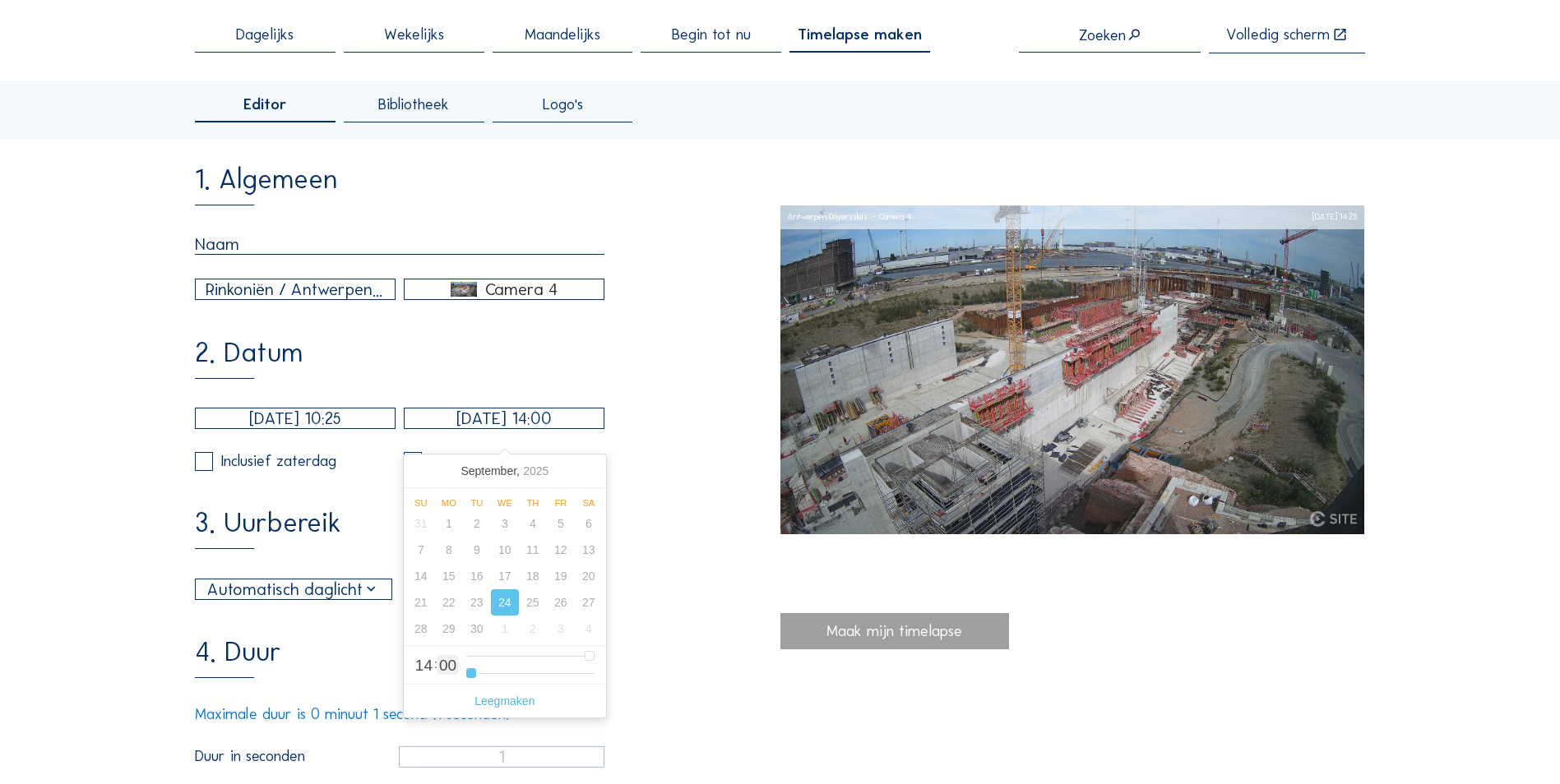
type input "1"
type input "[DATE] 14:00"
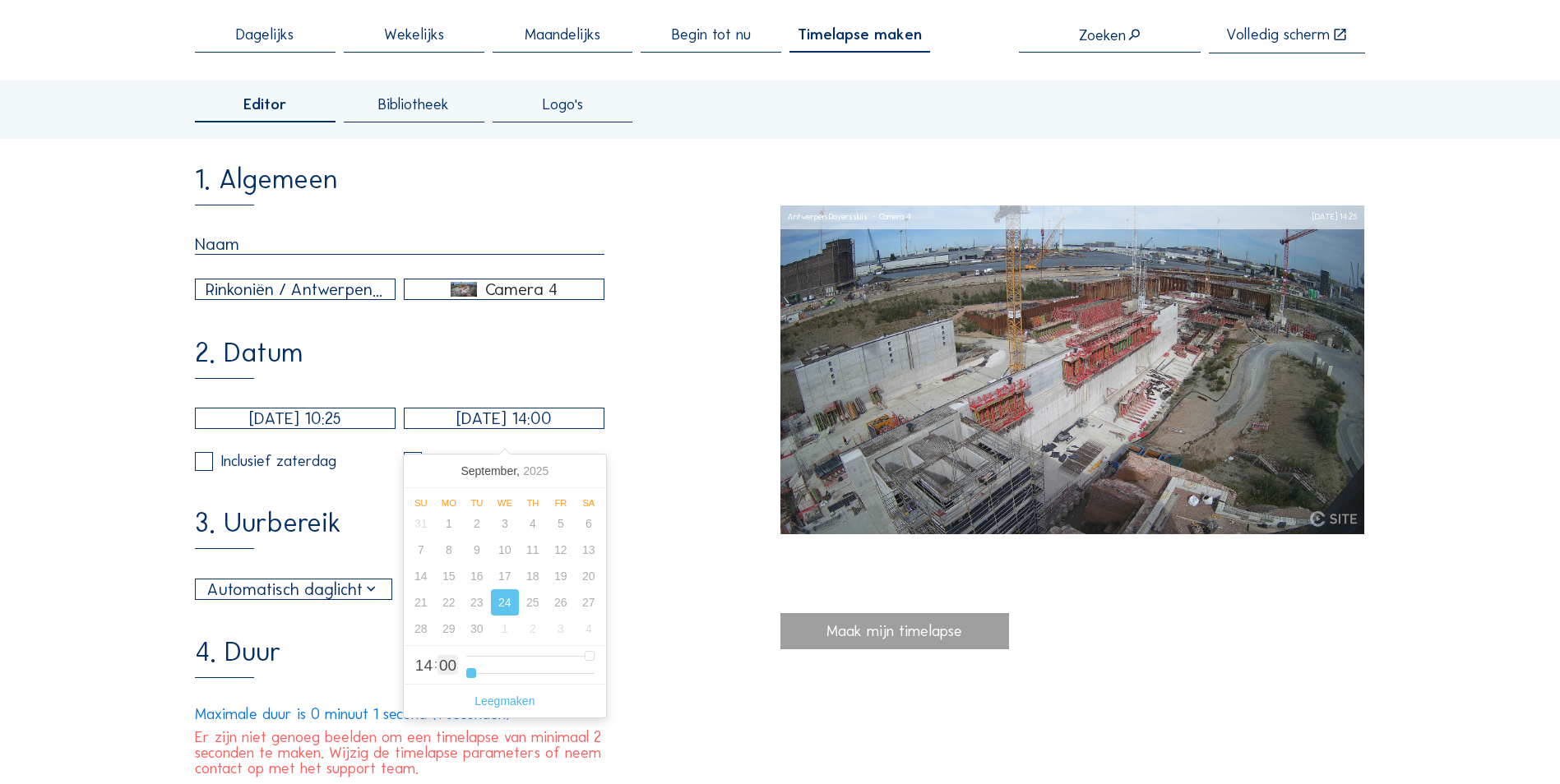
drag, startPoint x: 588, startPoint y: 676, endPoint x: 459, endPoint y: 686, distance: 129.4
type input "0"
click at [466, 680] on input "range" at bounding box center [530, 674] width 128 height 14
type input "[DATE] 13:00"
type input "13"
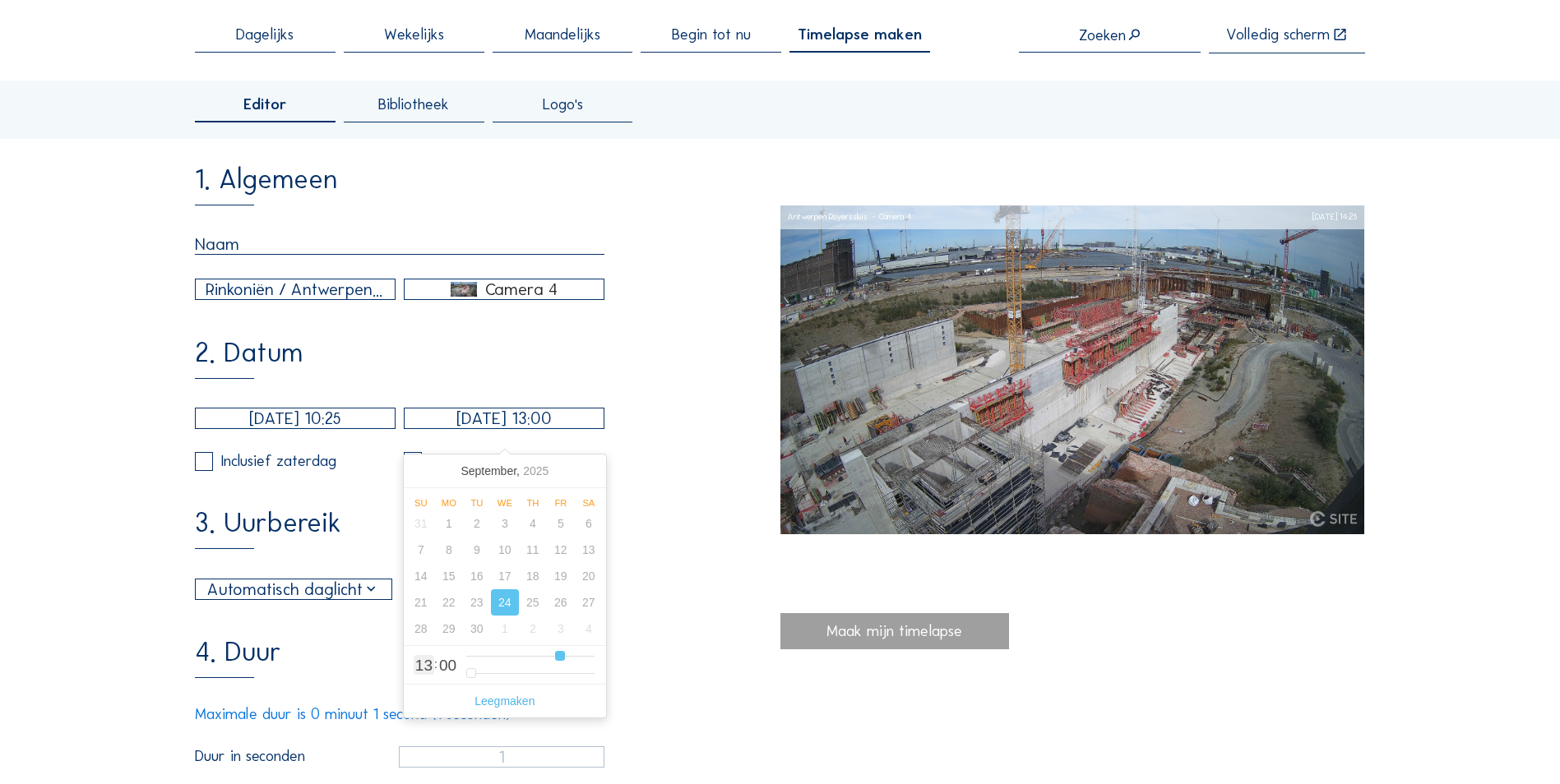
type input "[DATE] 12:00"
type input "12"
type input "0"
type input "[DATE] 11:00"
drag, startPoint x: 584, startPoint y: 656, endPoint x: 509, endPoint y: 654, distance: 75.0
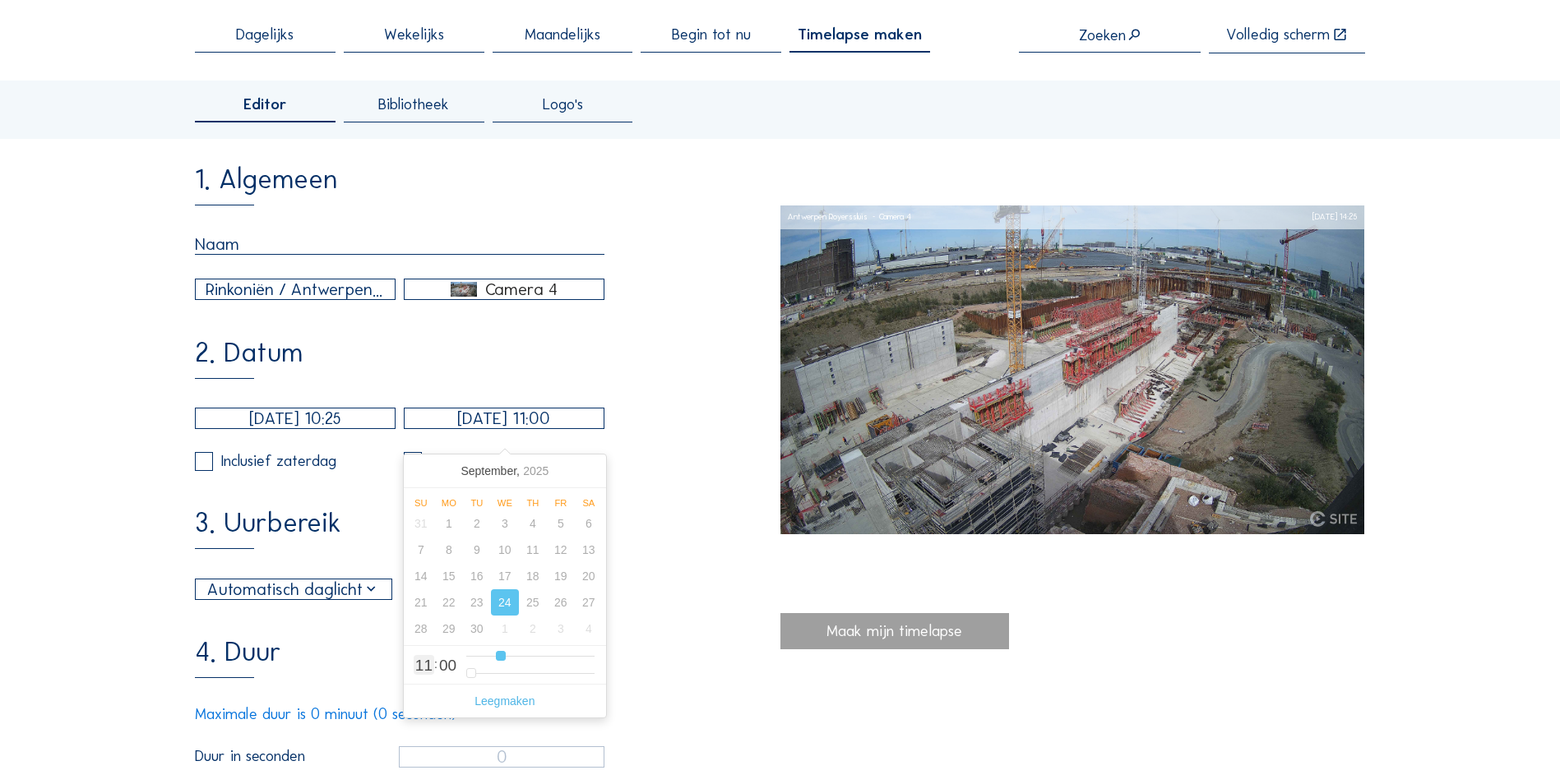
type input "11"
click at [509, 654] on input "range" at bounding box center [530, 656] width 128 height 14
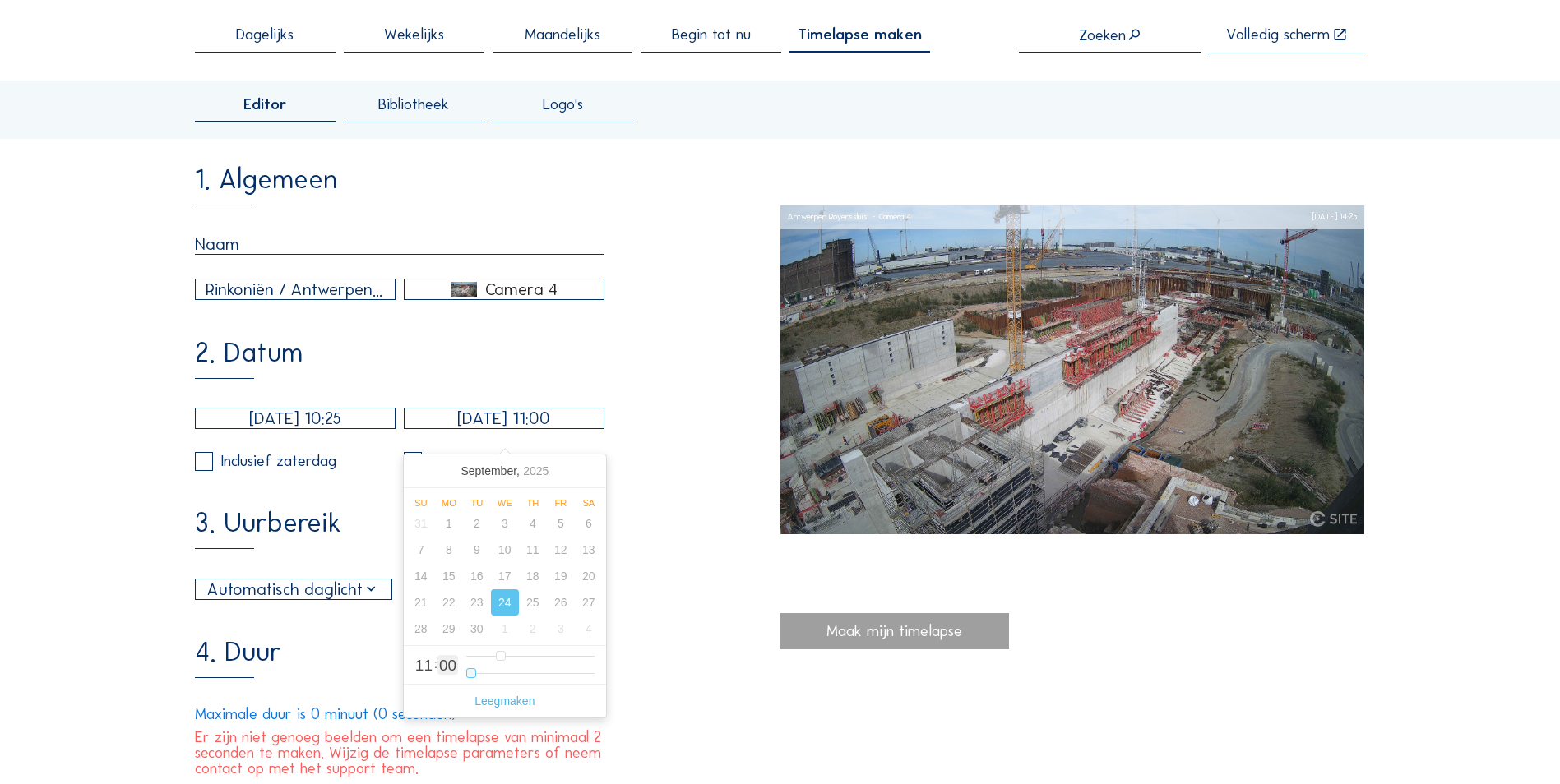
type input "[DATE] 11:01"
type input "1"
type input "[DATE] 11:02"
type input "2"
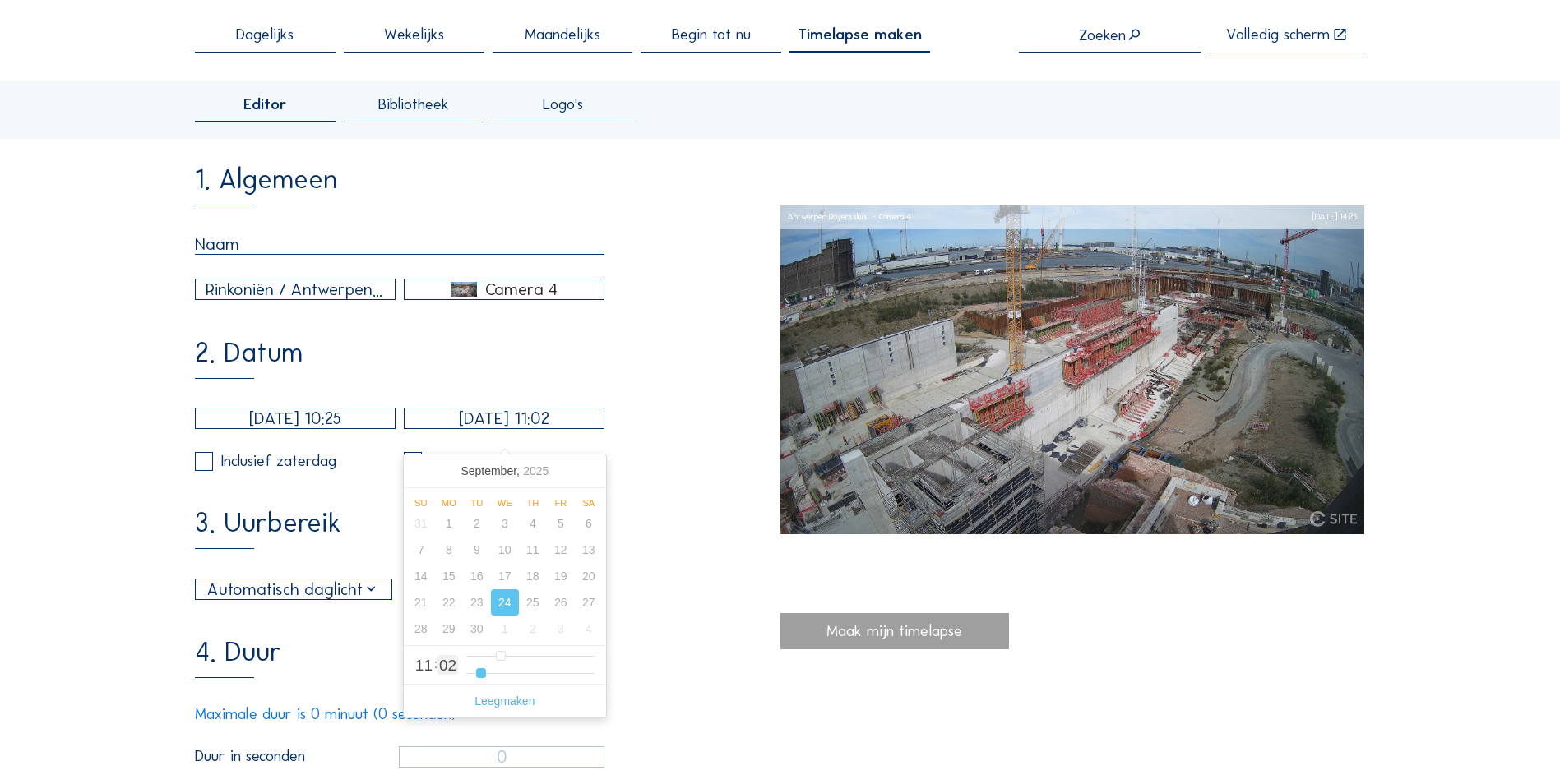
type input "[DATE] 11:03"
type input "3"
type input "[DATE] 11:04"
type input "4"
type input "[DATE] 11:05"
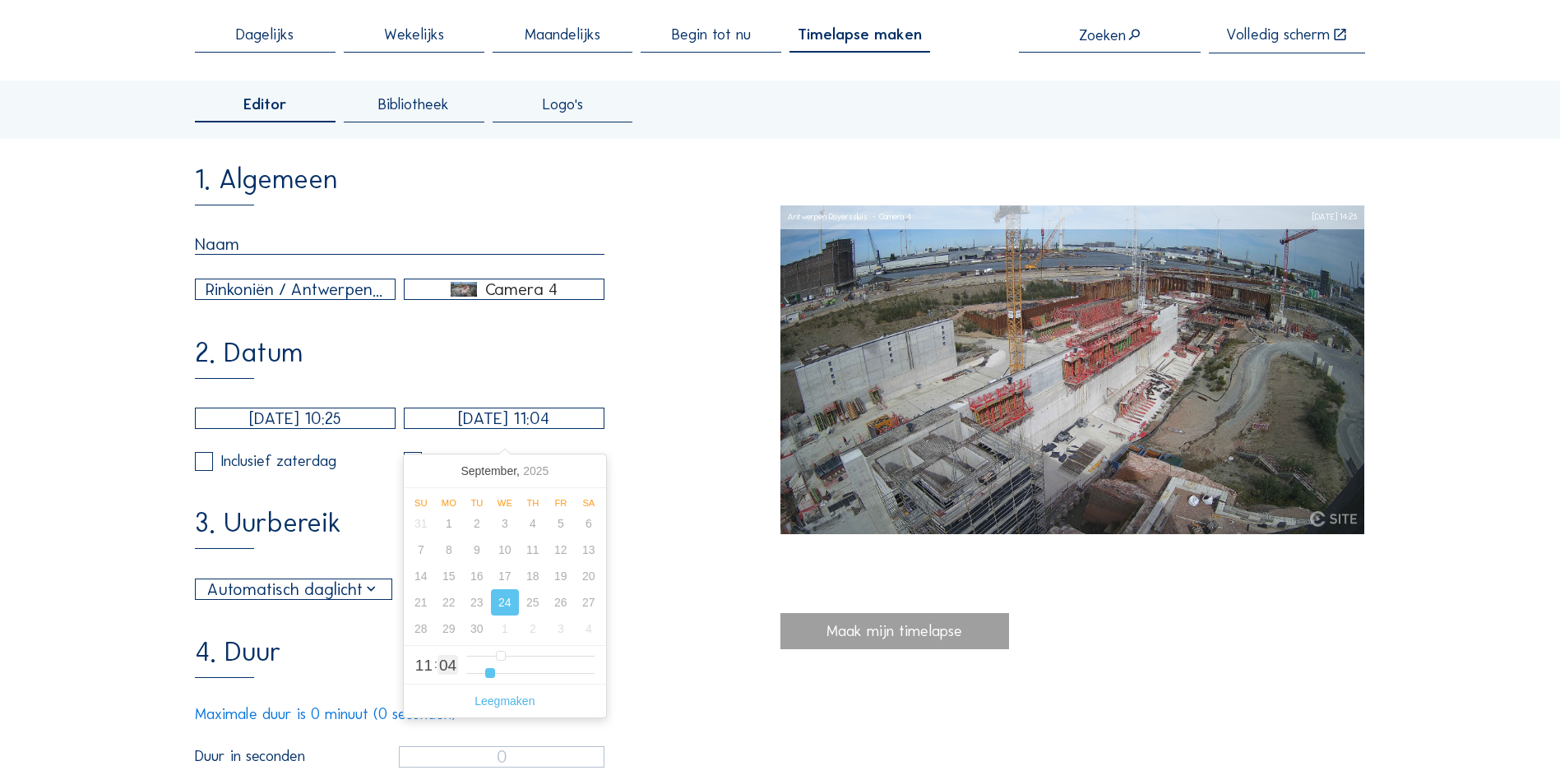
type input "5"
type input "[DATE] 11:06"
type input "6"
type input "[DATE] 11:07"
type input "7"
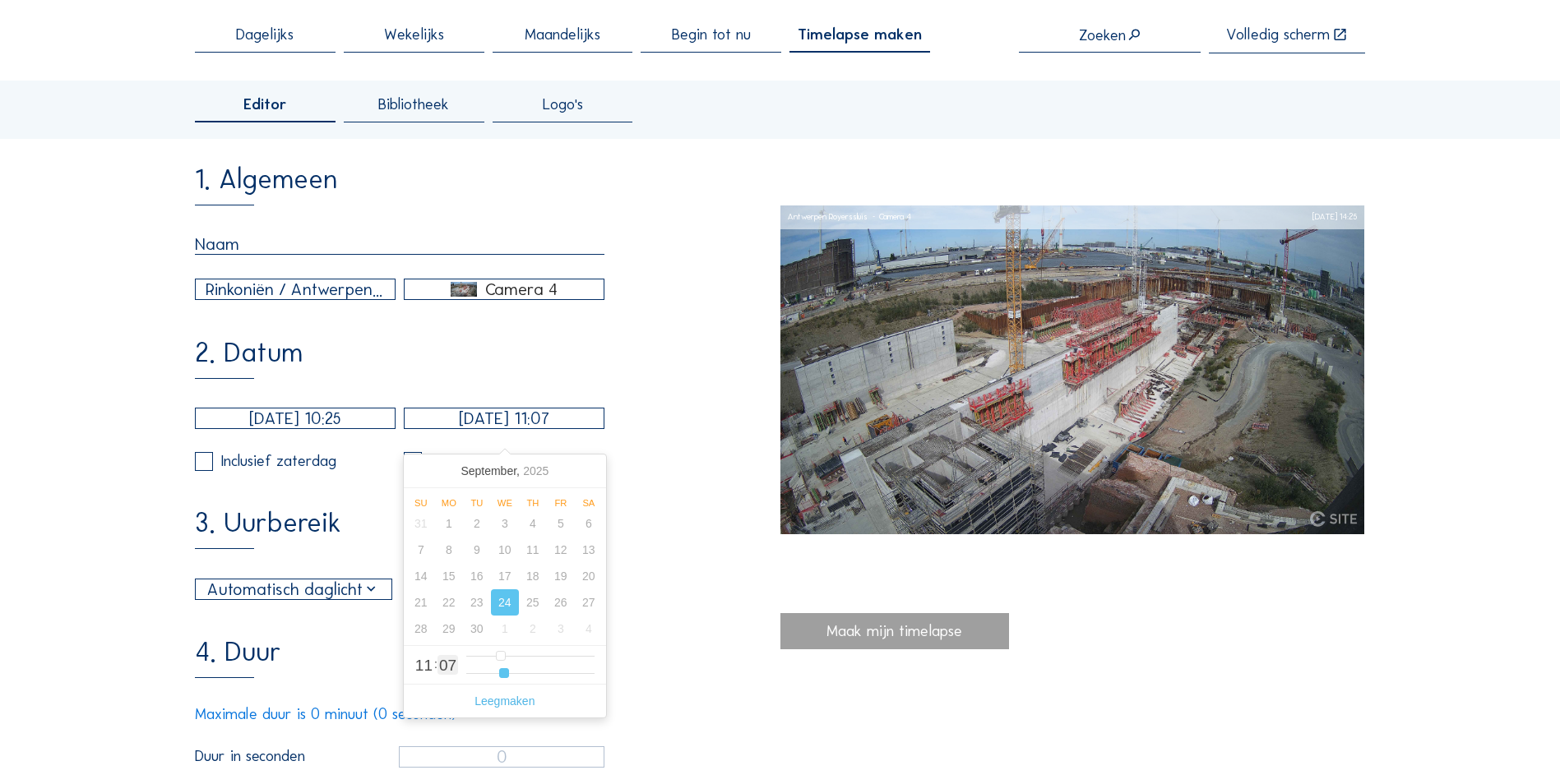
type input "[DATE] 11:08"
type input "8"
type input "[DATE] 11:09"
type input "9"
type input "[DATE] 11:10"
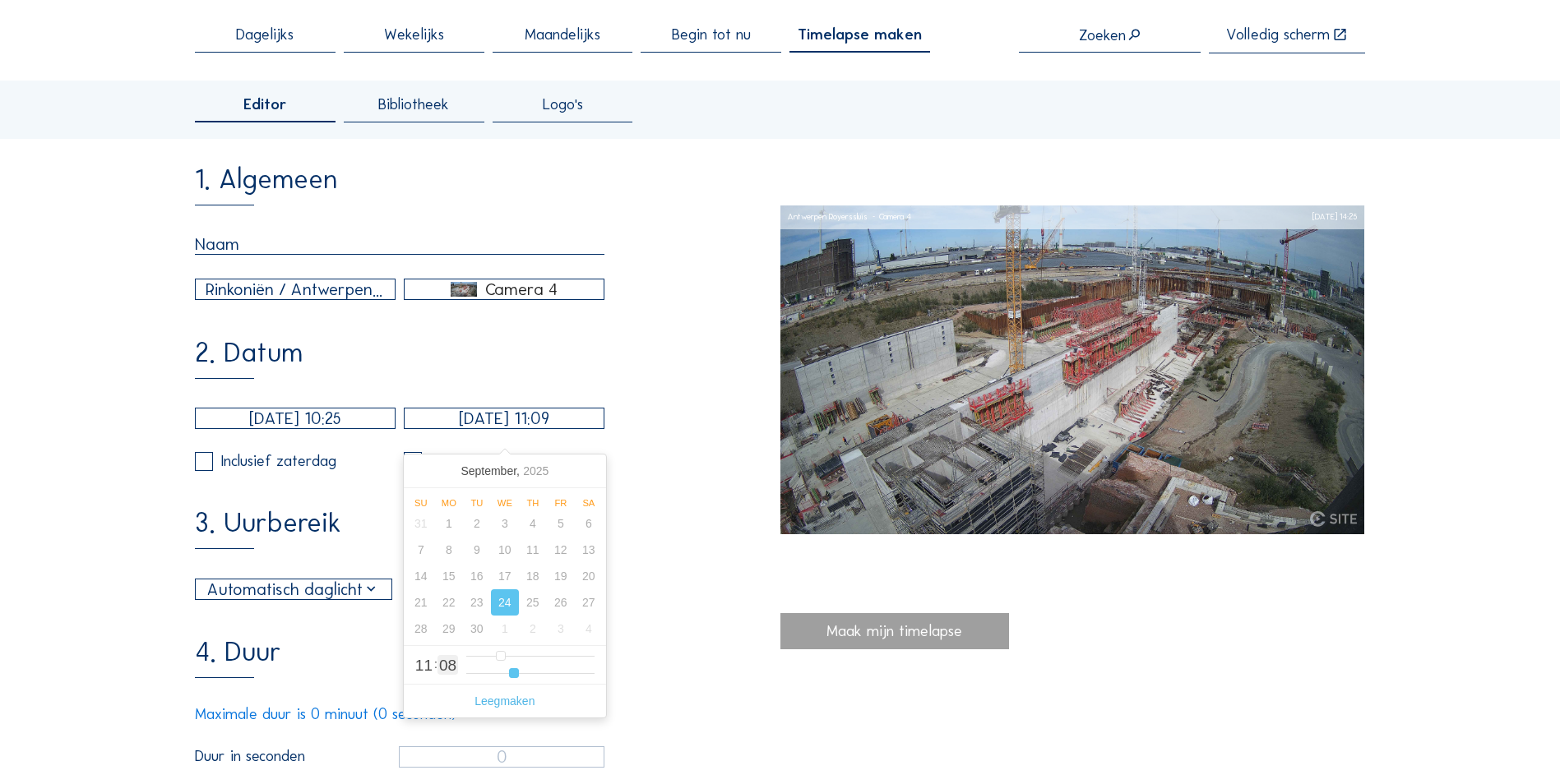
type input "10"
type input "[DATE] 11:11"
type input "11"
type input "[DATE] 11:12"
type input "12"
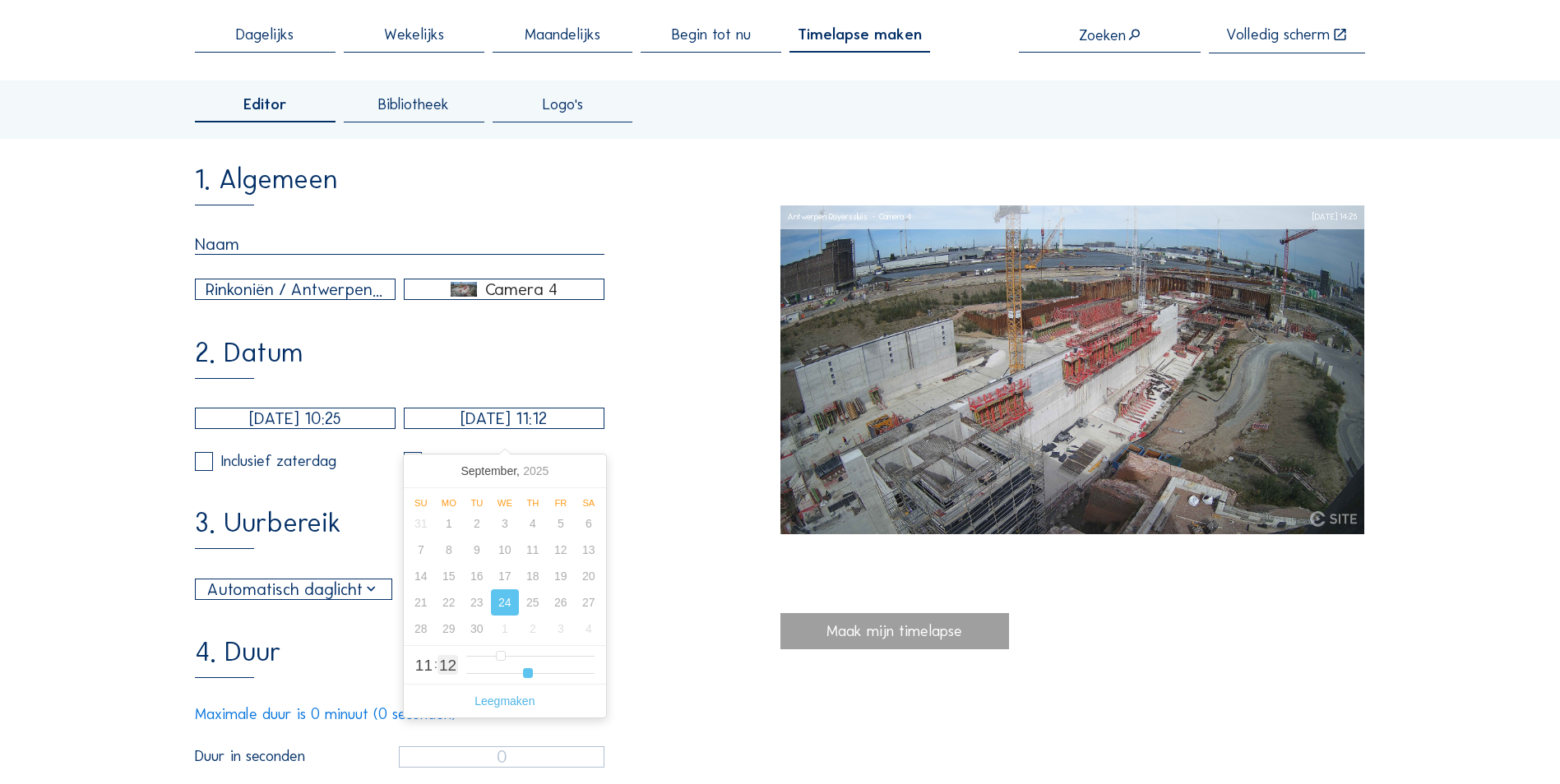
type input "[DATE] 11:13"
type input "13"
type input "[DATE] 11:14"
type input "14"
type input "[DATE] 11:15"
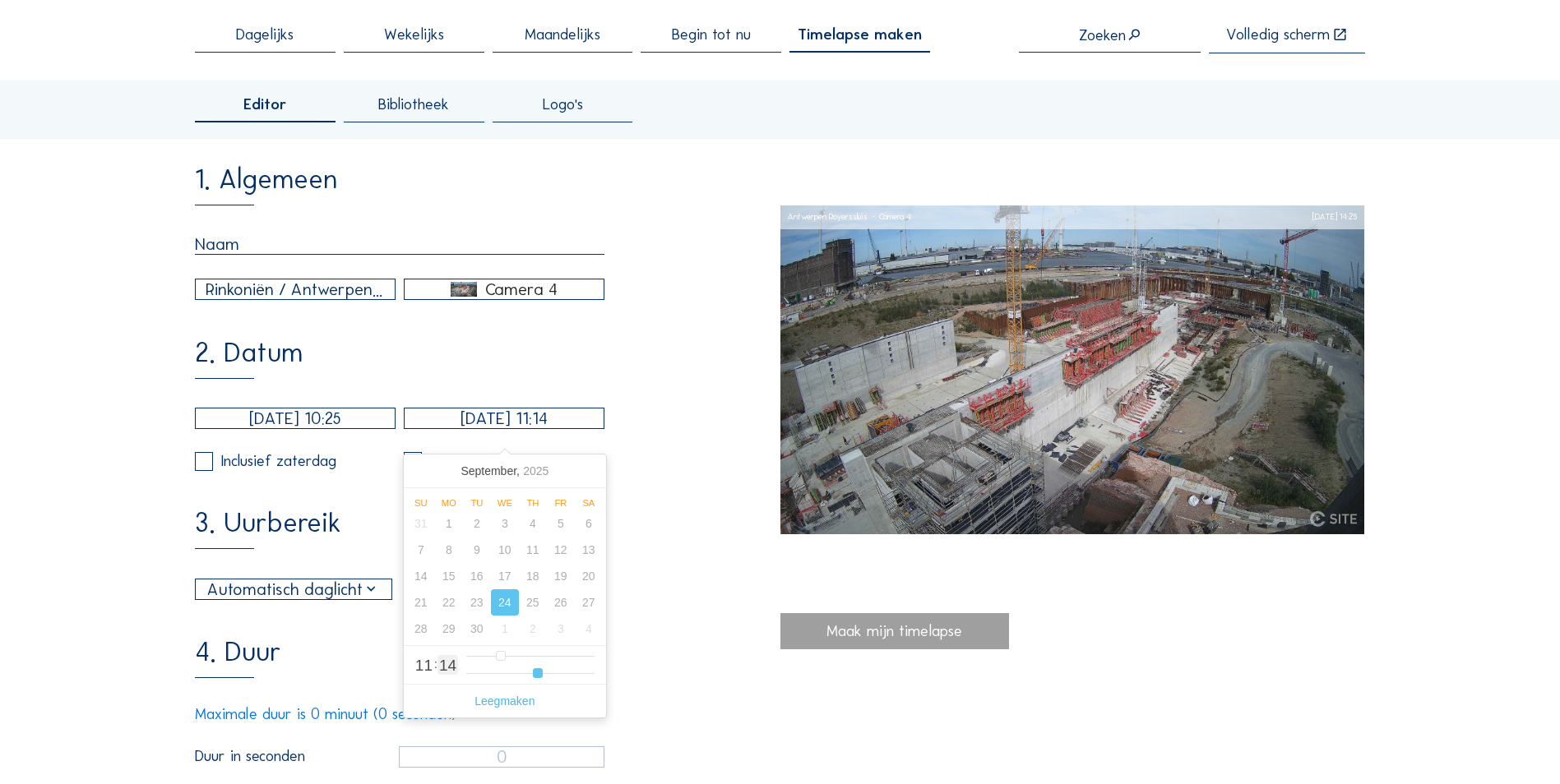
type input "15"
type input "[DATE] 11:16"
type input "16"
type input "[DATE] 11:17"
type input "17"
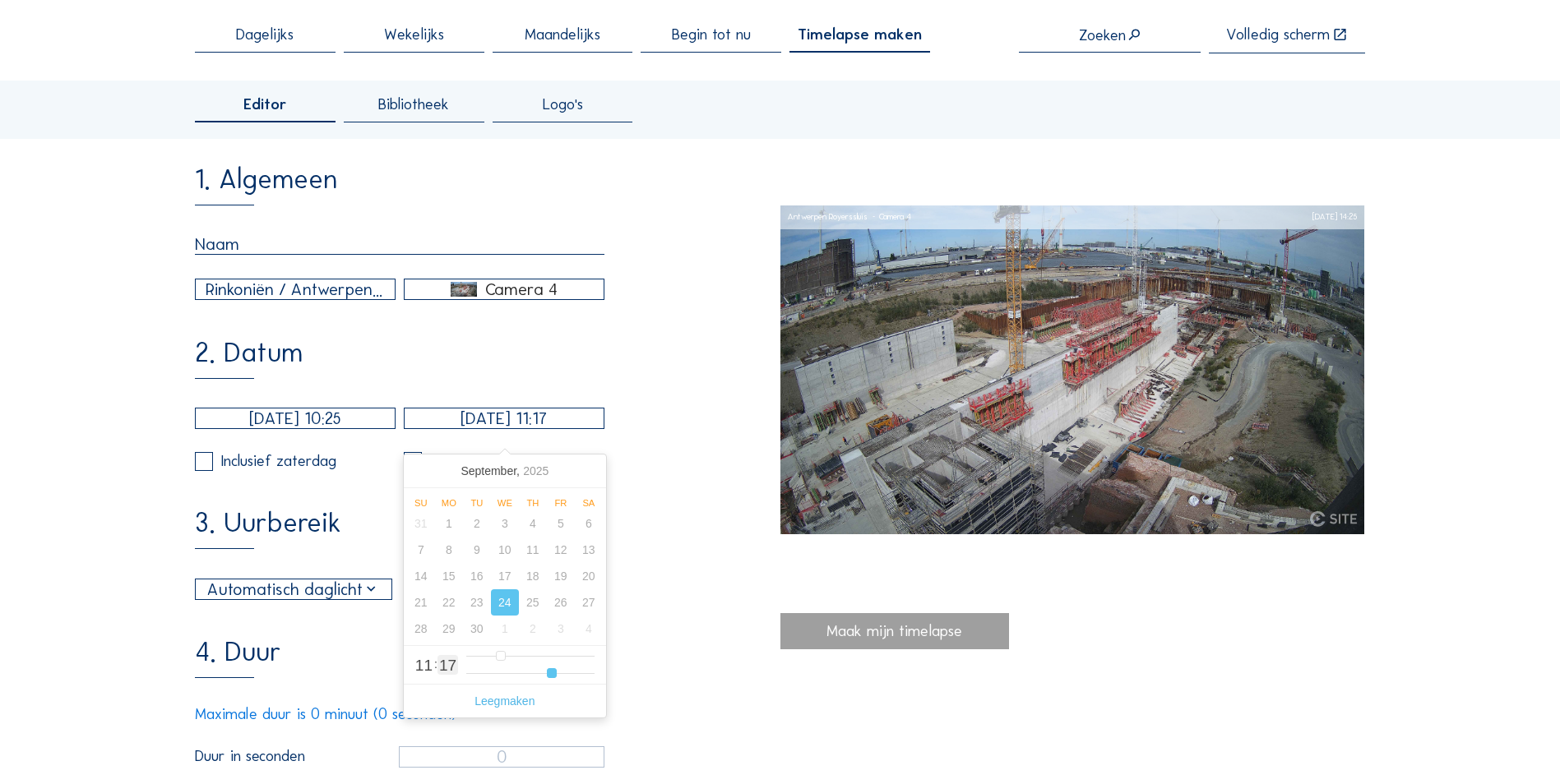
type input "[DATE] 11:18"
type input "18"
type input "[DATE] 11:19"
type input "19"
type input "[DATE] 11:20"
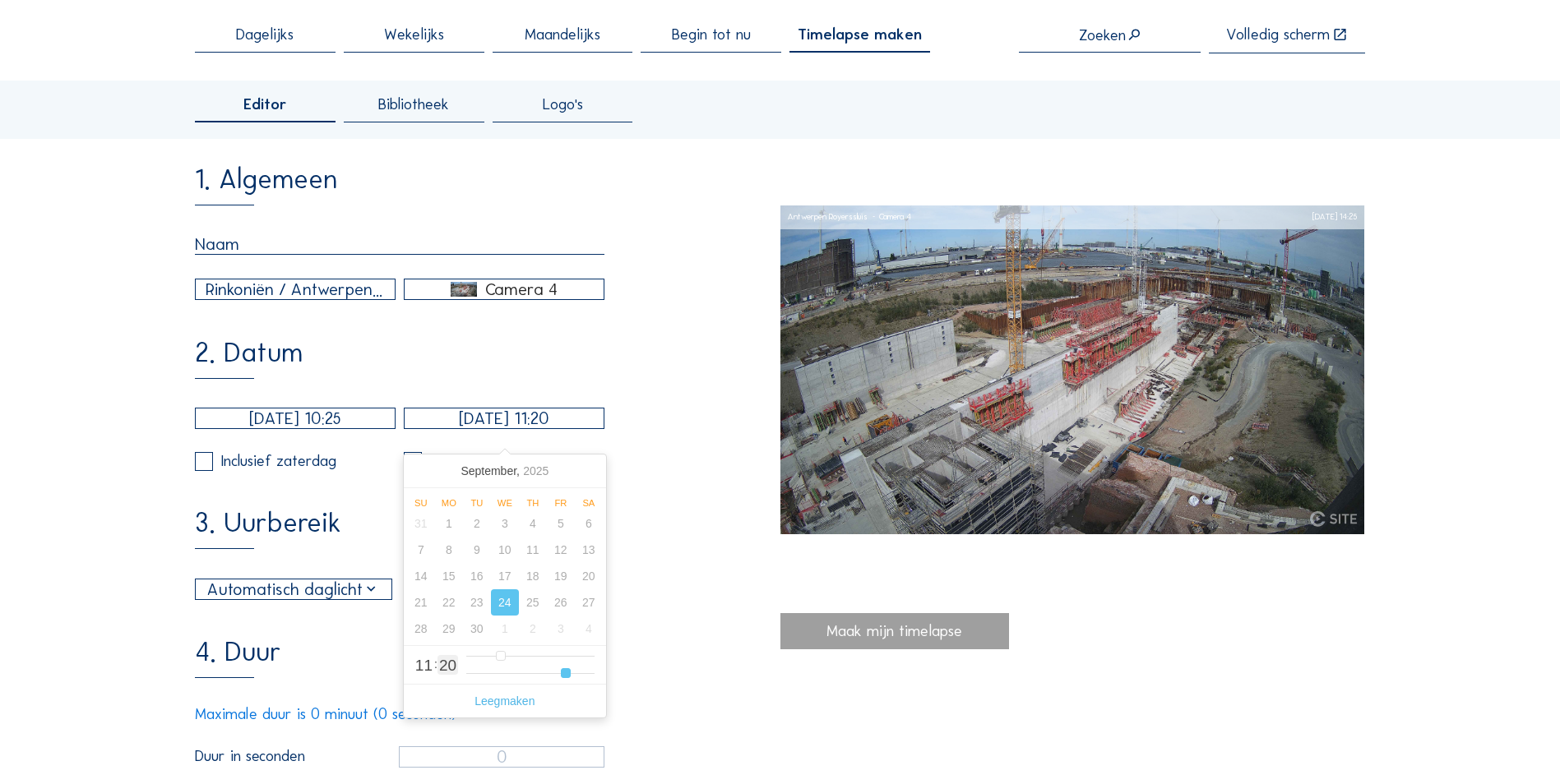
drag, startPoint x: 474, startPoint y: 674, endPoint x: 567, endPoint y: 674, distance: 93.0
type input "20"
click at [567, 674] on input "range" at bounding box center [530, 674] width 128 height 14
click at [648, 659] on div "4. Duur Maximale duur is 0 minuut (0 seconden) Duur in seconden 0" at bounding box center [486, 703] width 584 height 128
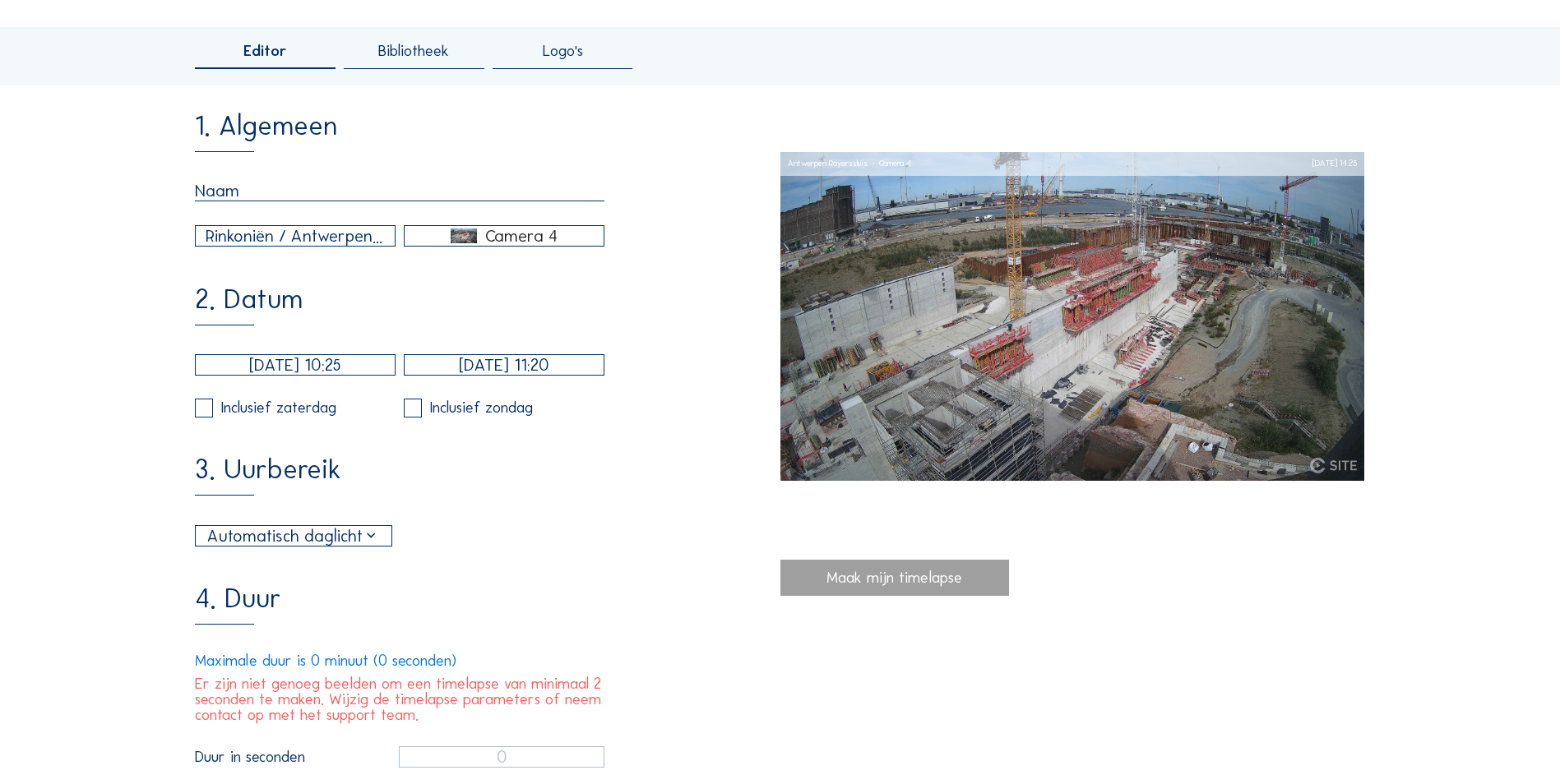
scroll to position [164, 0]
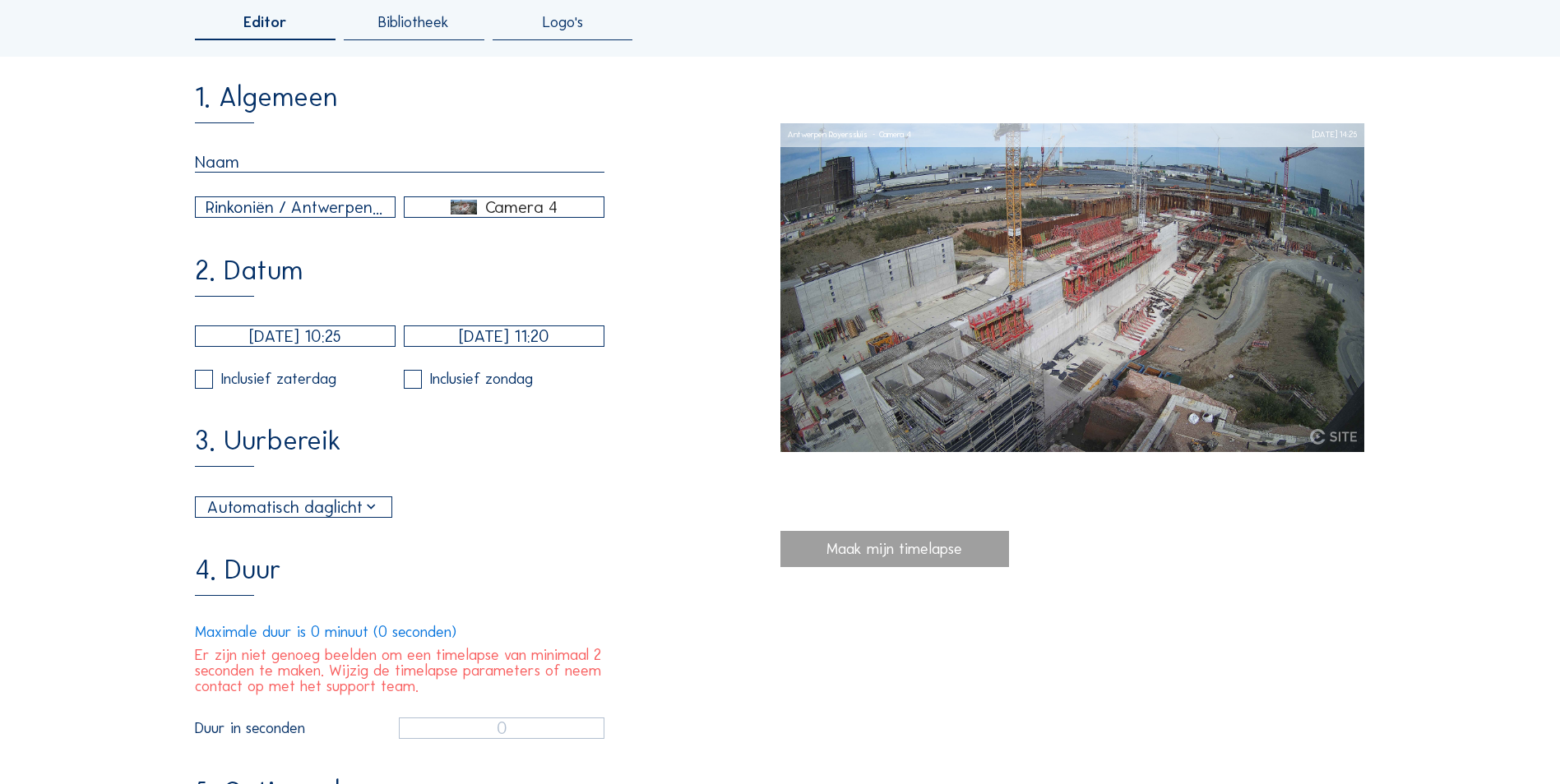
click at [350, 172] on input "text" at bounding box center [399, 162] width 410 height 21
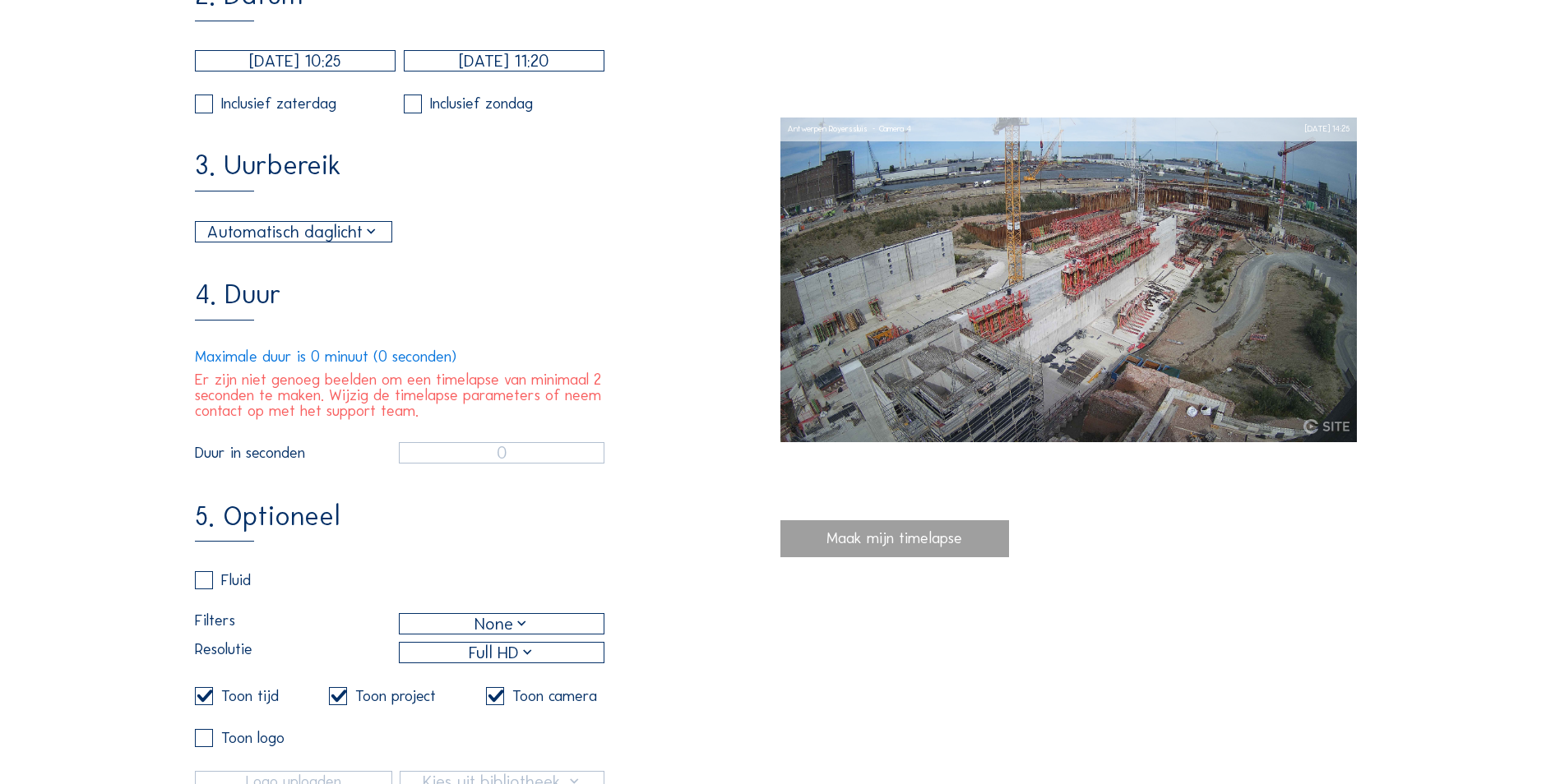
scroll to position [493, 0]
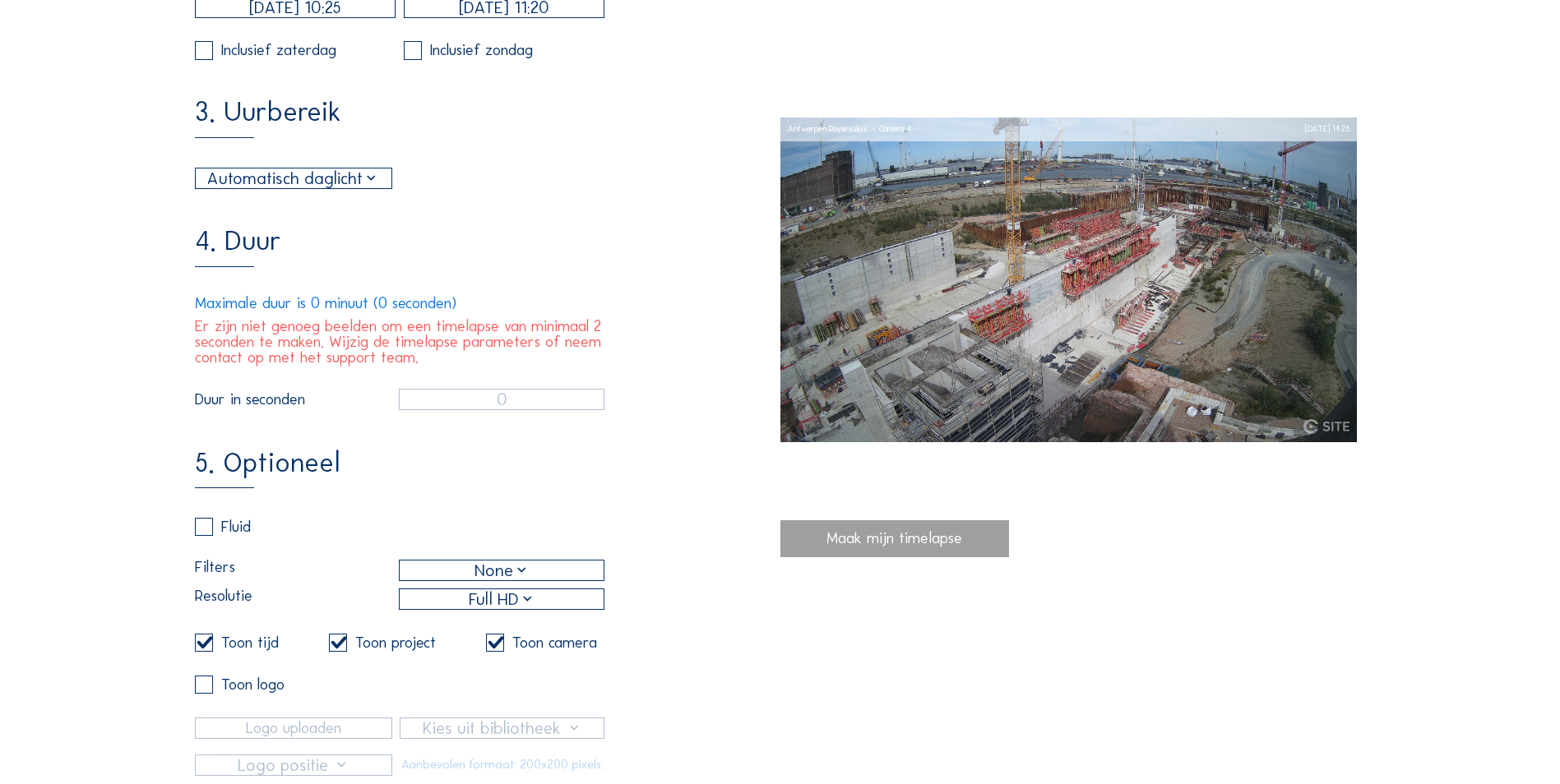
type input "yttut"
click at [353, 191] on div "Automatisch daglicht" at bounding box center [294, 177] width 172 height 25
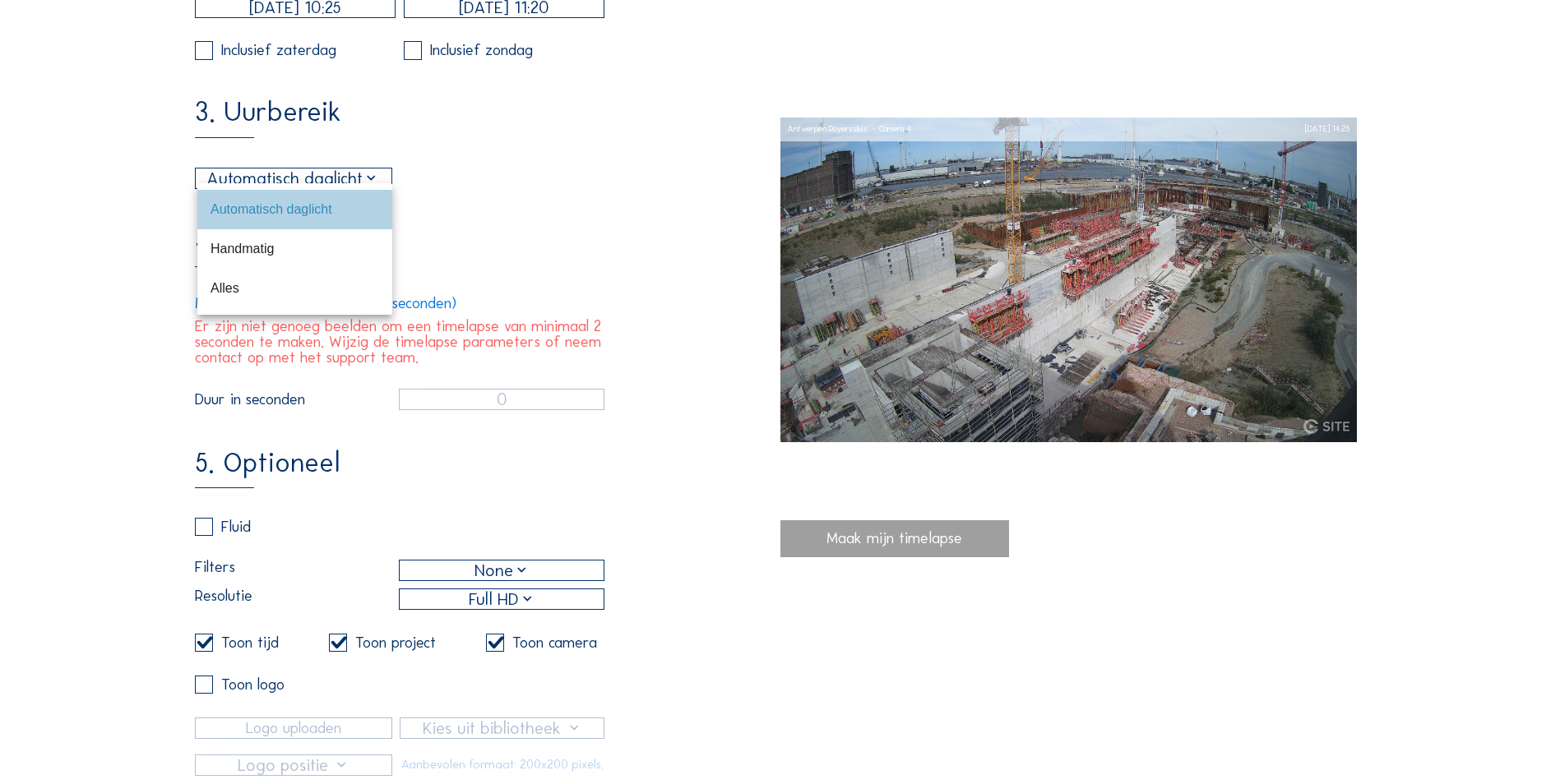
click at [353, 192] on div "Automatisch daglicht" at bounding box center [294, 209] width 169 height 35
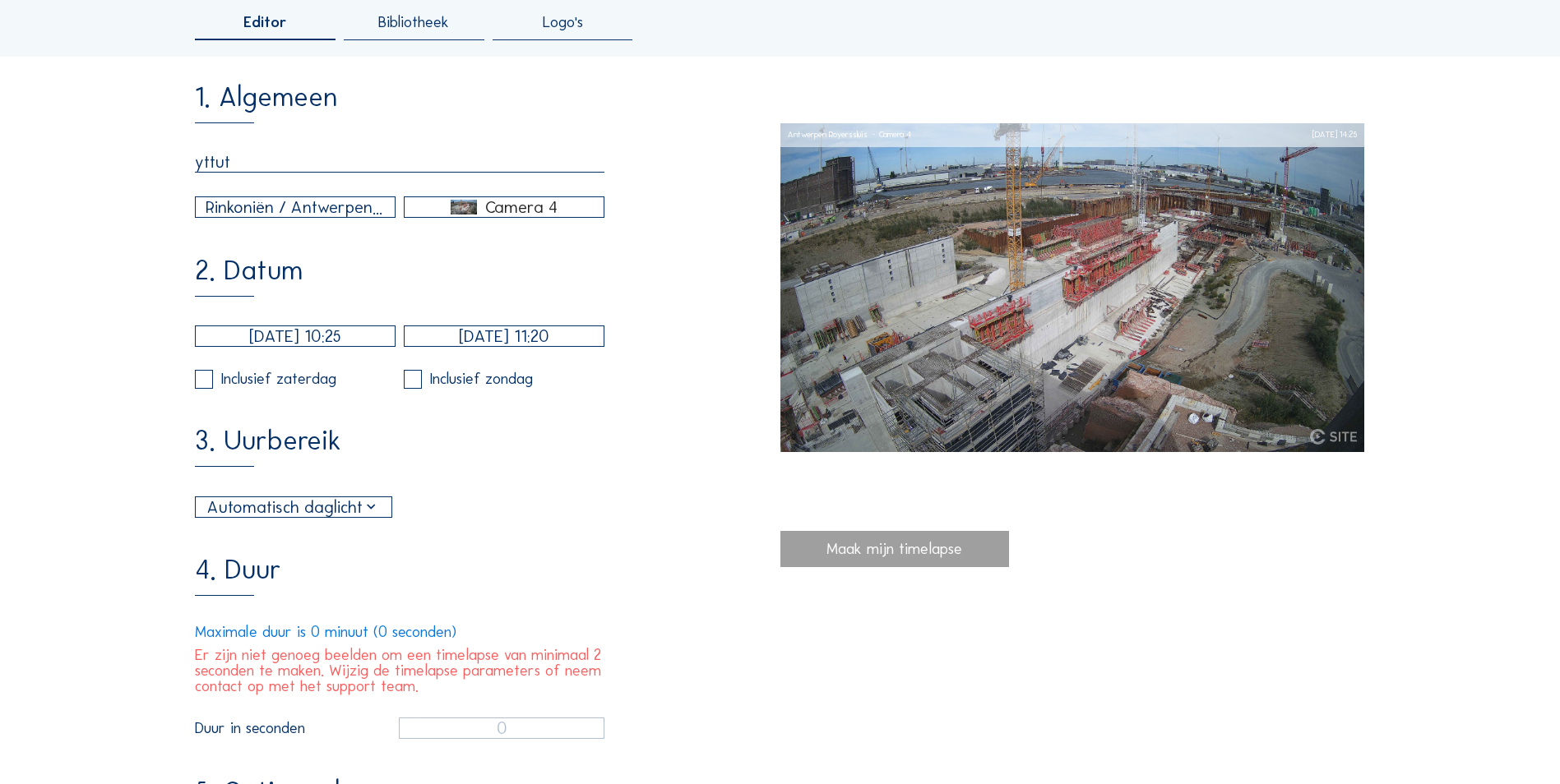
scroll to position [0, 0]
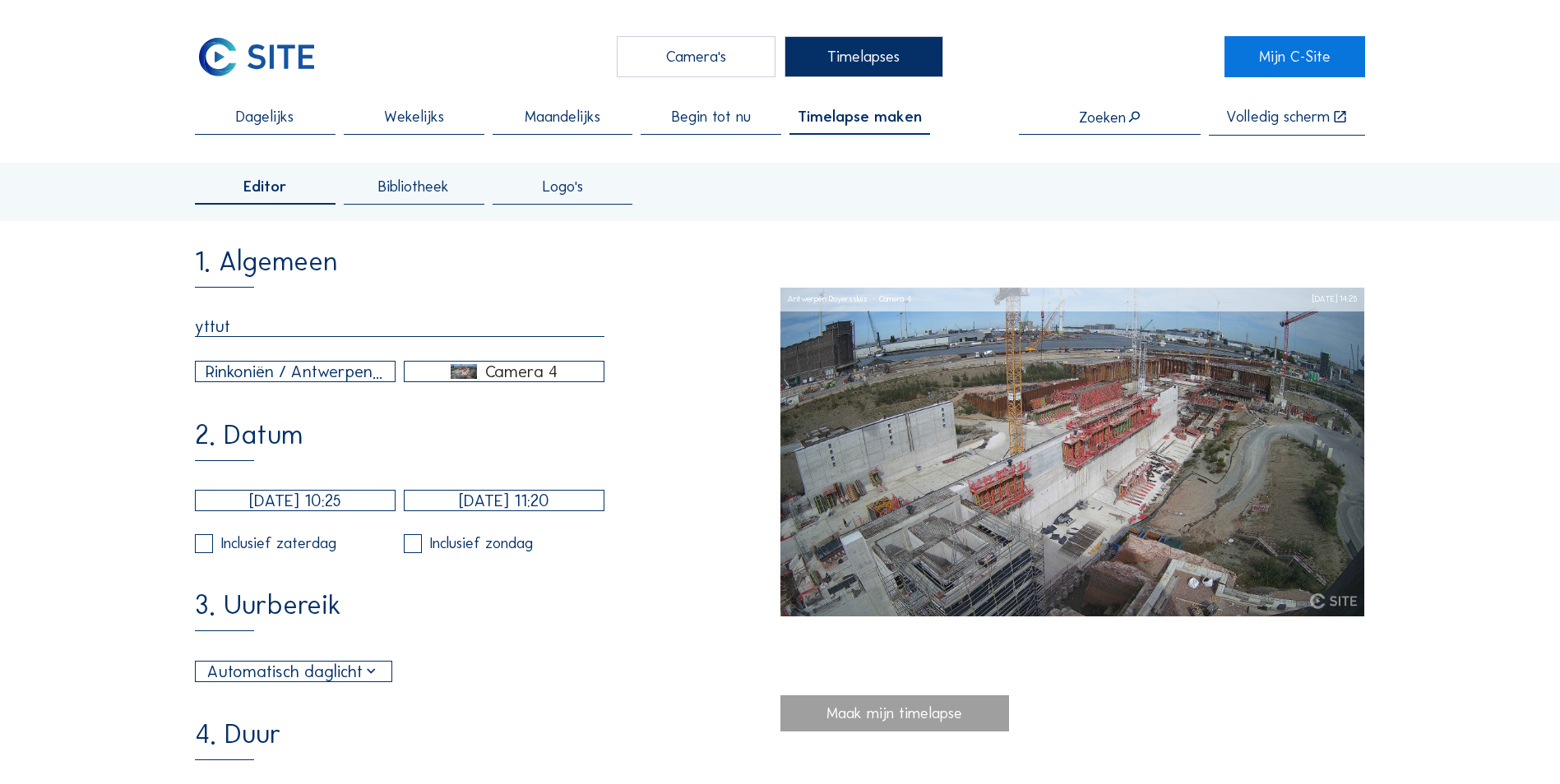
click at [713, 43] on div "Camera's" at bounding box center [696, 57] width 159 height 42
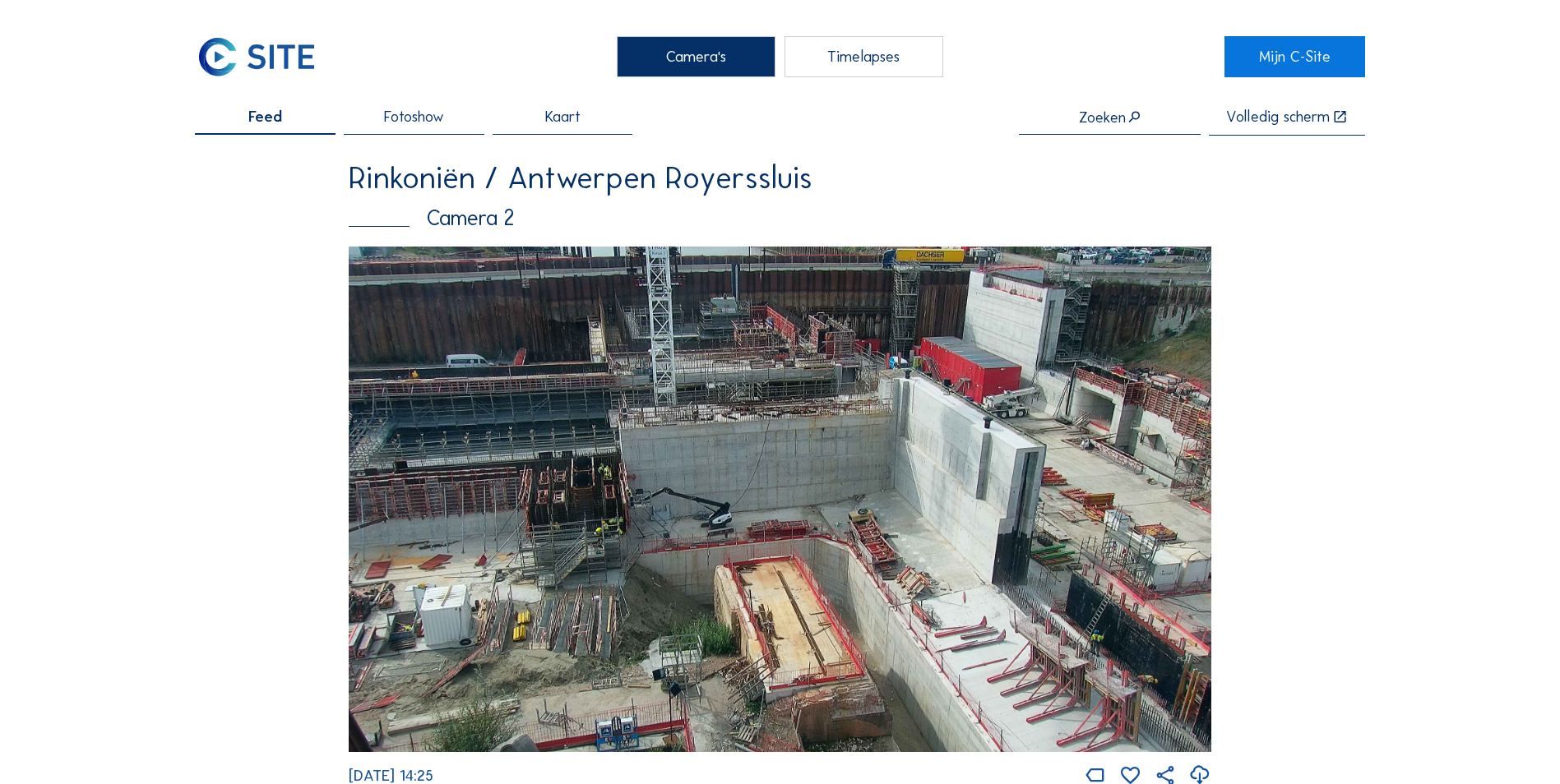
click at [1114, 109] on div "Zoeken" at bounding box center [1110, 117] width 62 height 16
click at [396, 125] on span "Fotoshow" at bounding box center [414, 117] width 60 height 16
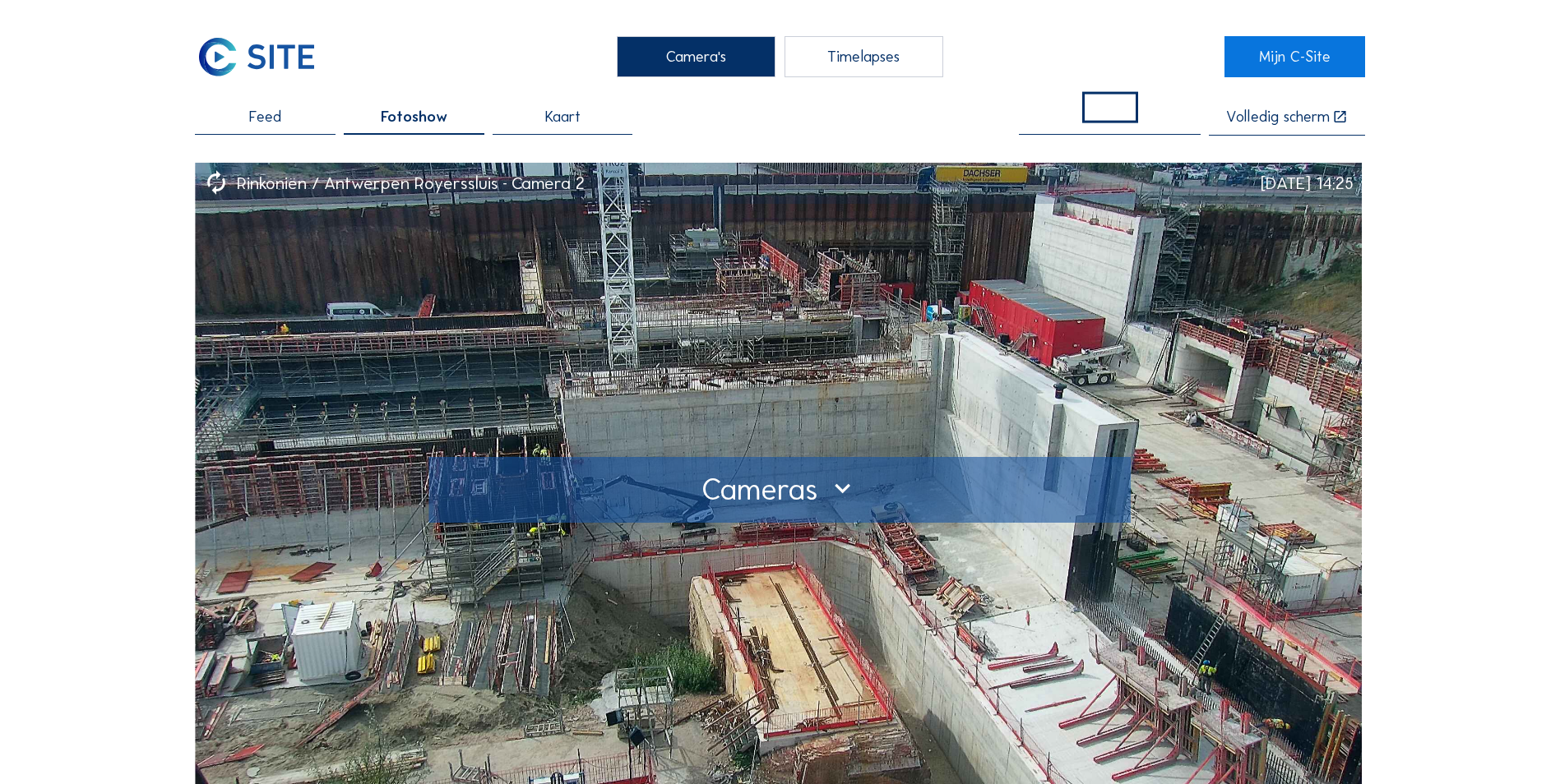
click at [863, 508] on div at bounding box center [780, 490] width 702 height 66
click at [847, 494] on div at bounding box center [780, 490] width 671 height 26
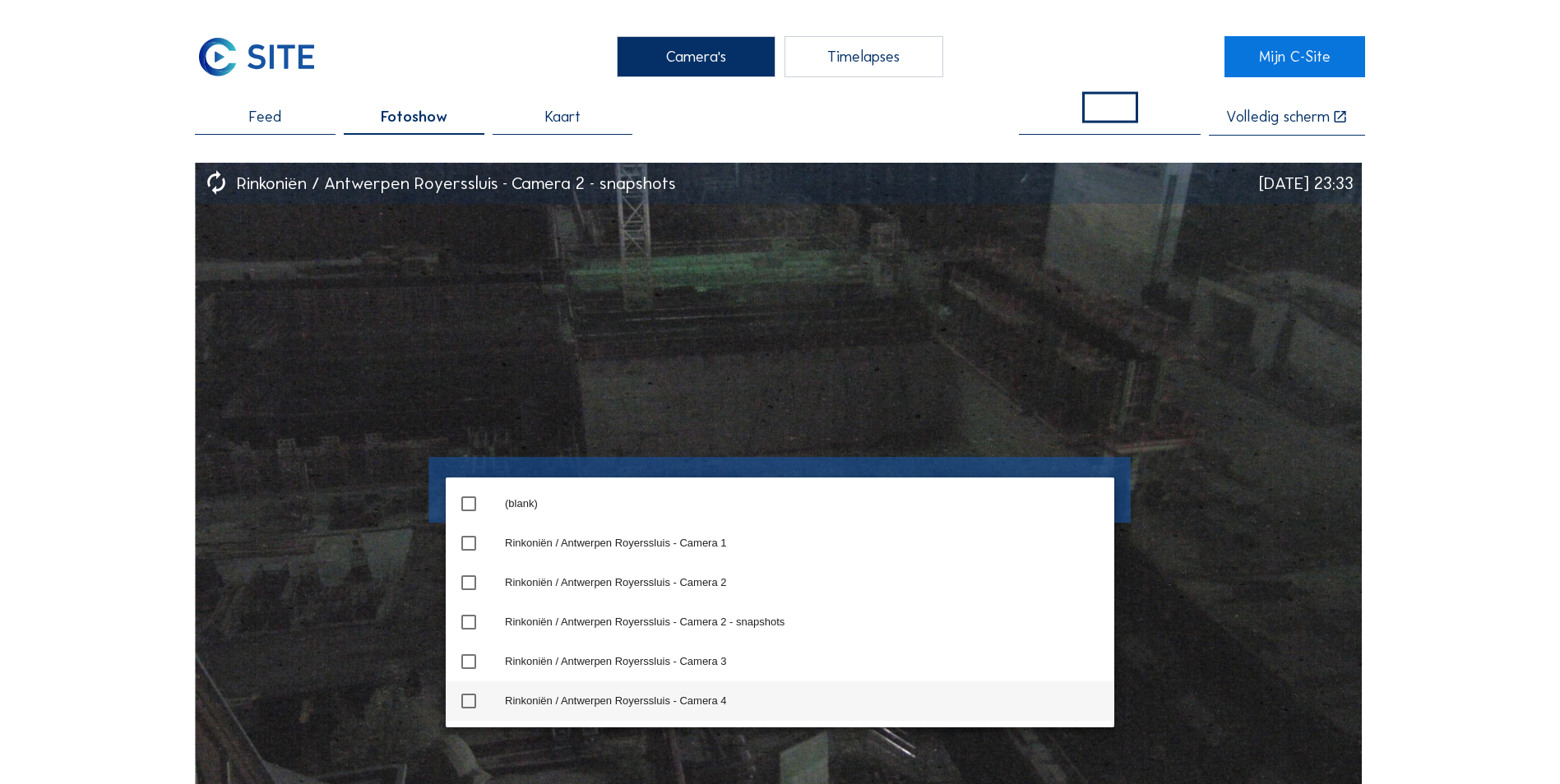
click at [717, 701] on div "Rinkoniën / Antwerpen Royerssluis - Camera 4" at bounding box center [803, 701] width 596 height 13
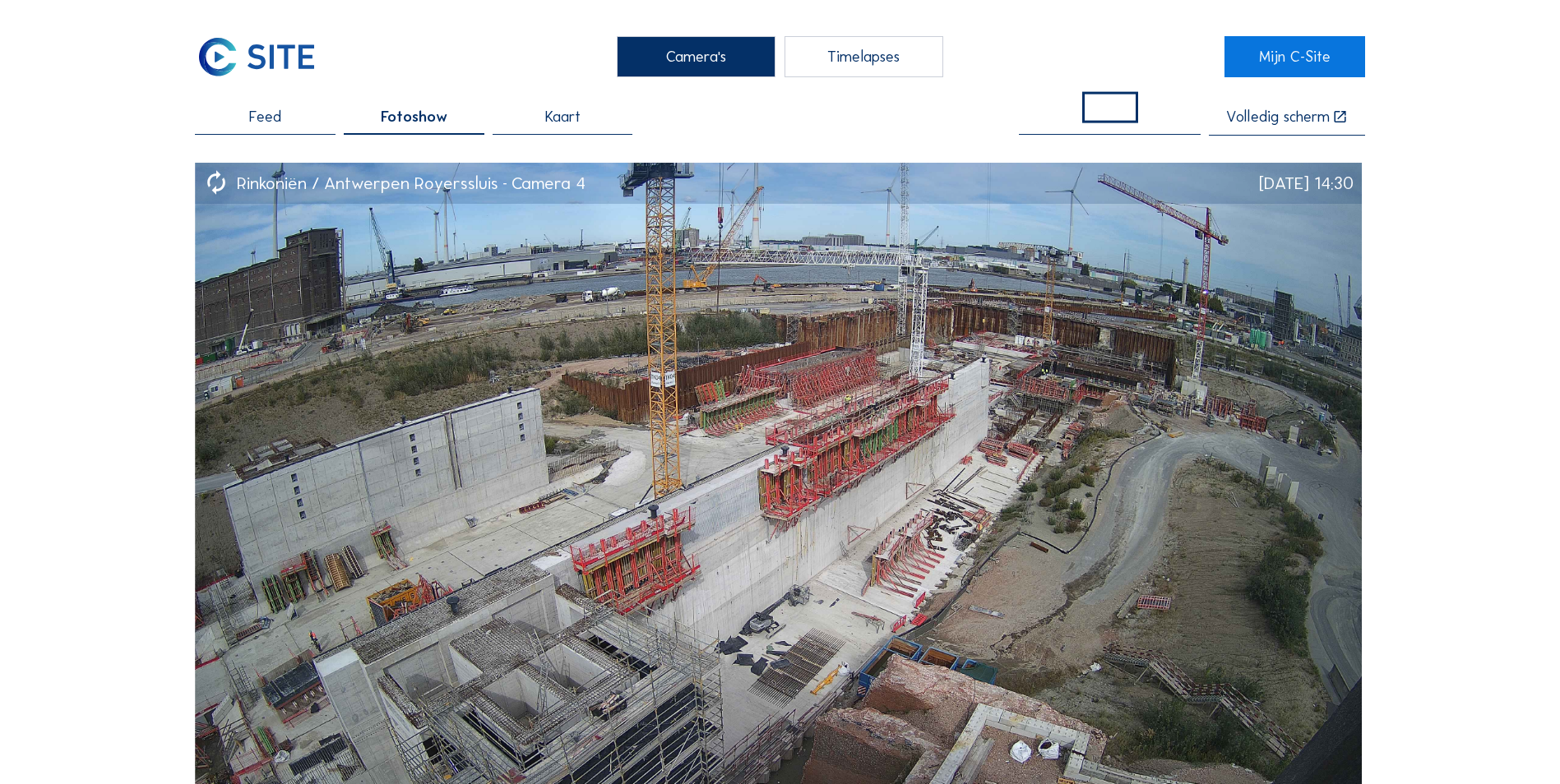
click at [1101, 103] on span at bounding box center [1109, 107] width 56 height 31
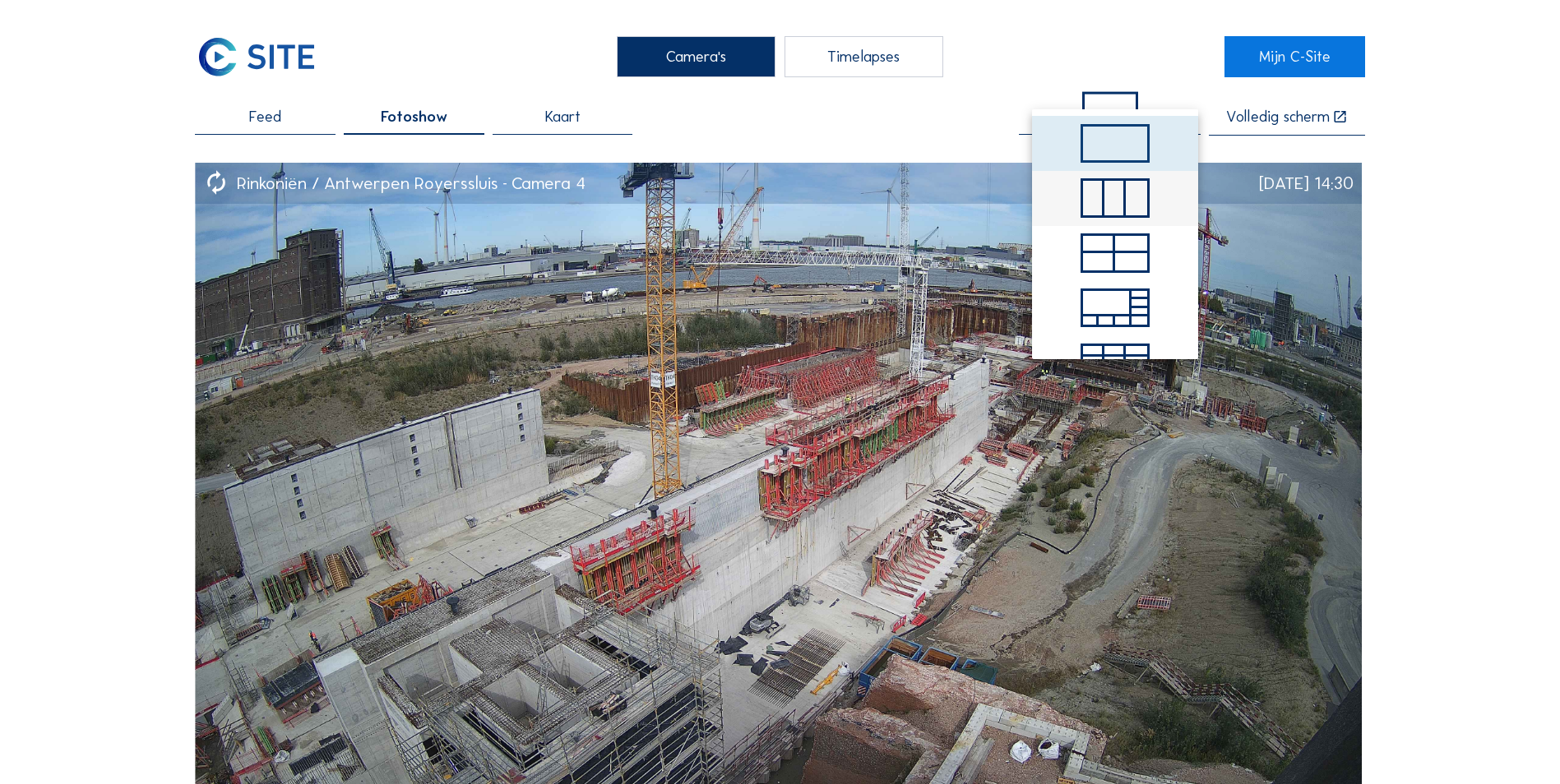
click at [1082, 204] on div at bounding box center [1093, 198] width 22 height 35
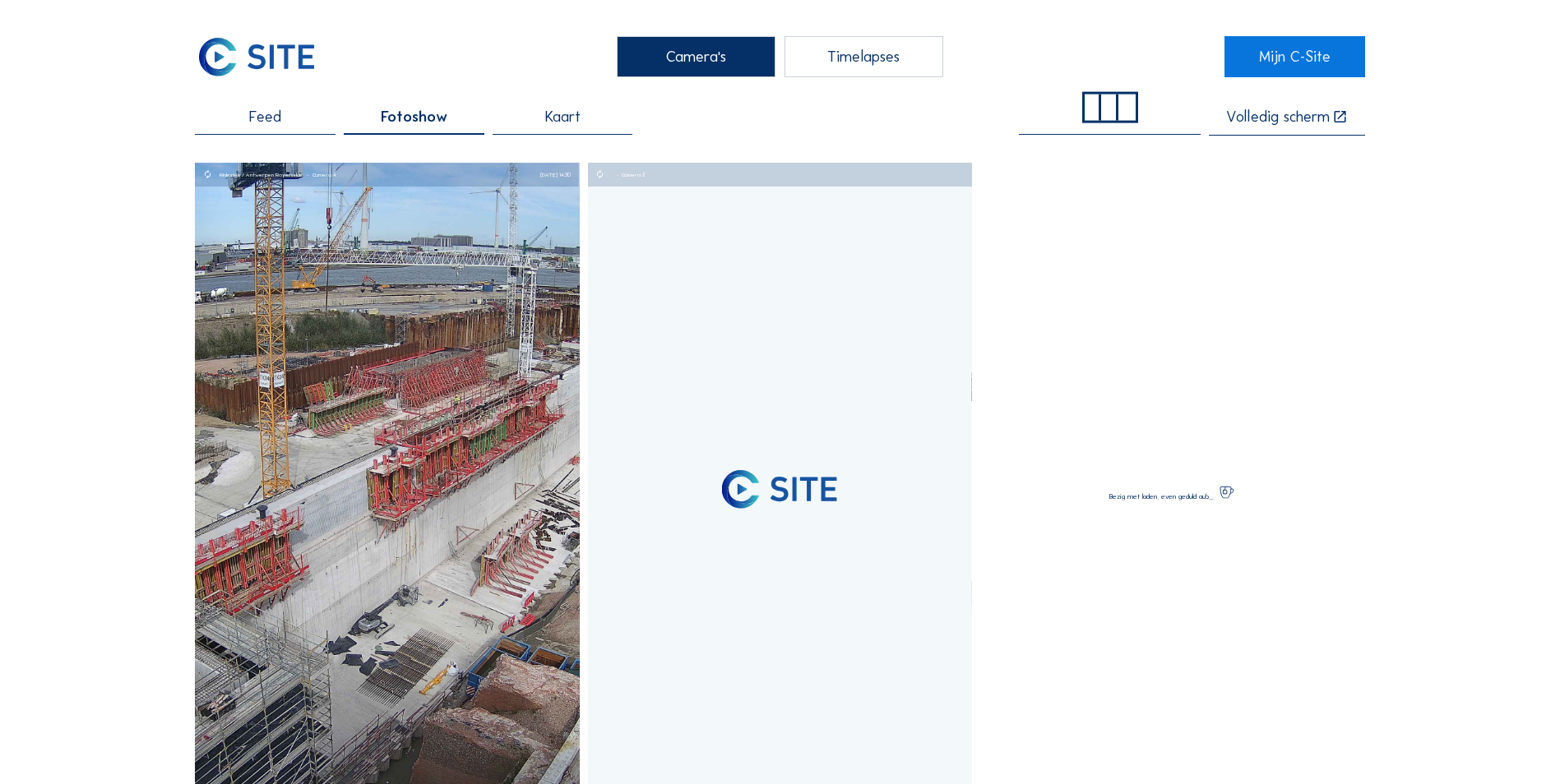
click at [1118, 116] on div at bounding box center [1110, 107] width 17 height 26
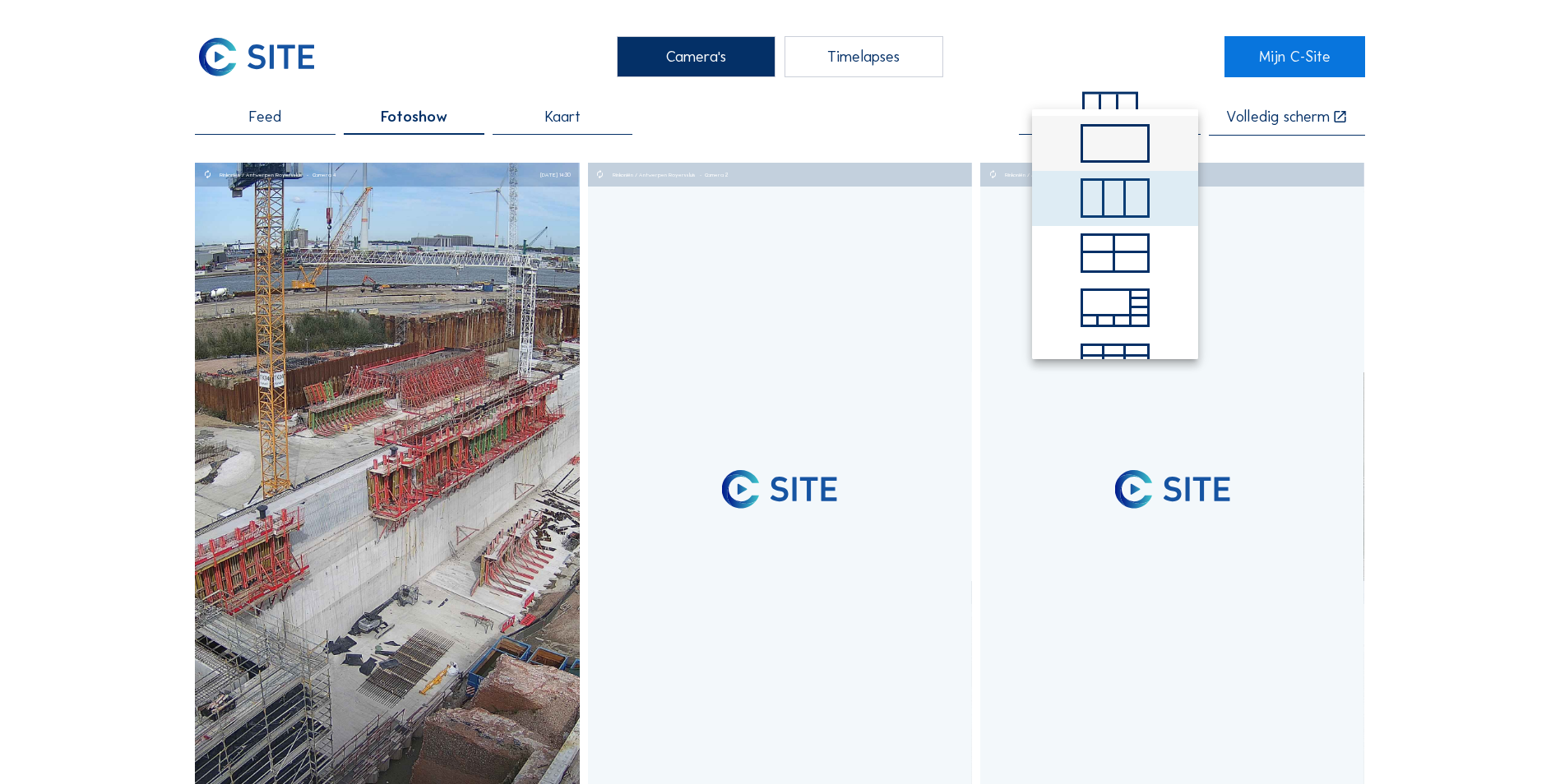
click at [1112, 135] on span at bounding box center [1115, 144] width 70 height 40
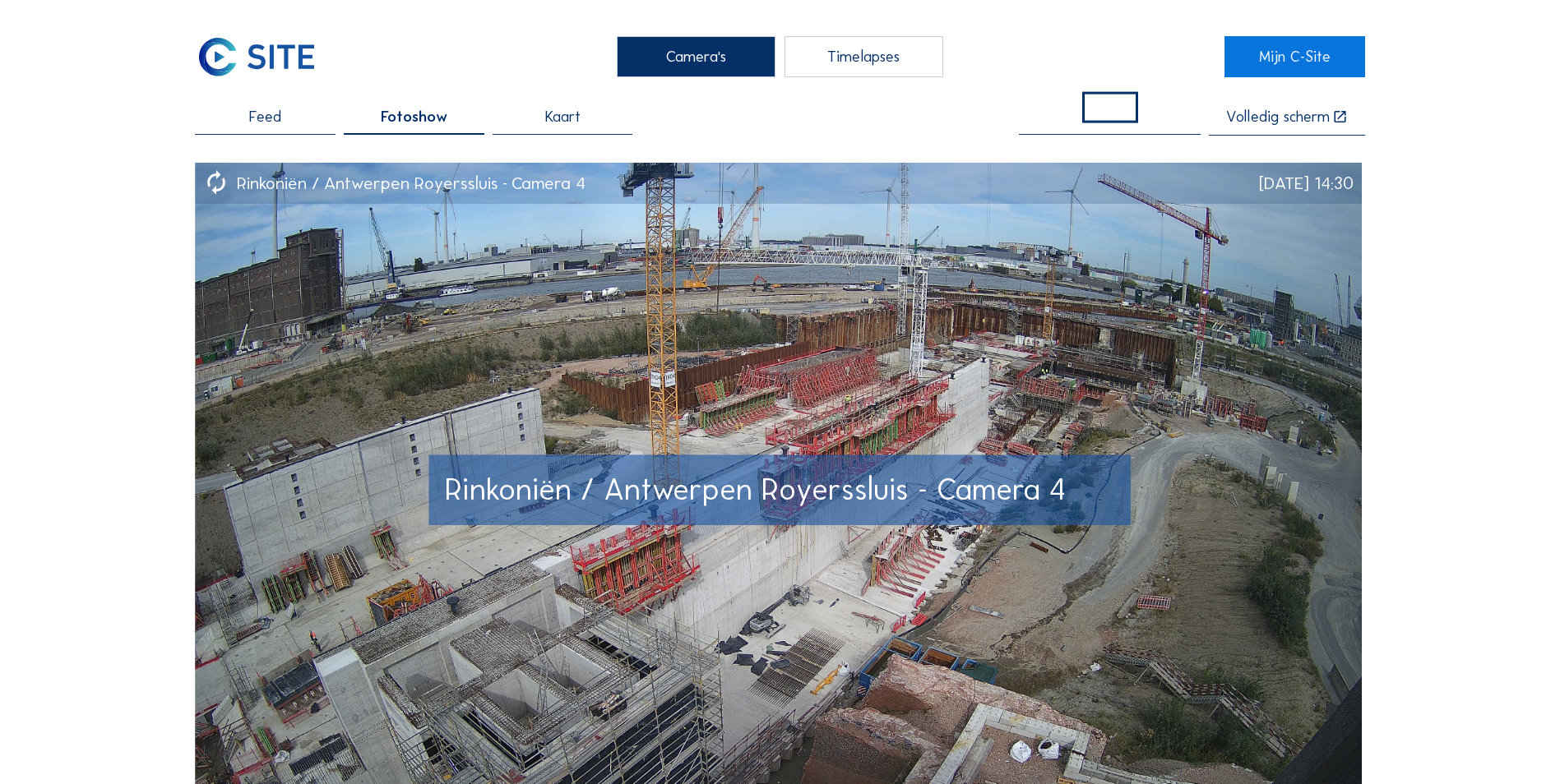
click at [1344, 192] on div "[DATE] 14:30" at bounding box center [1306, 184] width 94 height 17
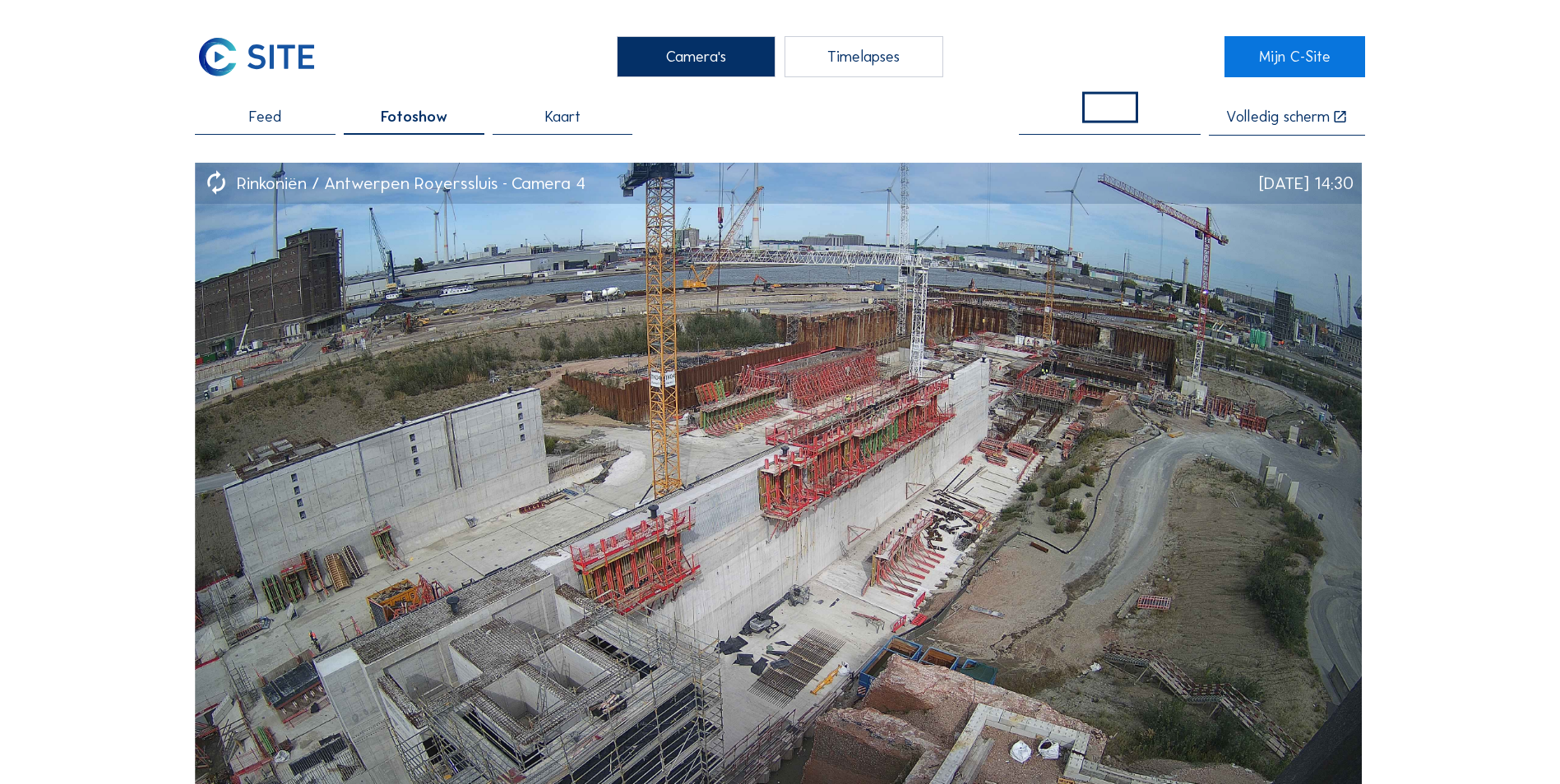
click at [661, 61] on div "Camera's" at bounding box center [696, 57] width 159 height 42
click at [878, 65] on div "Timelapses" at bounding box center [864, 57] width 159 height 42
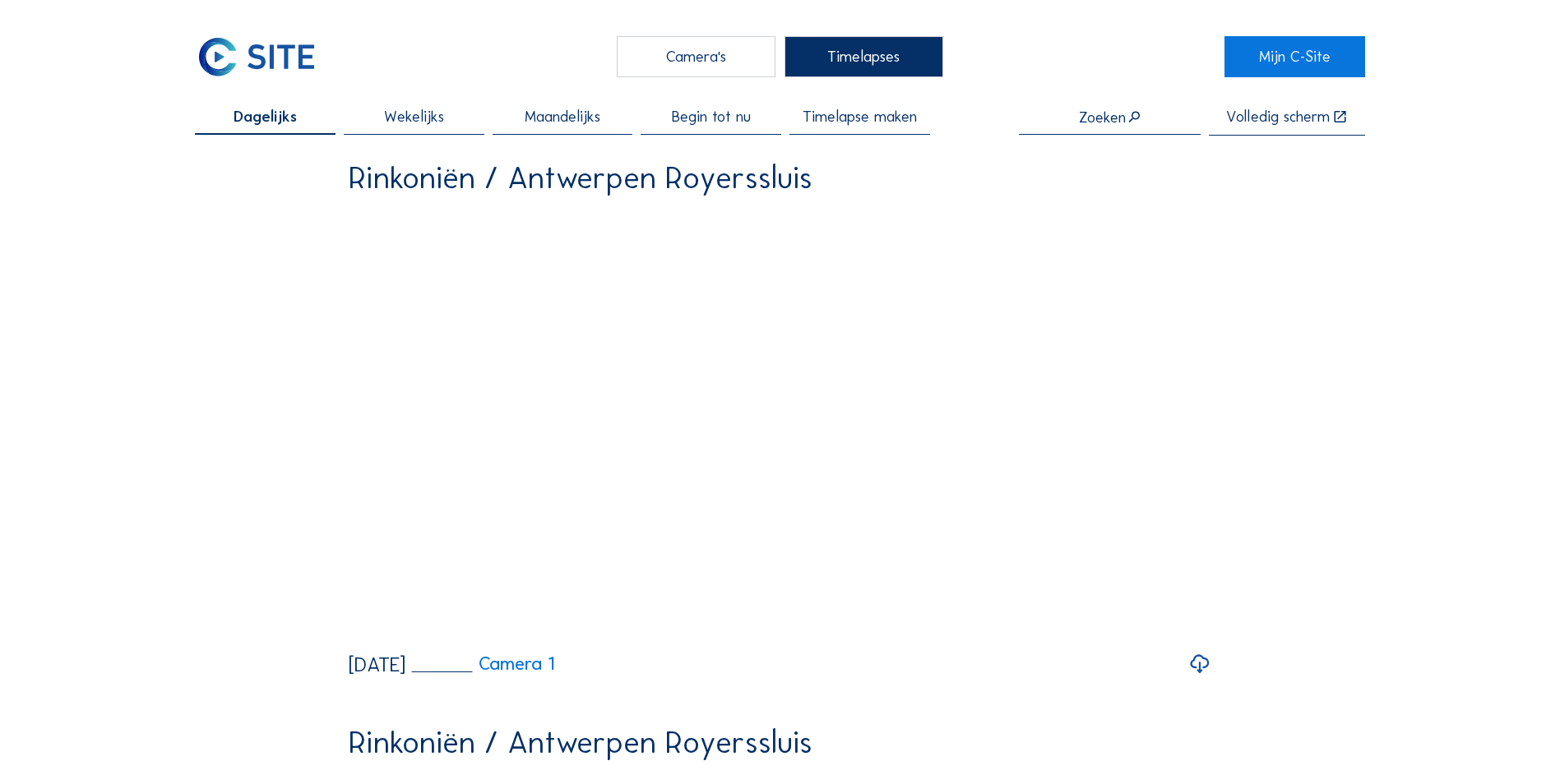
click at [461, 121] on div "Wekelijks" at bounding box center [413, 122] width 141 height 25
